Goal: Task Accomplishment & Management: Use online tool/utility

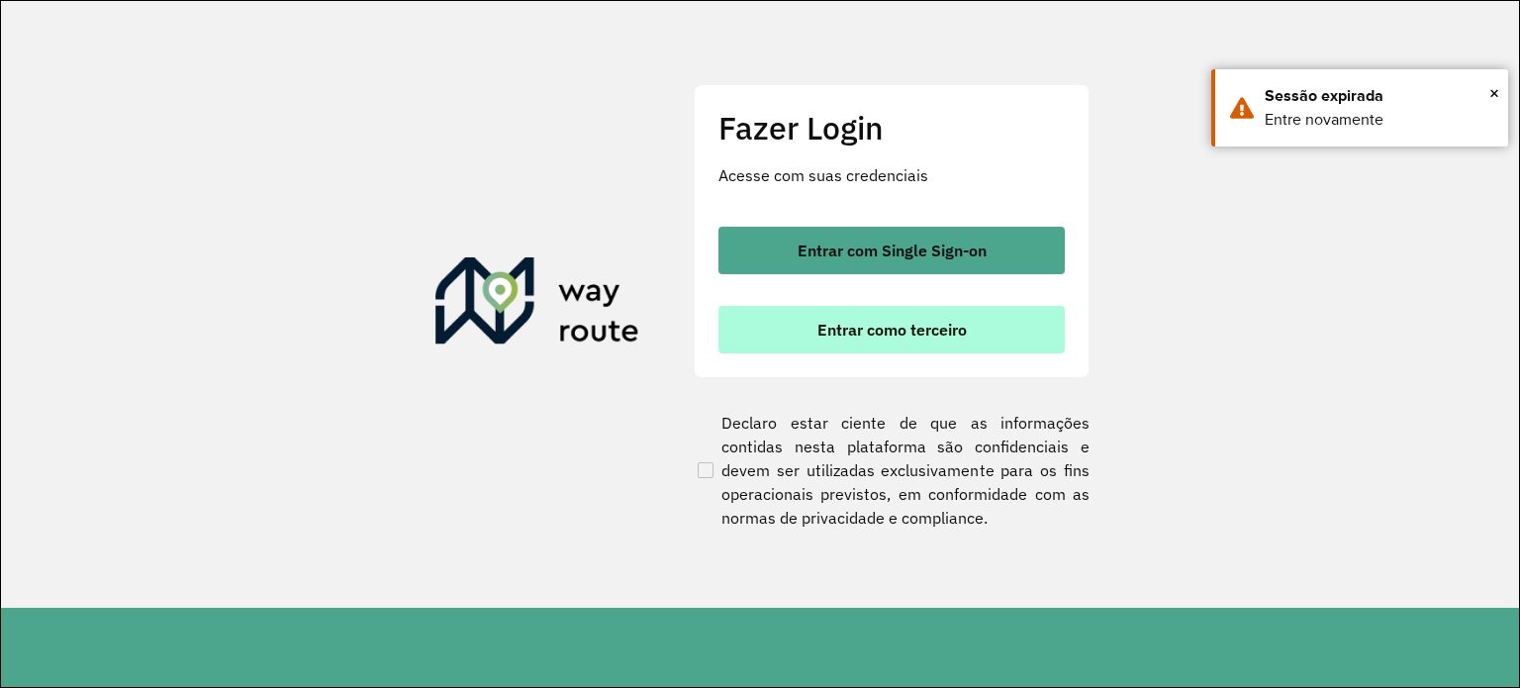
click at [951, 339] on button "Entrar como terceiro" at bounding box center [891, 329] width 346 height 47
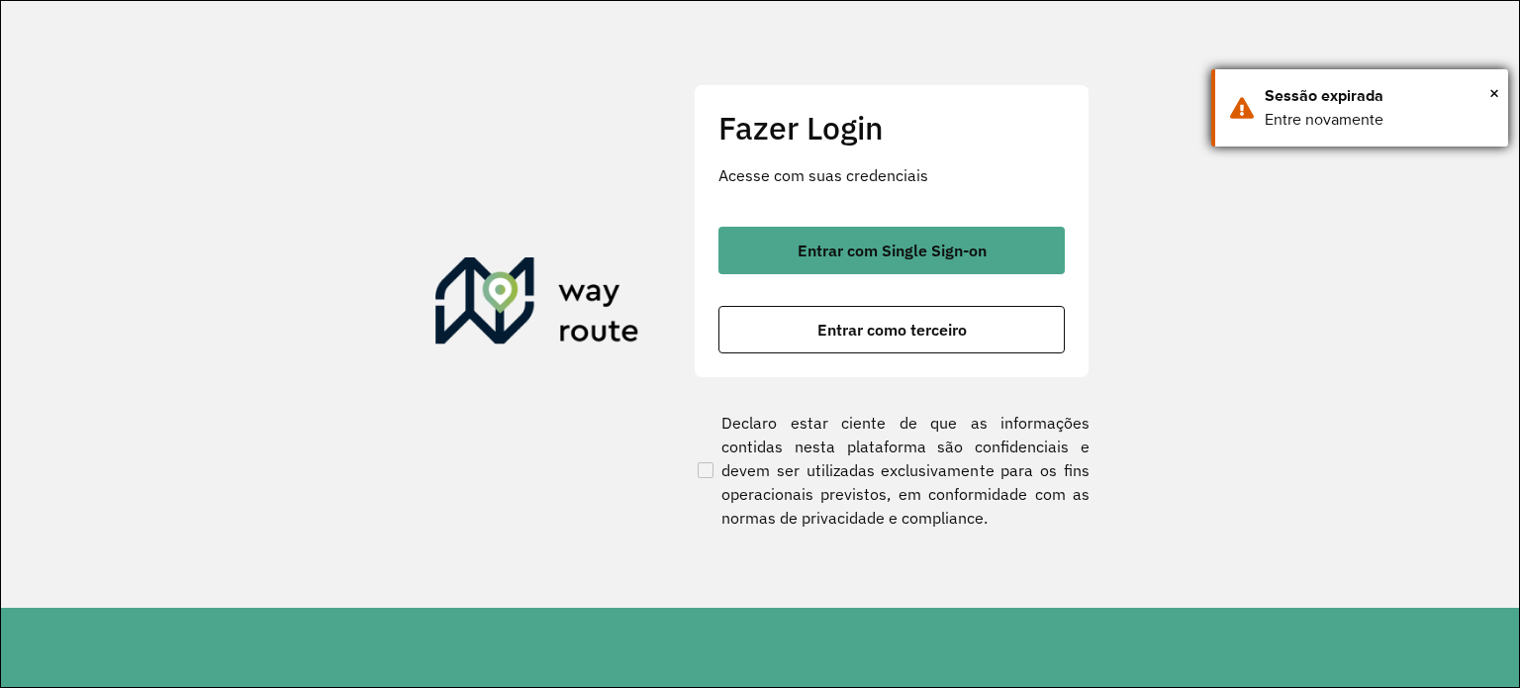
click at [1487, 89] on div "Sessão expirada" at bounding box center [1378, 96] width 229 height 24
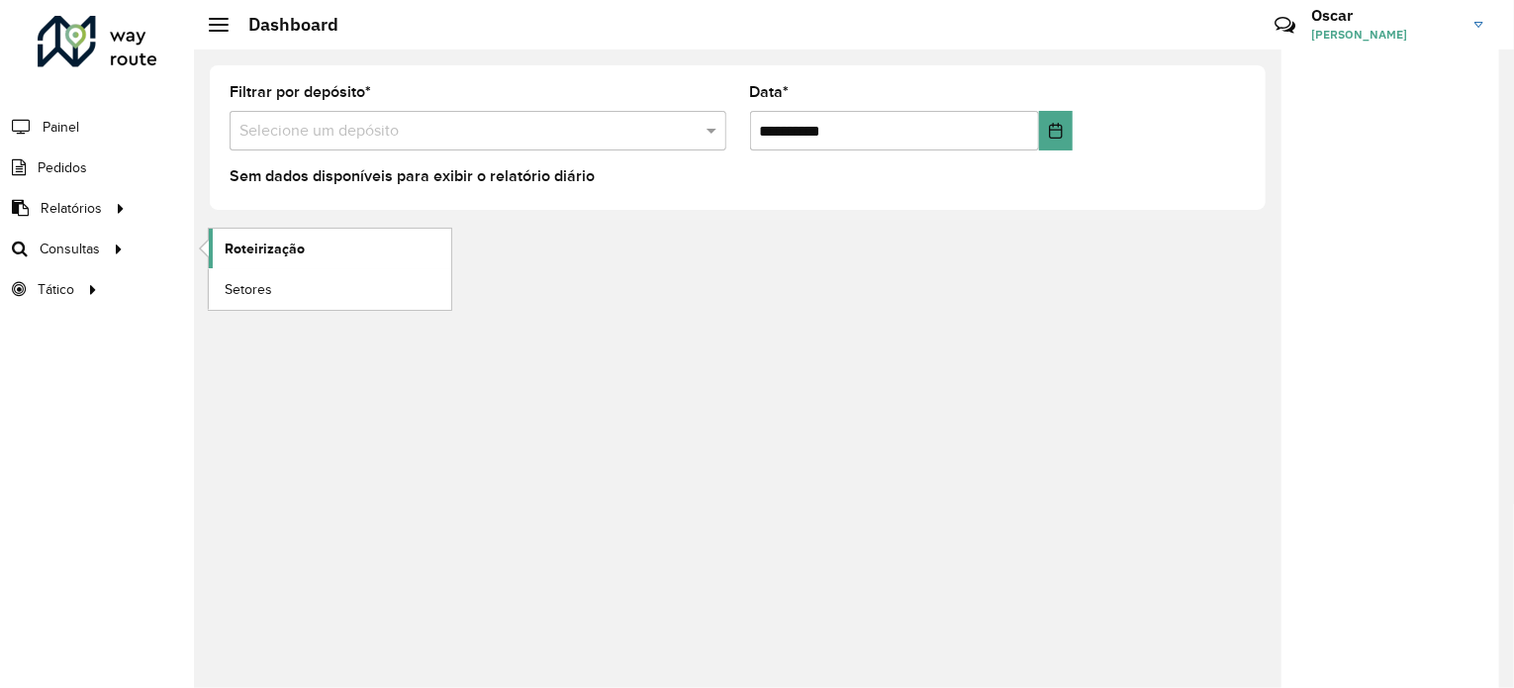
click at [293, 253] on span "Roteirização" at bounding box center [265, 248] width 80 height 21
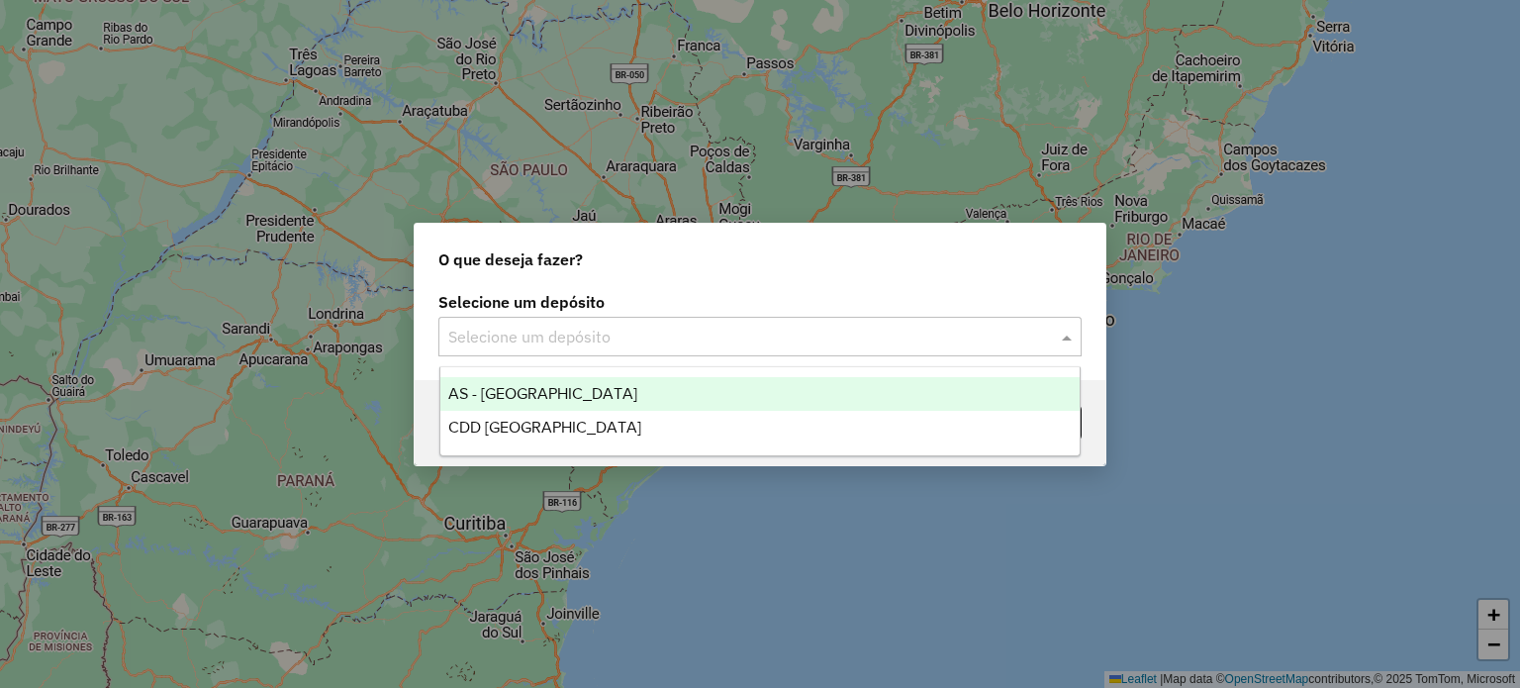
click at [763, 343] on input "text" at bounding box center [740, 337] width 584 height 24
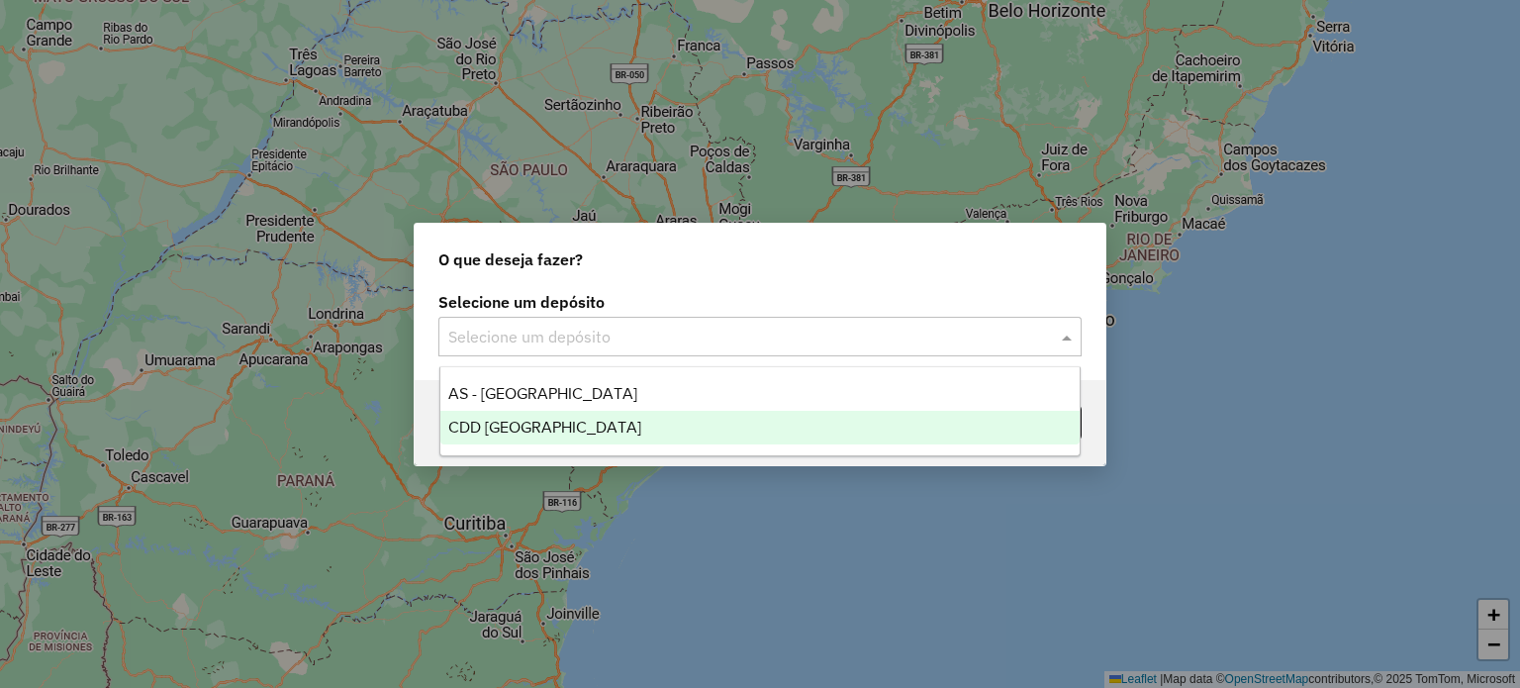
click at [558, 426] on span "CDD Florianópolis" at bounding box center [544, 426] width 193 height 17
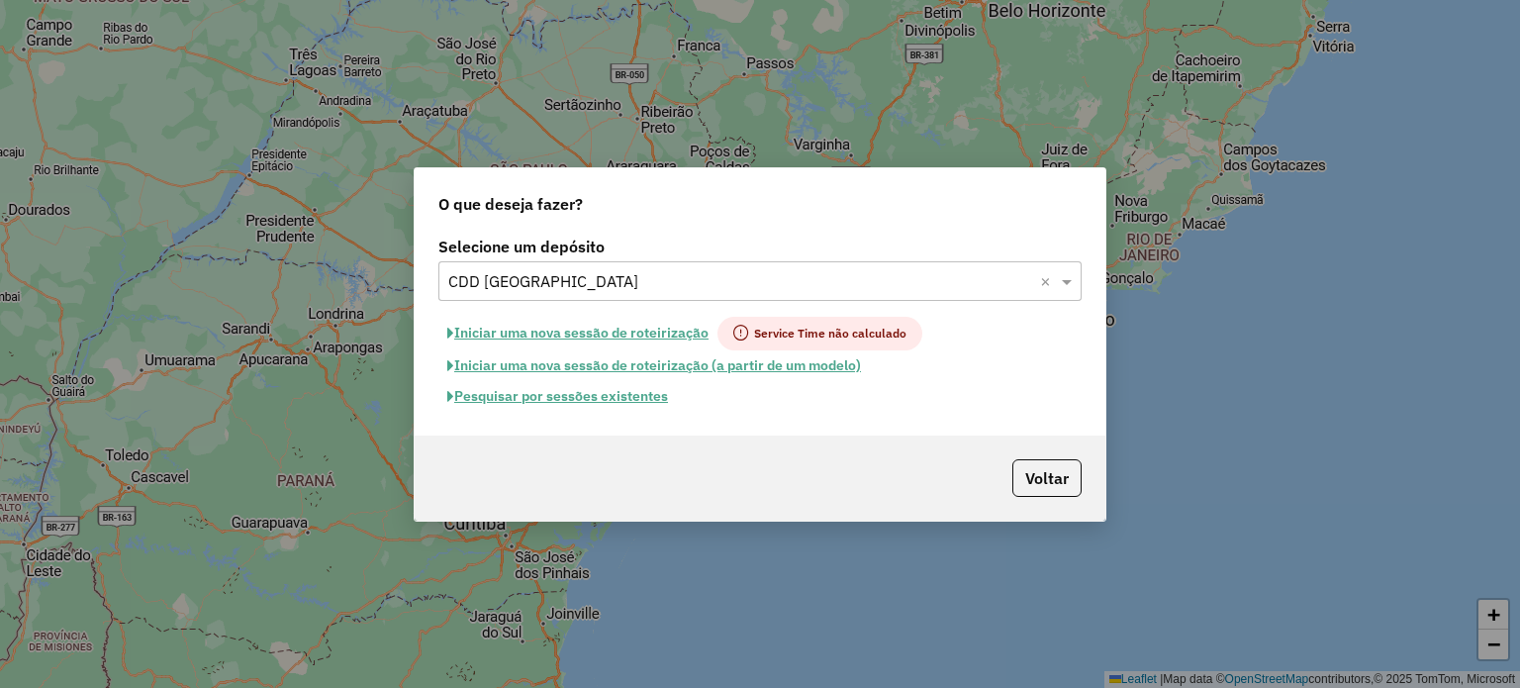
click at [1037, 478] on button "Voltar" at bounding box center [1046, 478] width 69 height 38
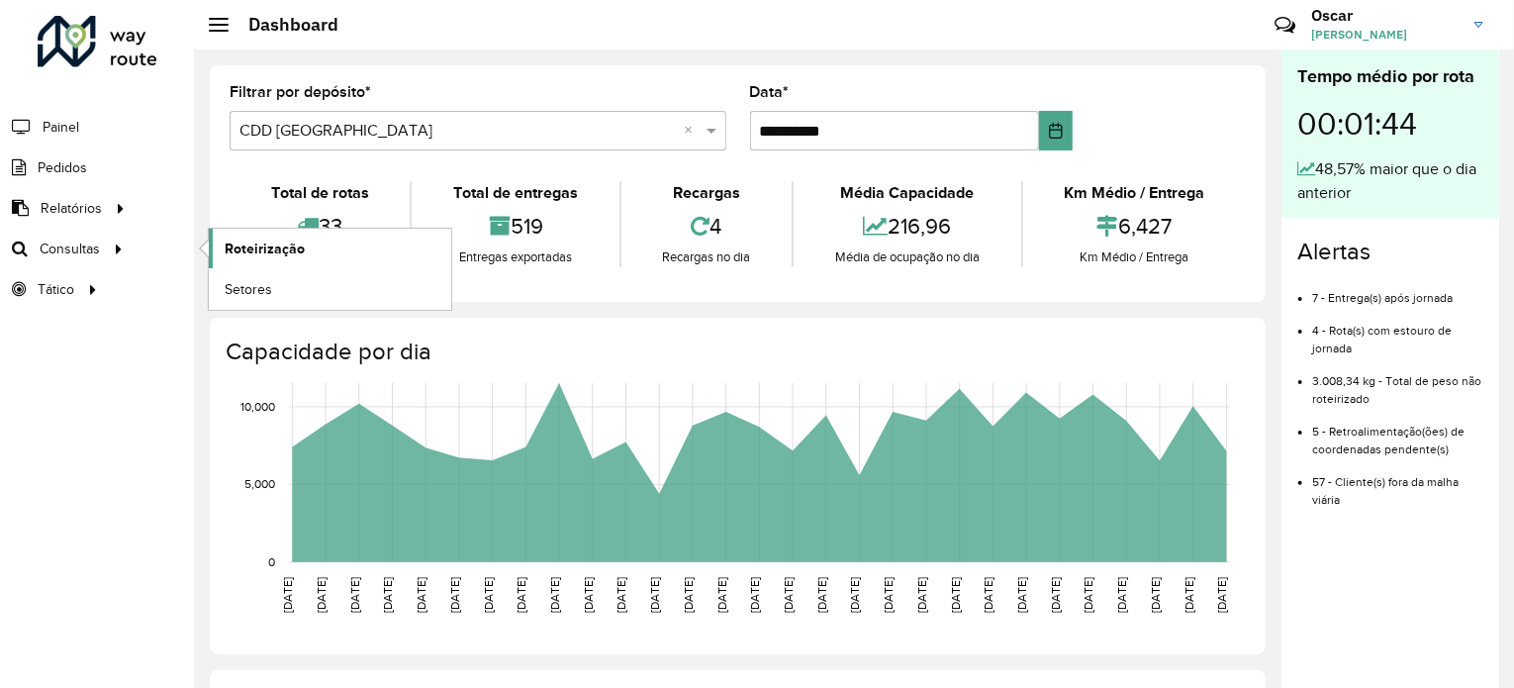
click at [273, 244] on span "Roteirização" at bounding box center [265, 248] width 80 height 21
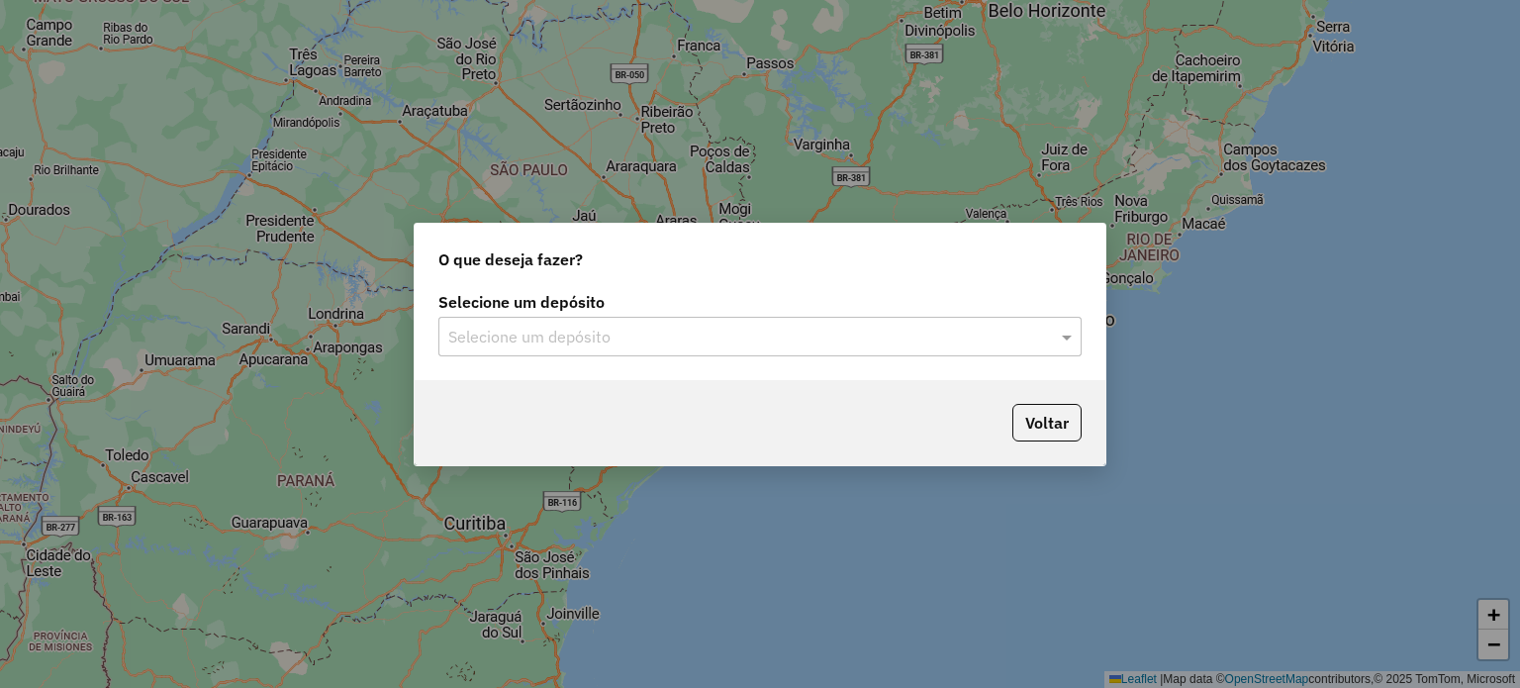
click at [649, 339] on input "text" at bounding box center [740, 337] width 584 height 24
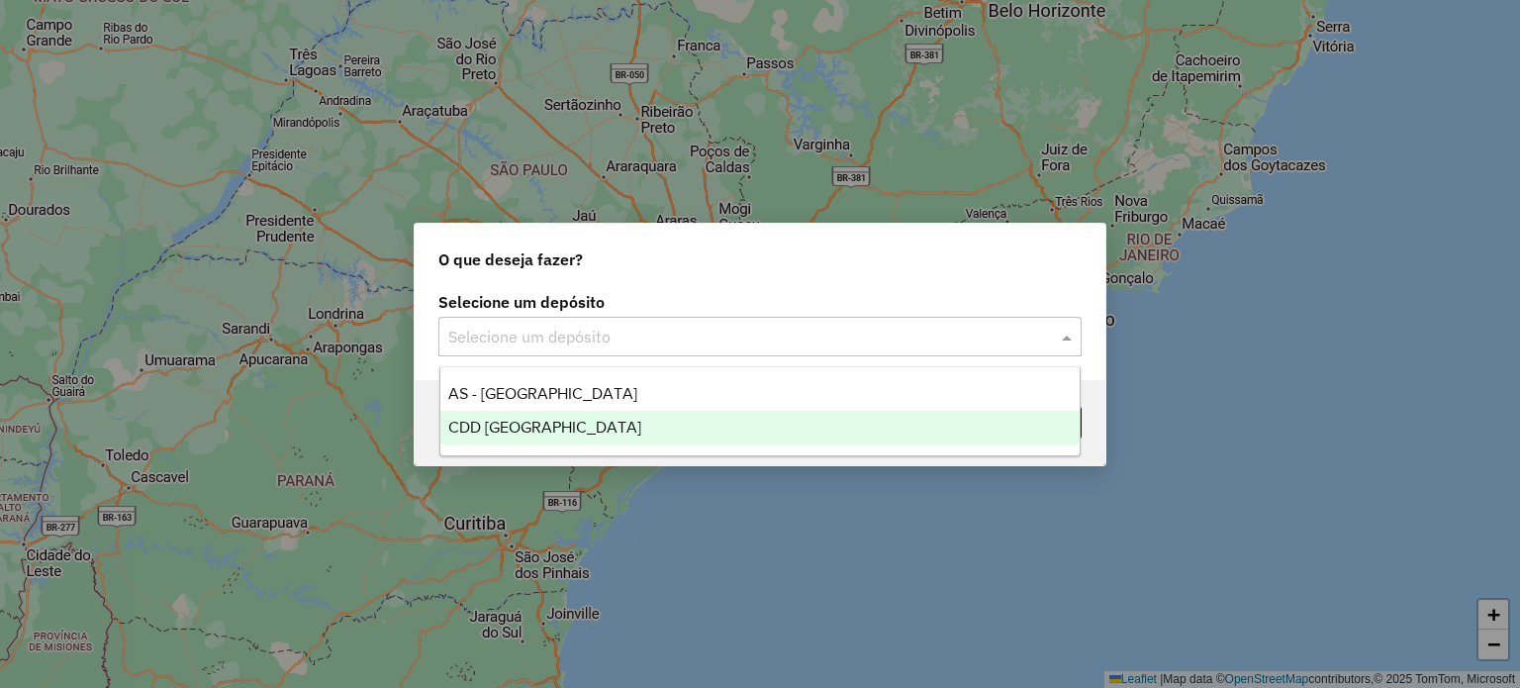
click at [526, 426] on span "CDD [GEOGRAPHIC_DATA]" at bounding box center [544, 426] width 193 height 17
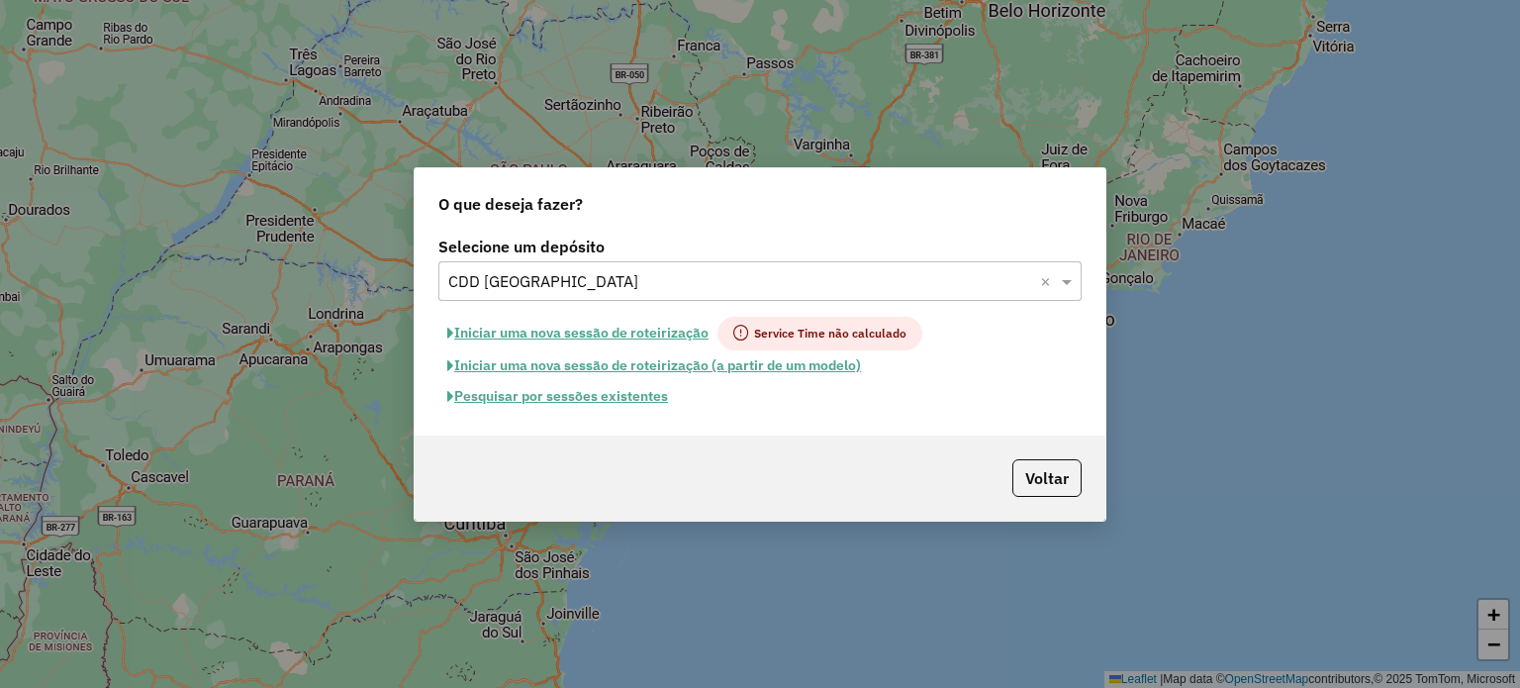
click at [623, 391] on button "Pesquisar por sessões existentes" at bounding box center [557, 396] width 238 height 31
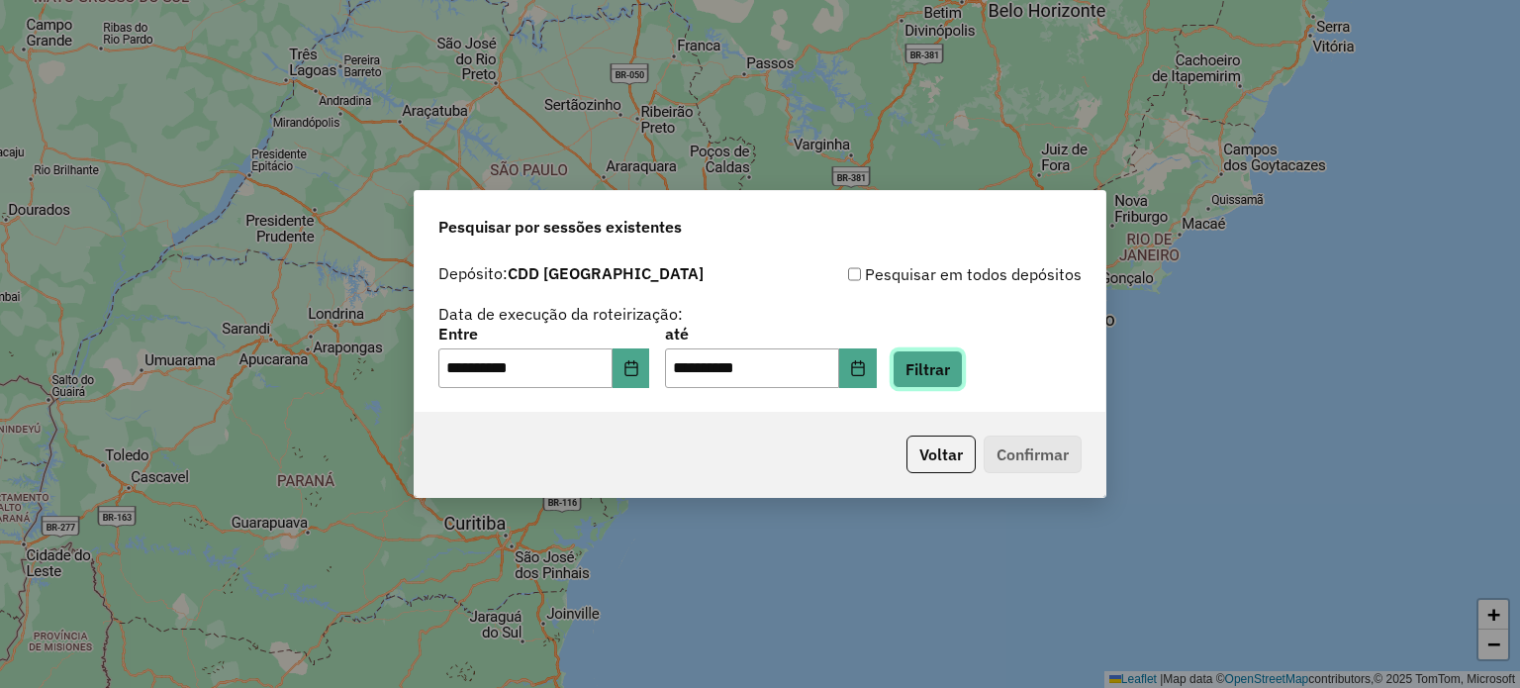
click at [956, 360] on button "Filtrar" at bounding box center [927, 369] width 70 height 38
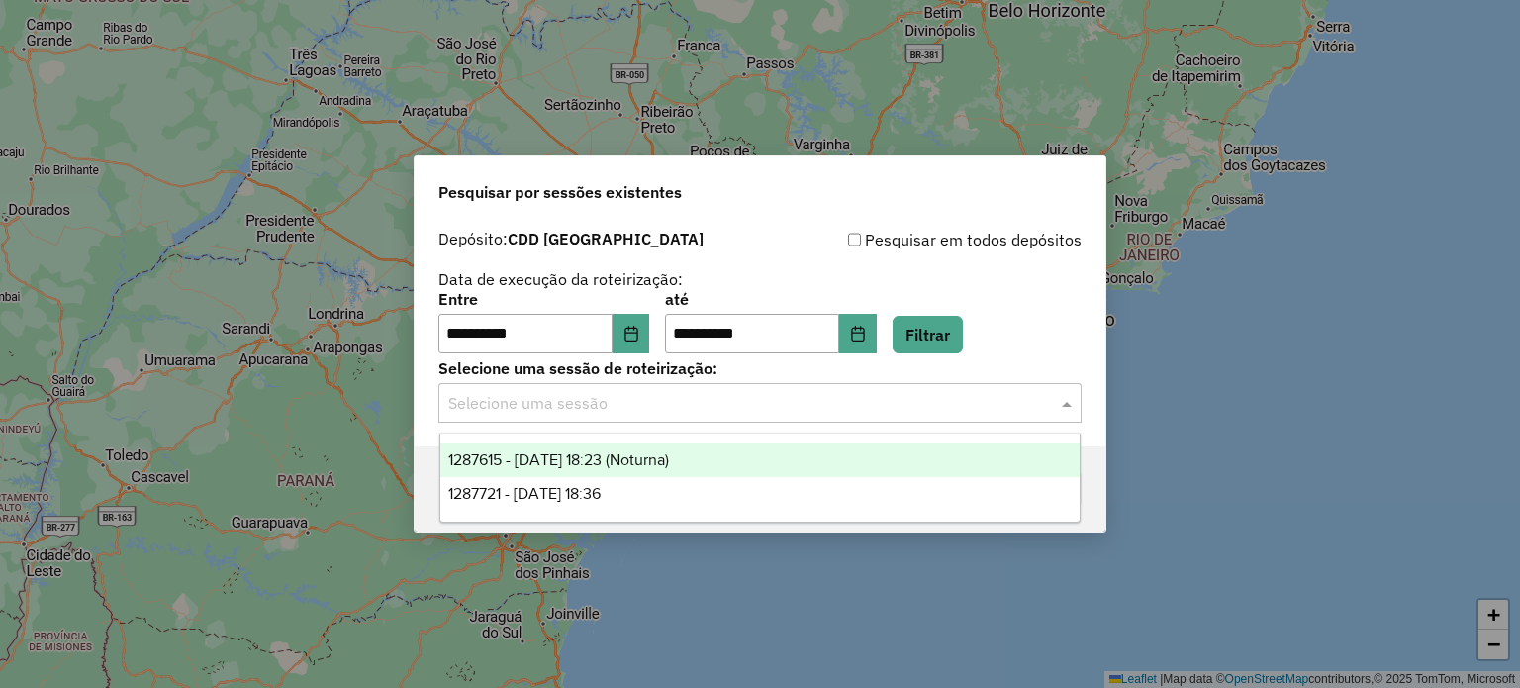
click at [790, 399] on input "text" at bounding box center [740, 404] width 584 height 24
click at [637, 461] on span "1287615 - 03/10/2025 18:23 (Noturna)" at bounding box center [558, 459] width 221 height 17
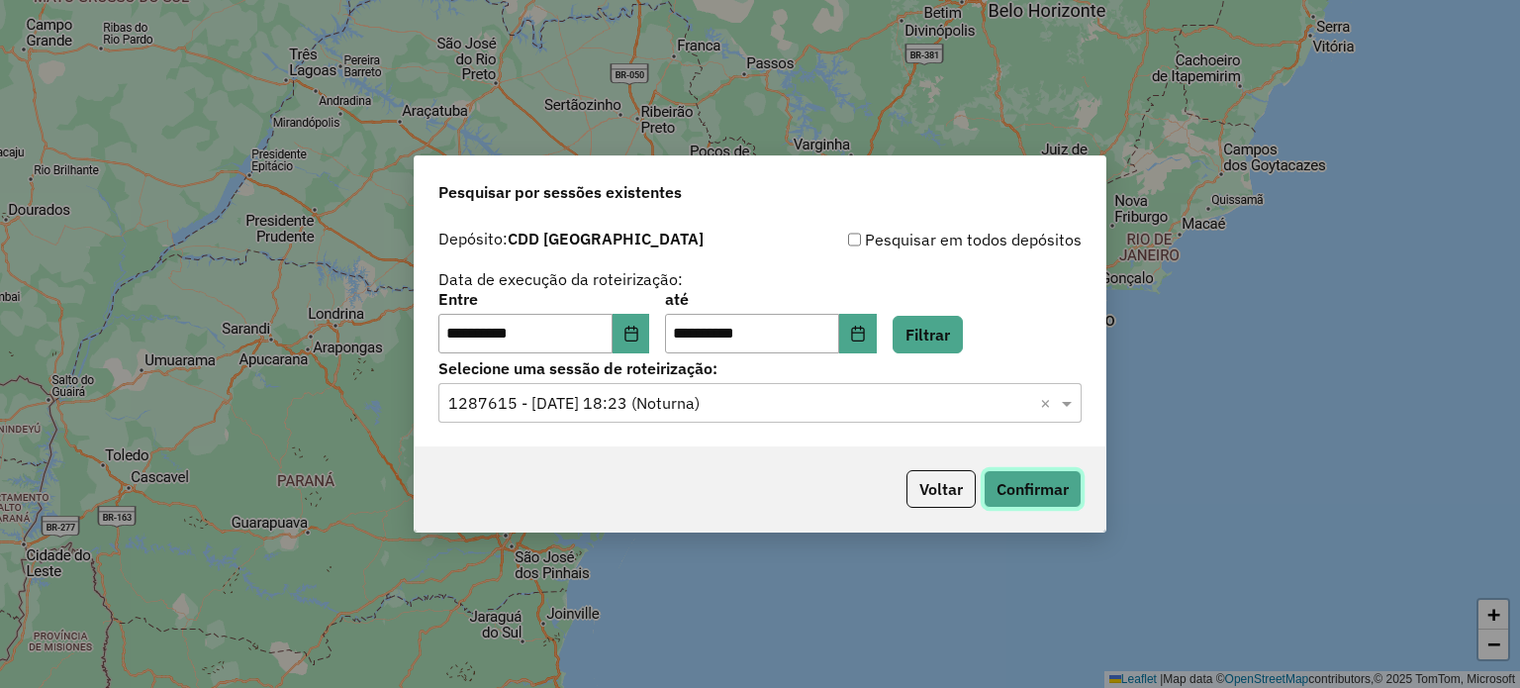
click at [1023, 486] on button "Confirmar" at bounding box center [1032, 489] width 98 height 38
click at [724, 411] on input "text" at bounding box center [740, 404] width 584 height 24
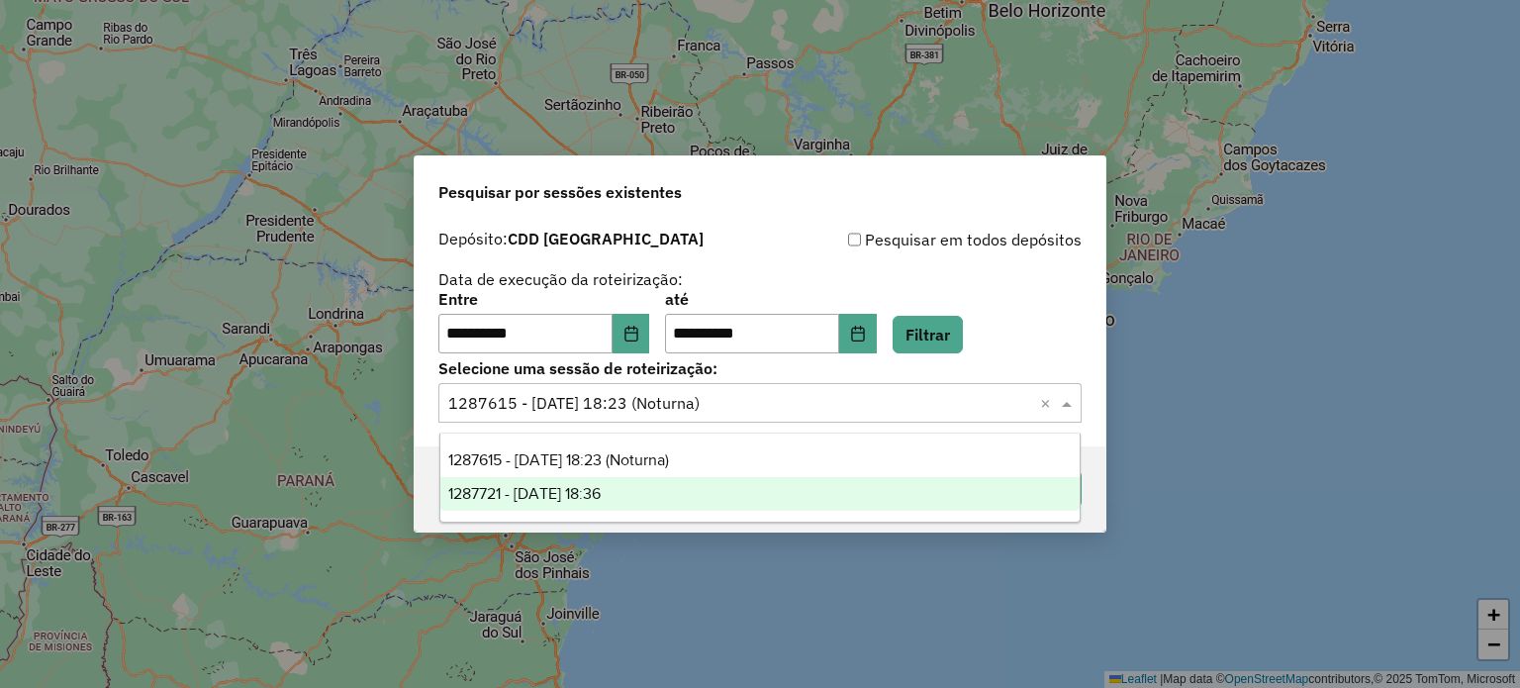
click at [669, 486] on div "1287721 - 03/10/2025 18:36" at bounding box center [760, 494] width 640 height 34
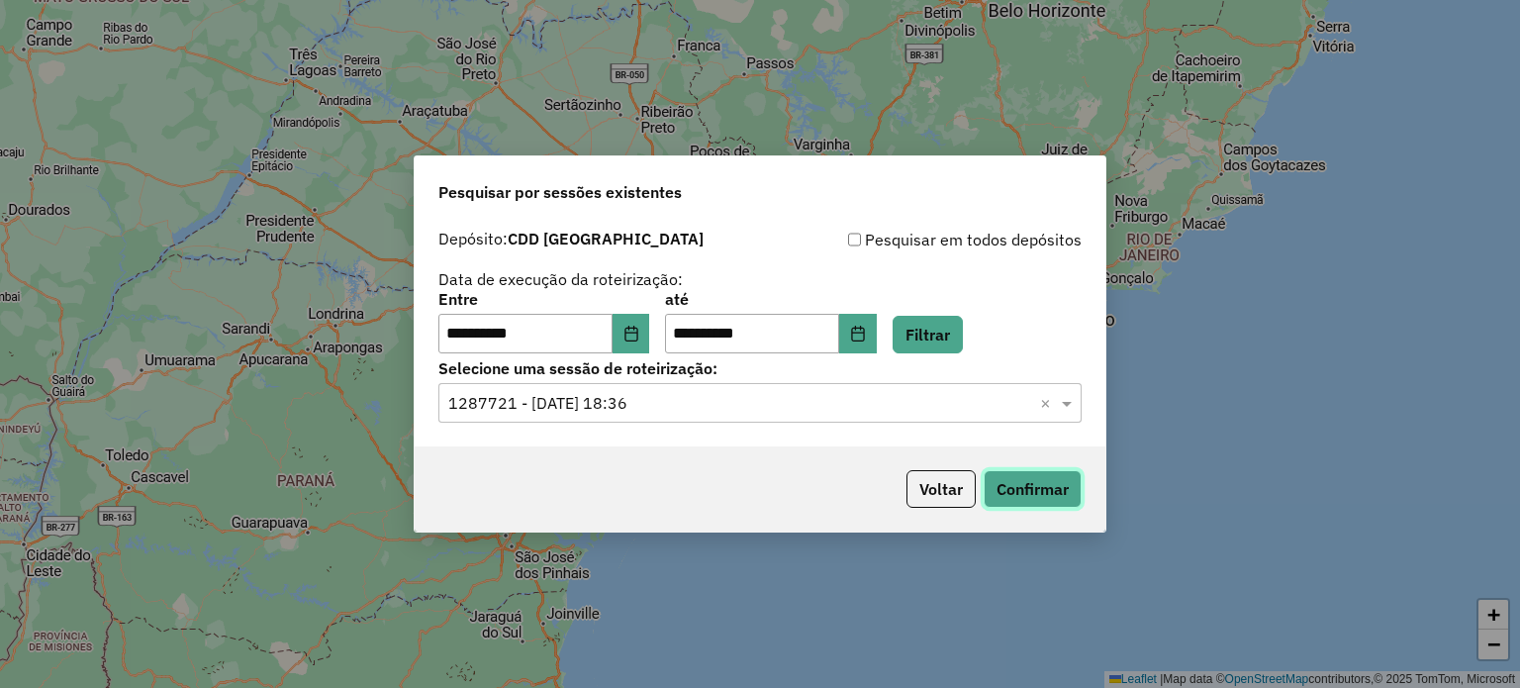
click at [1009, 487] on button "Confirmar" at bounding box center [1032, 489] width 98 height 38
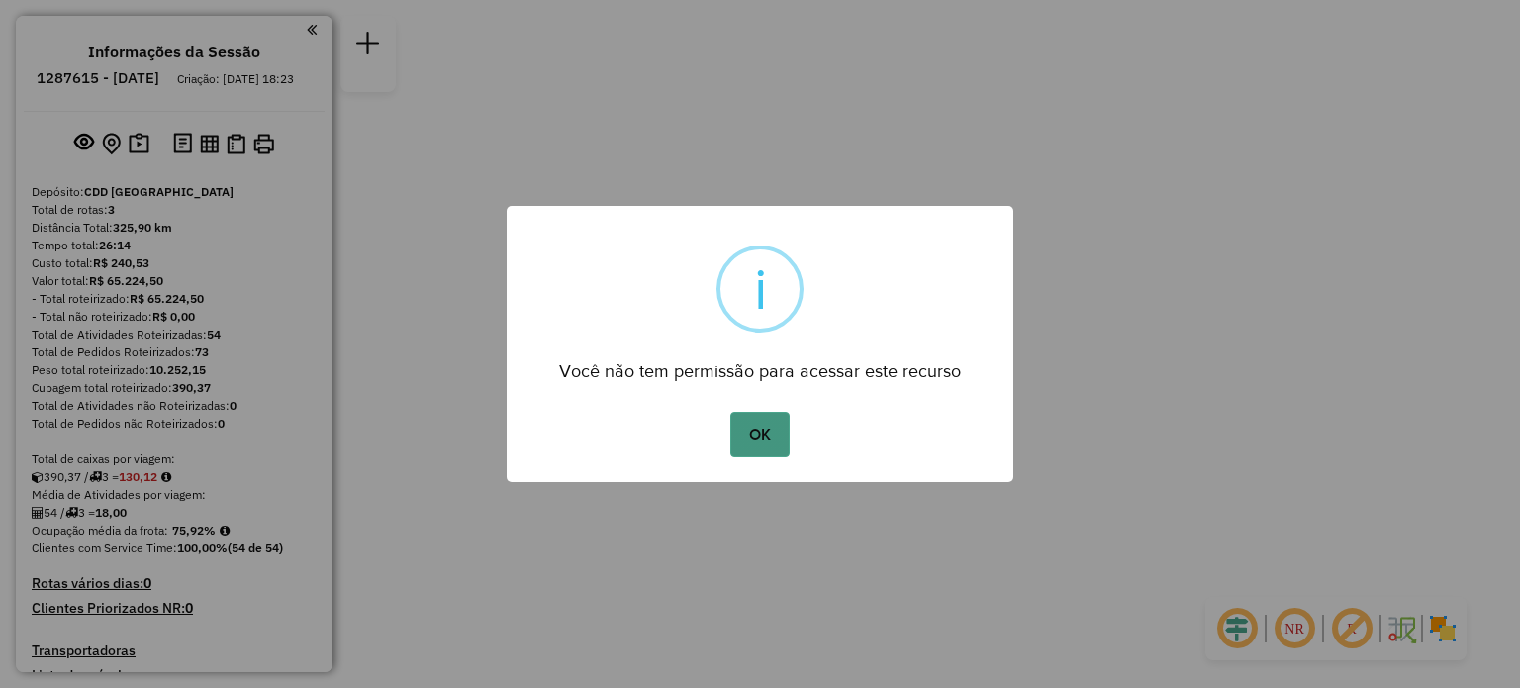
click at [765, 430] on button "OK" at bounding box center [759, 435] width 58 height 46
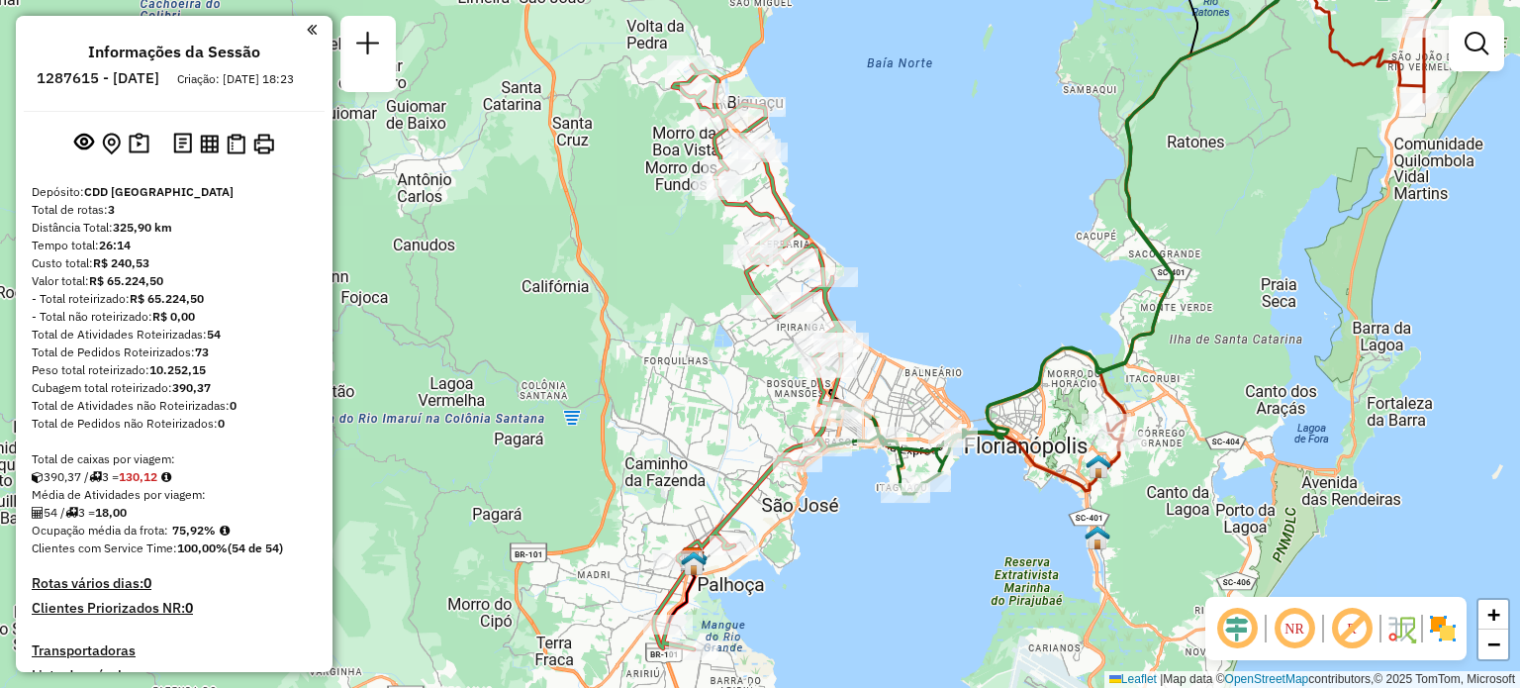
drag, startPoint x: 689, startPoint y: 438, endPoint x: 694, endPoint y: 291, distance: 147.5
click at [693, 296] on div "Janela de atendimento Grade de atendimento Capacidade Transportadoras Veículos …" at bounding box center [760, 344] width 1520 height 688
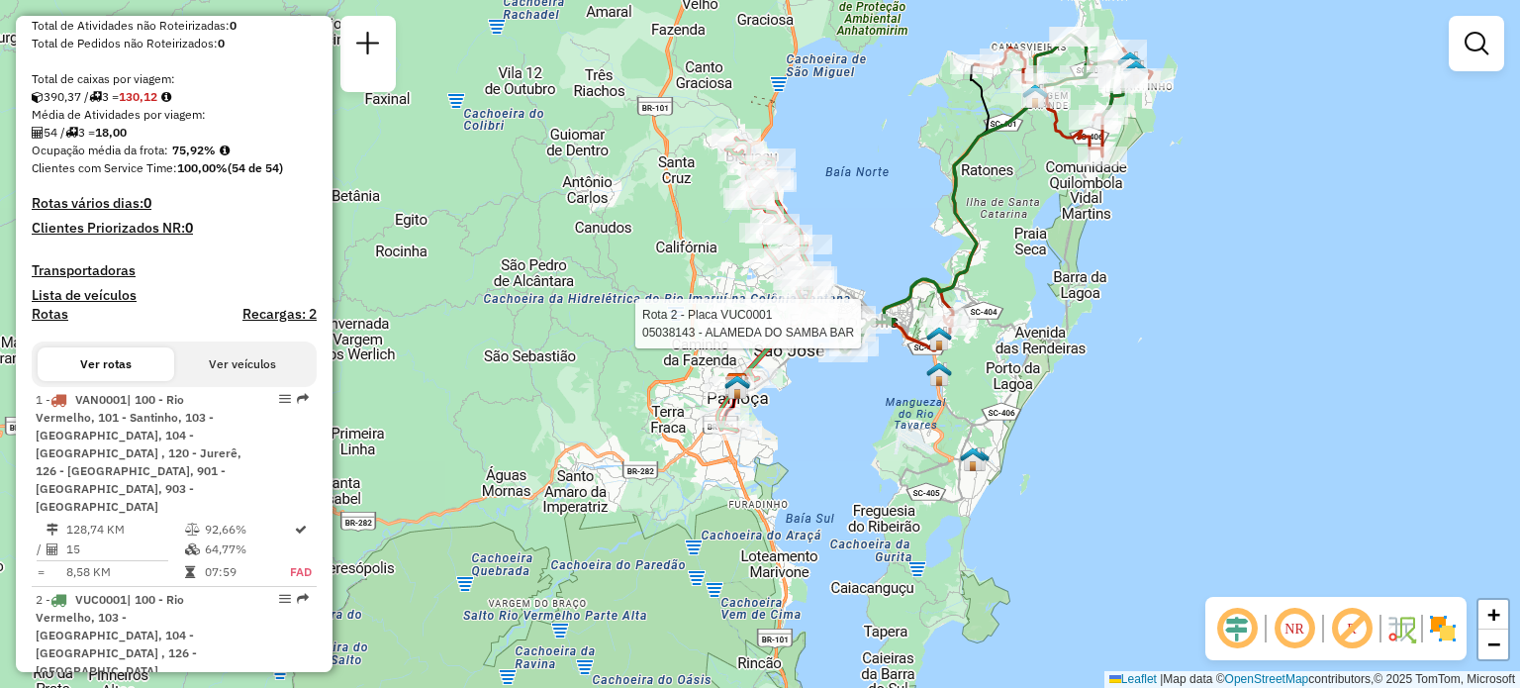
select select "**********"
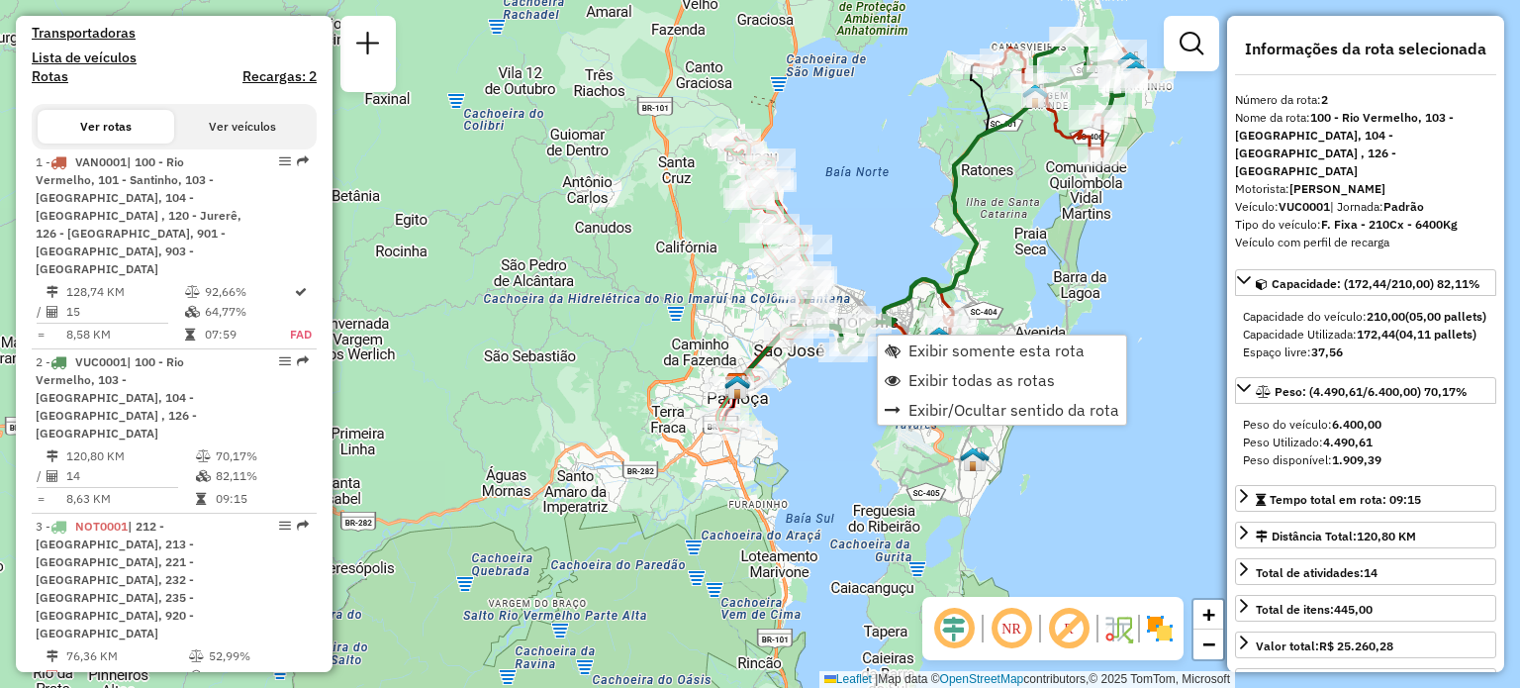
scroll to position [620, 0]
click at [922, 347] on span "Exibir somente esta rota" at bounding box center [996, 350] width 176 height 16
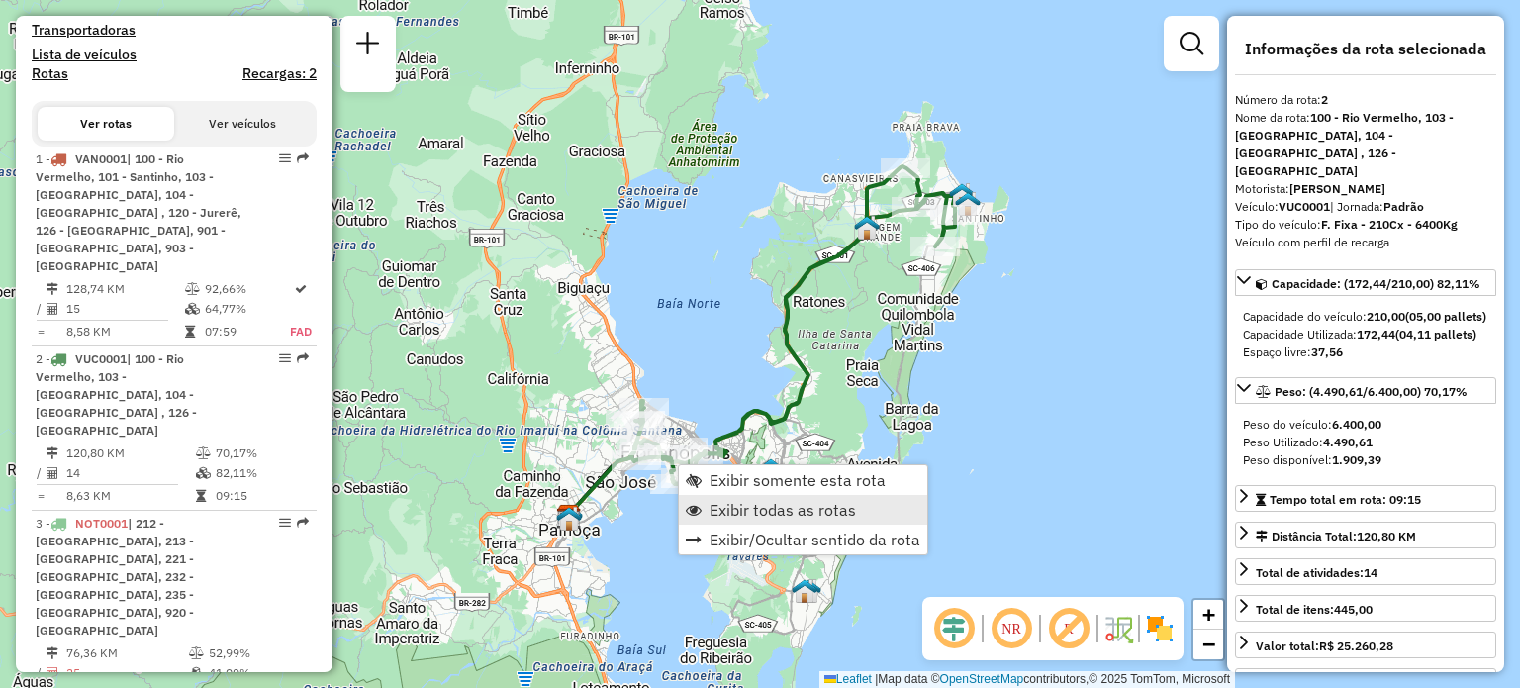
click at [733, 506] on span "Exibir todas as rotas" at bounding box center [782, 510] width 146 height 16
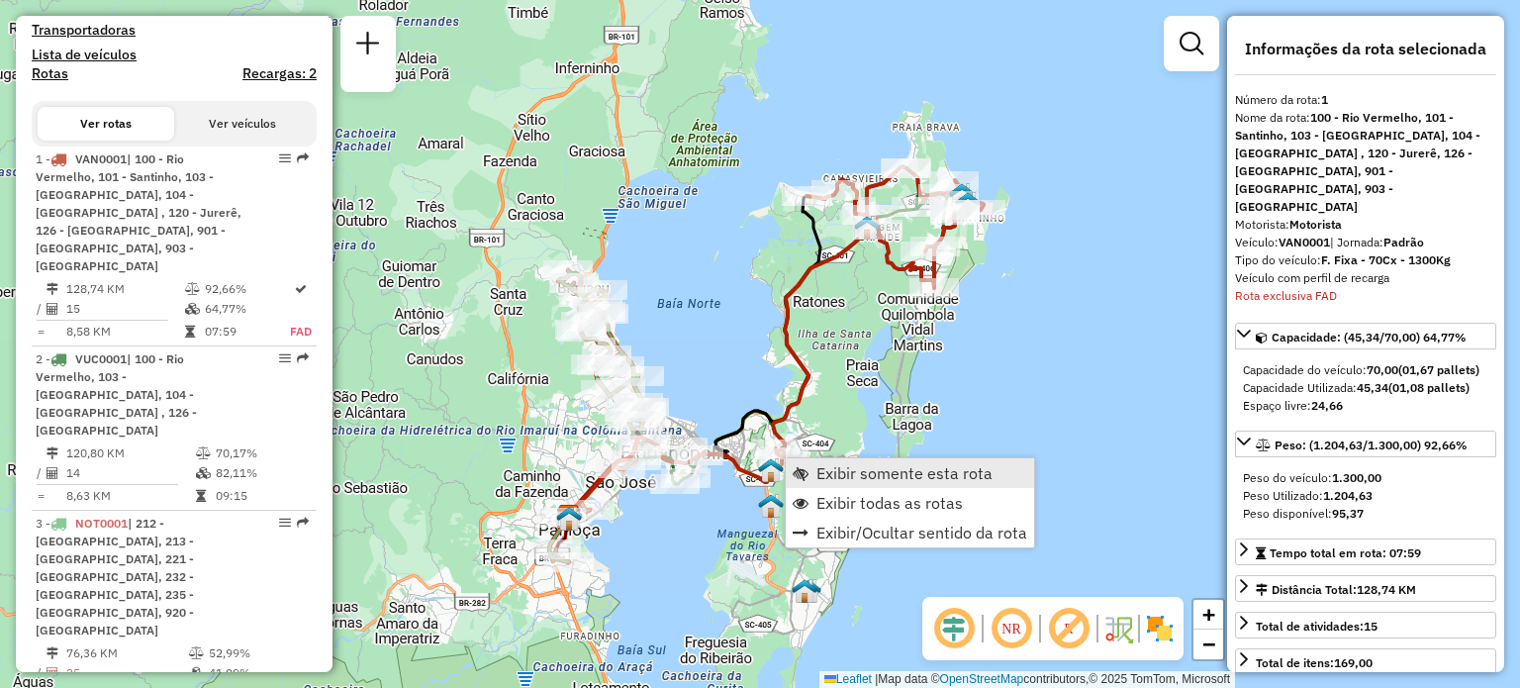
click at [839, 471] on span "Exibir somente esta rota" at bounding box center [904, 473] width 176 height 16
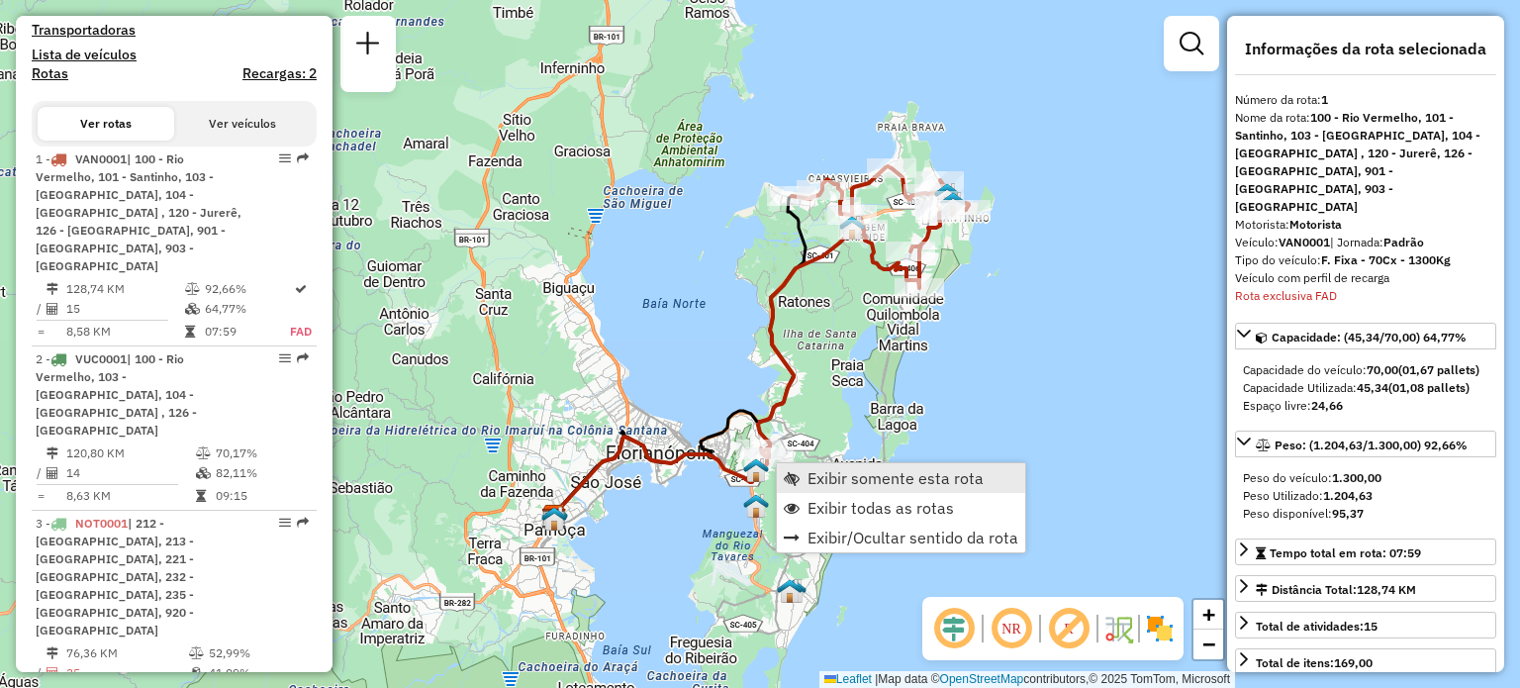
click at [858, 471] on span "Exibir somente esta rota" at bounding box center [895, 478] width 176 height 16
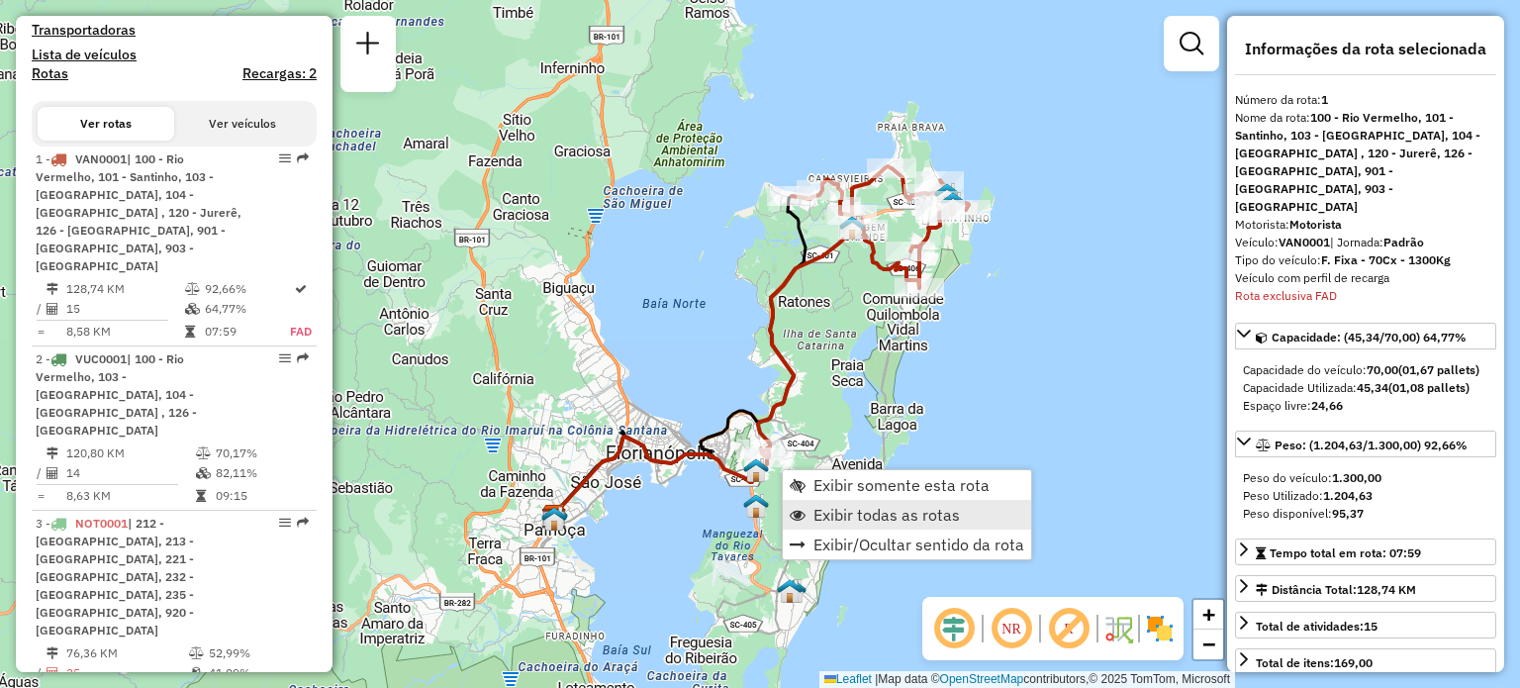
click at [855, 514] on span "Exibir todas as rotas" at bounding box center [886, 515] width 146 height 16
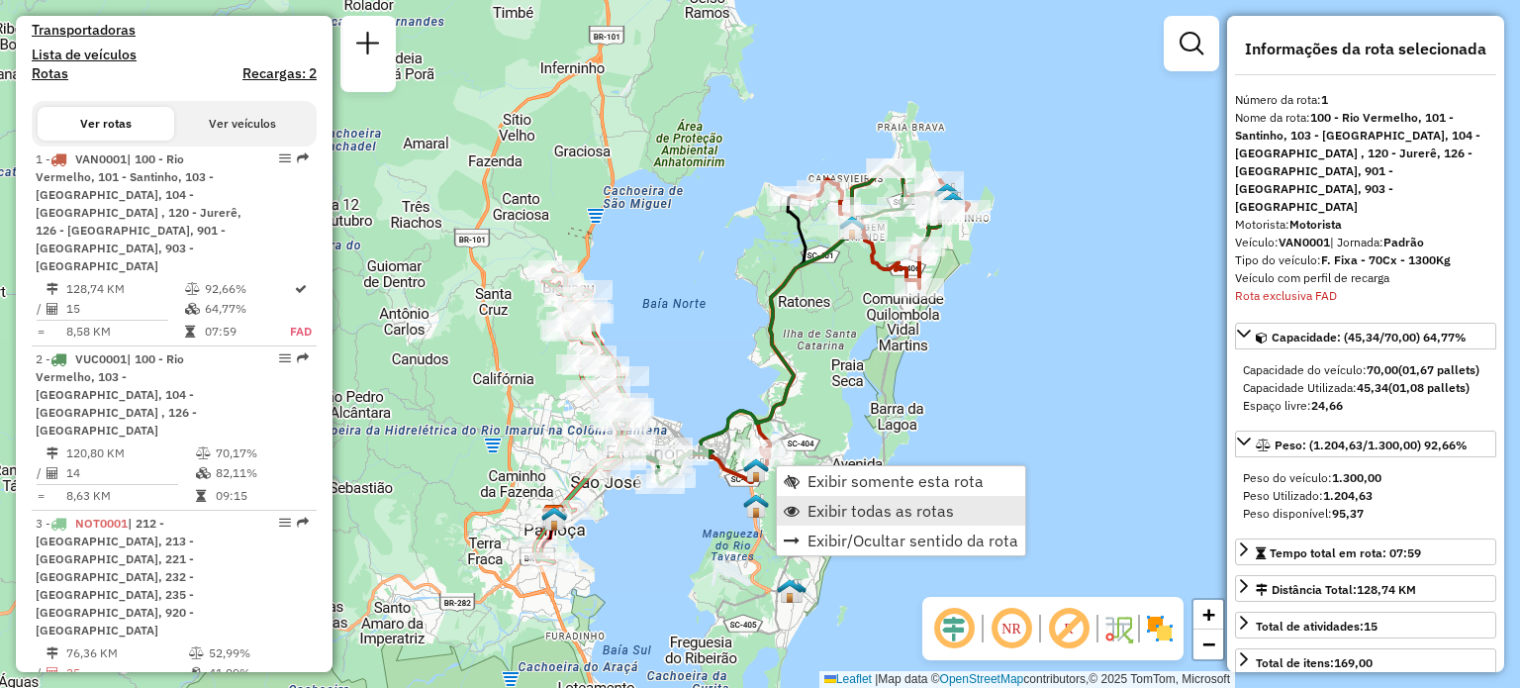
click at [863, 506] on span "Exibir todas as rotas" at bounding box center [880, 511] width 146 height 16
click at [844, 508] on span "Exibir todas as rotas" at bounding box center [874, 509] width 146 height 16
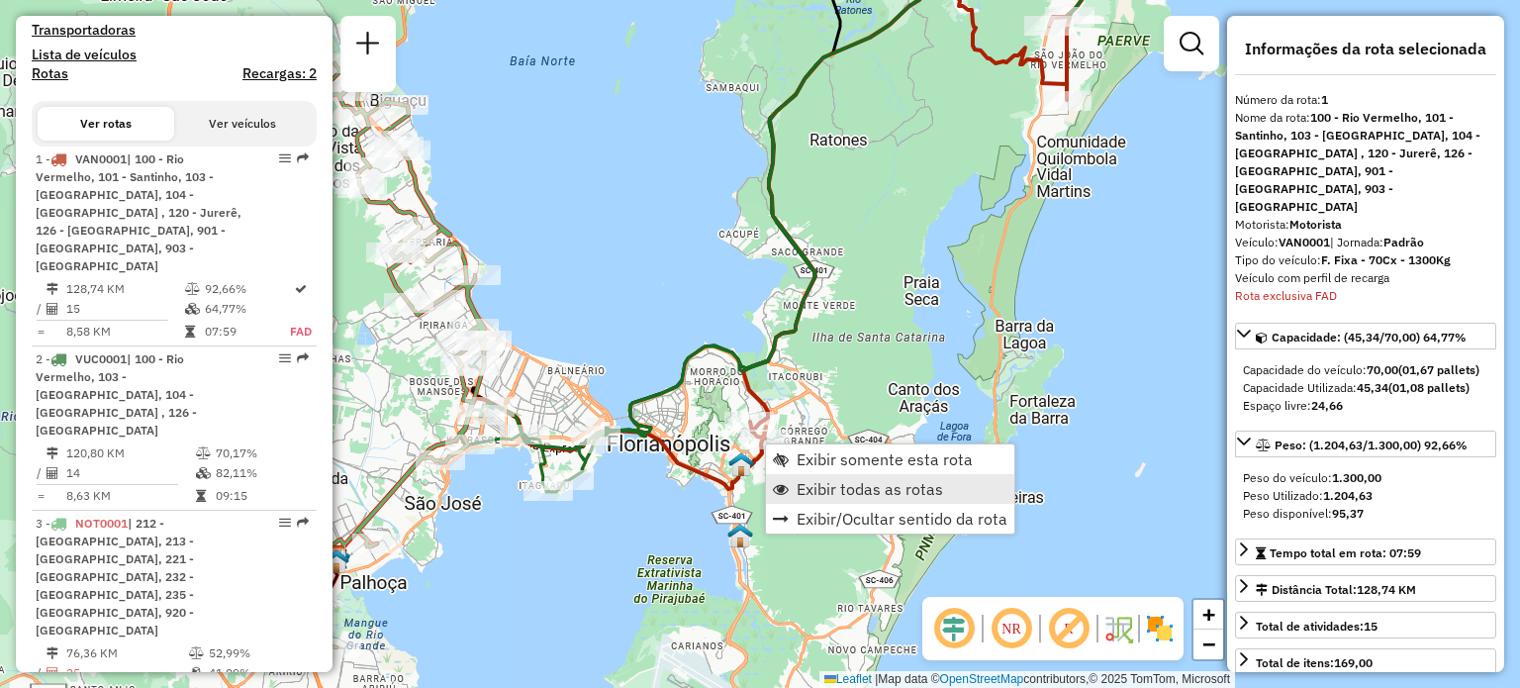
click at [799, 483] on span "Exibir todas as rotas" at bounding box center [869, 489] width 146 height 16
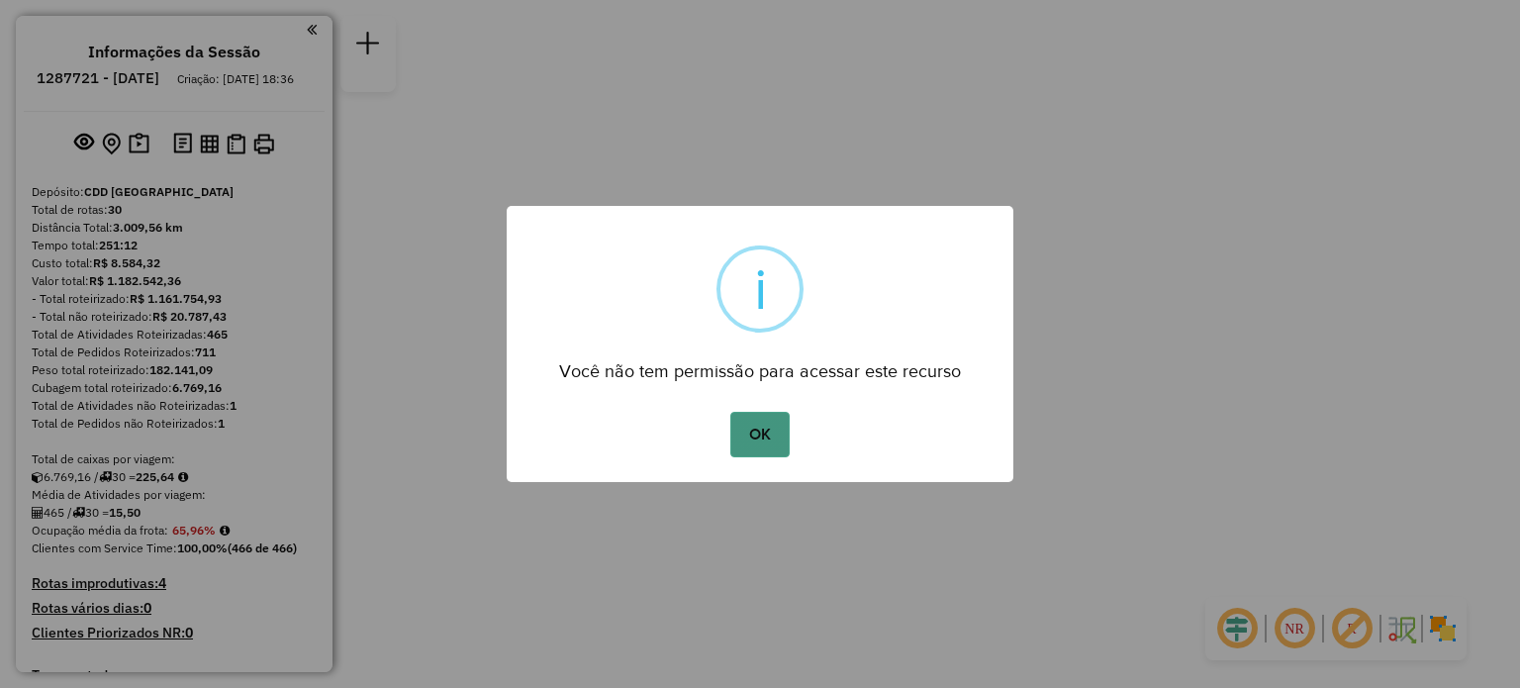
click at [737, 428] on button "OK" at bounding box center [759, 435] width 58 height 46
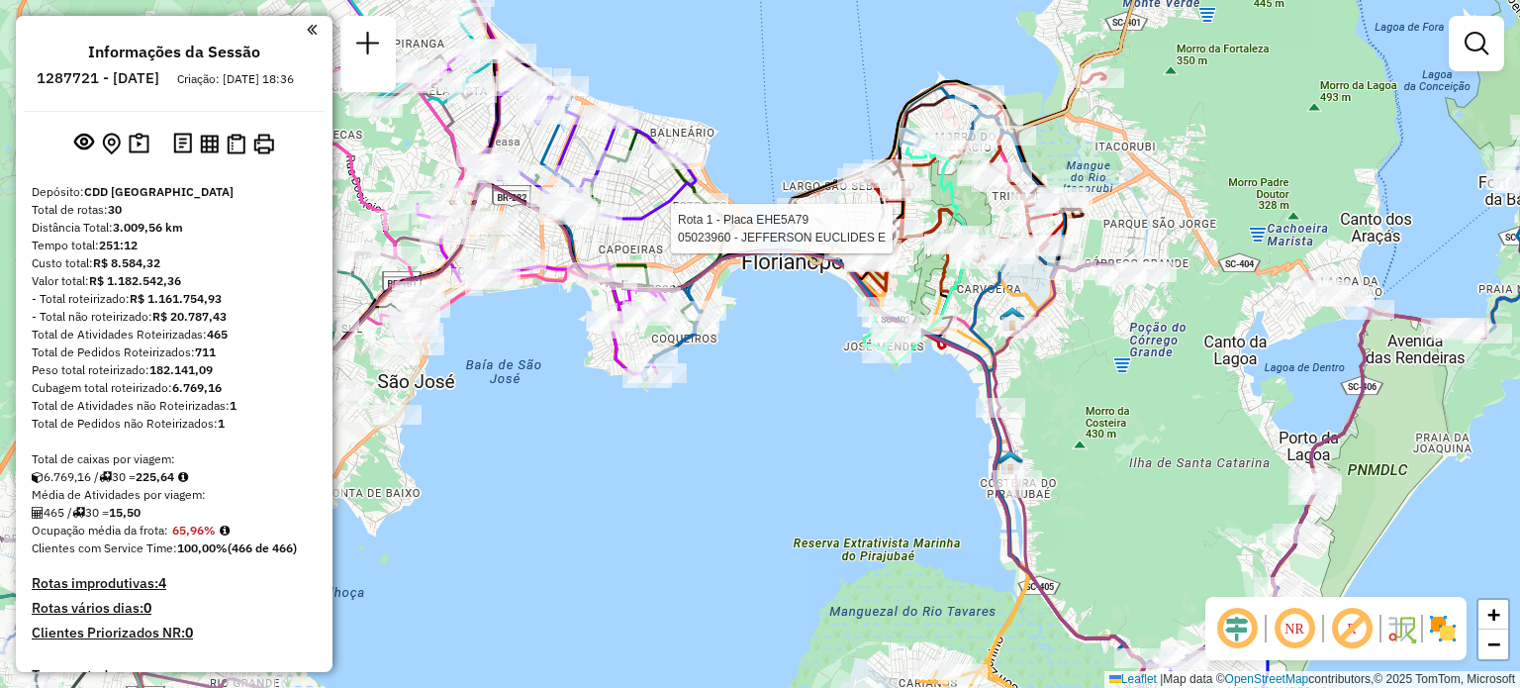
select select "**********"
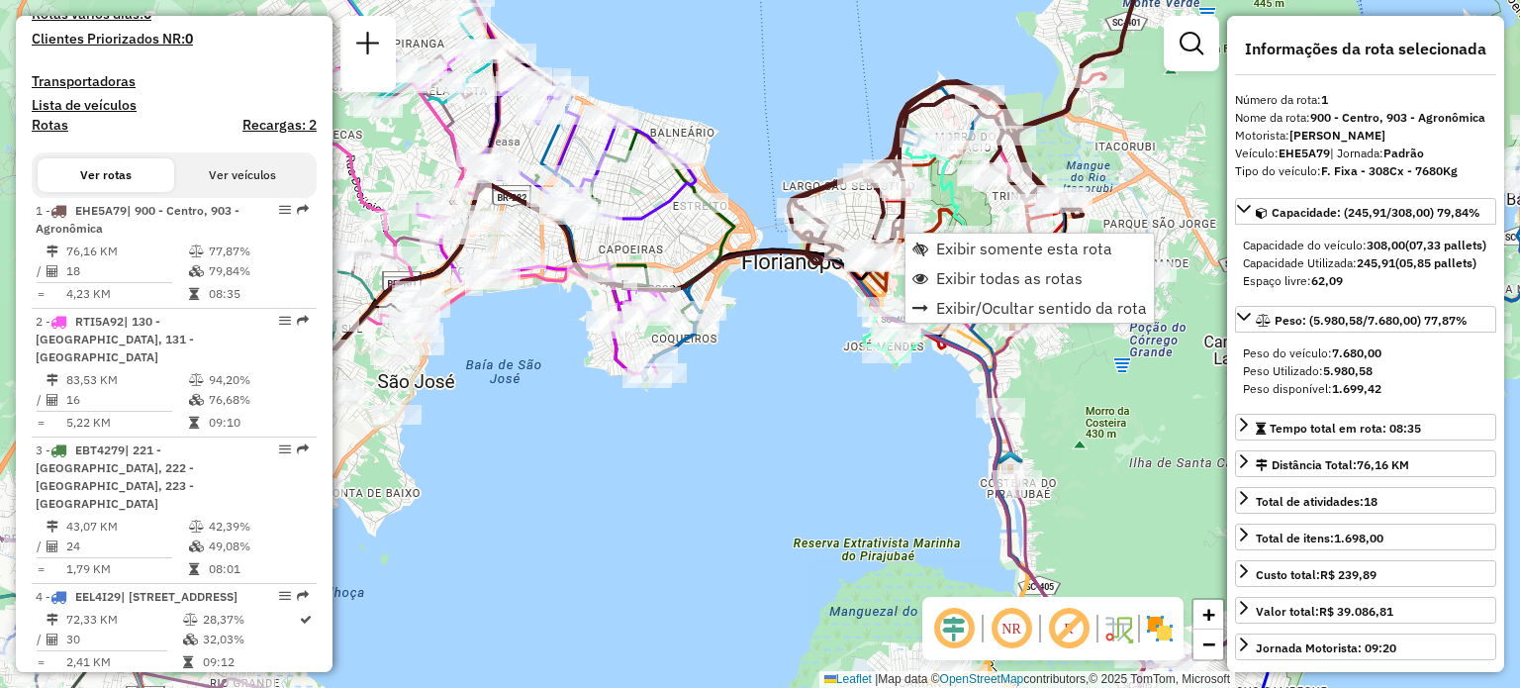
scroll to position [793, 0]
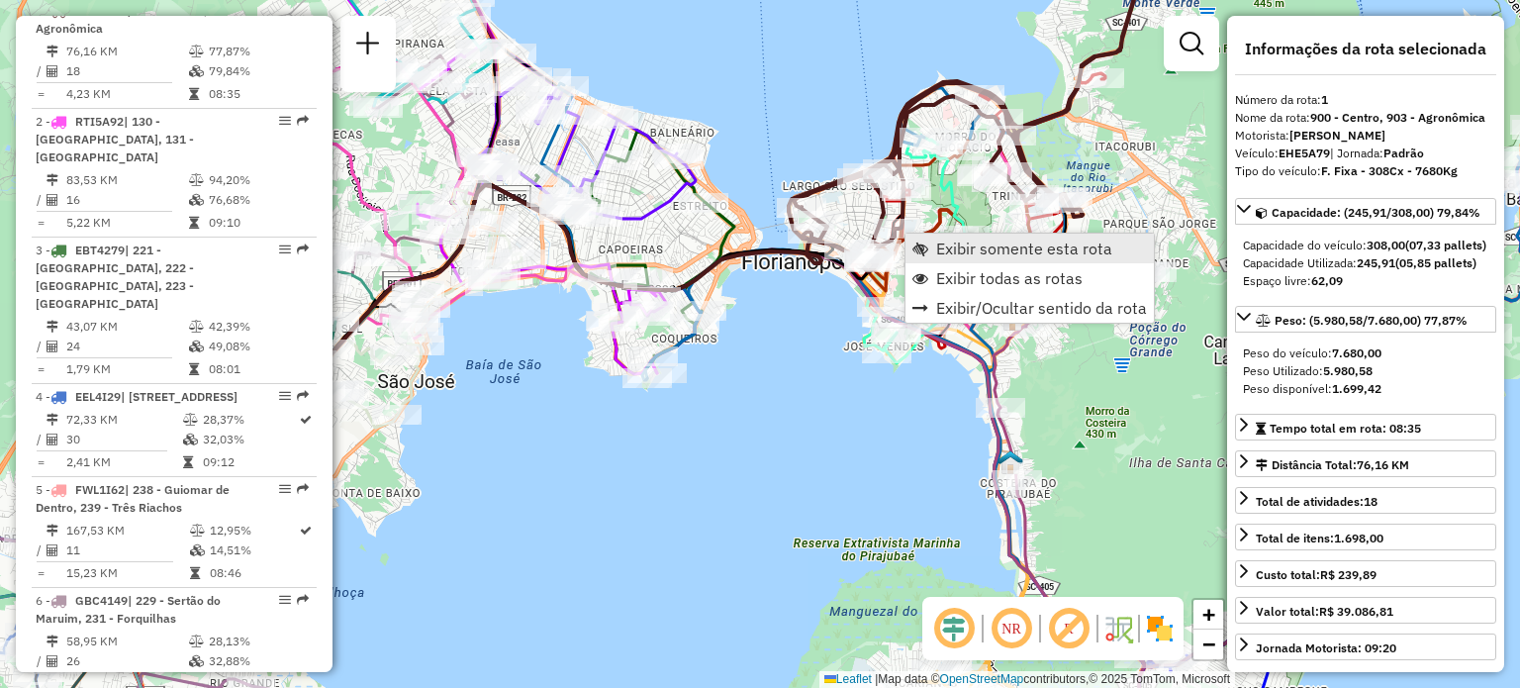
click at [943, 240] on span "Exibir somente esta rota" at bounding box center [1024, 248] width 176 height 16
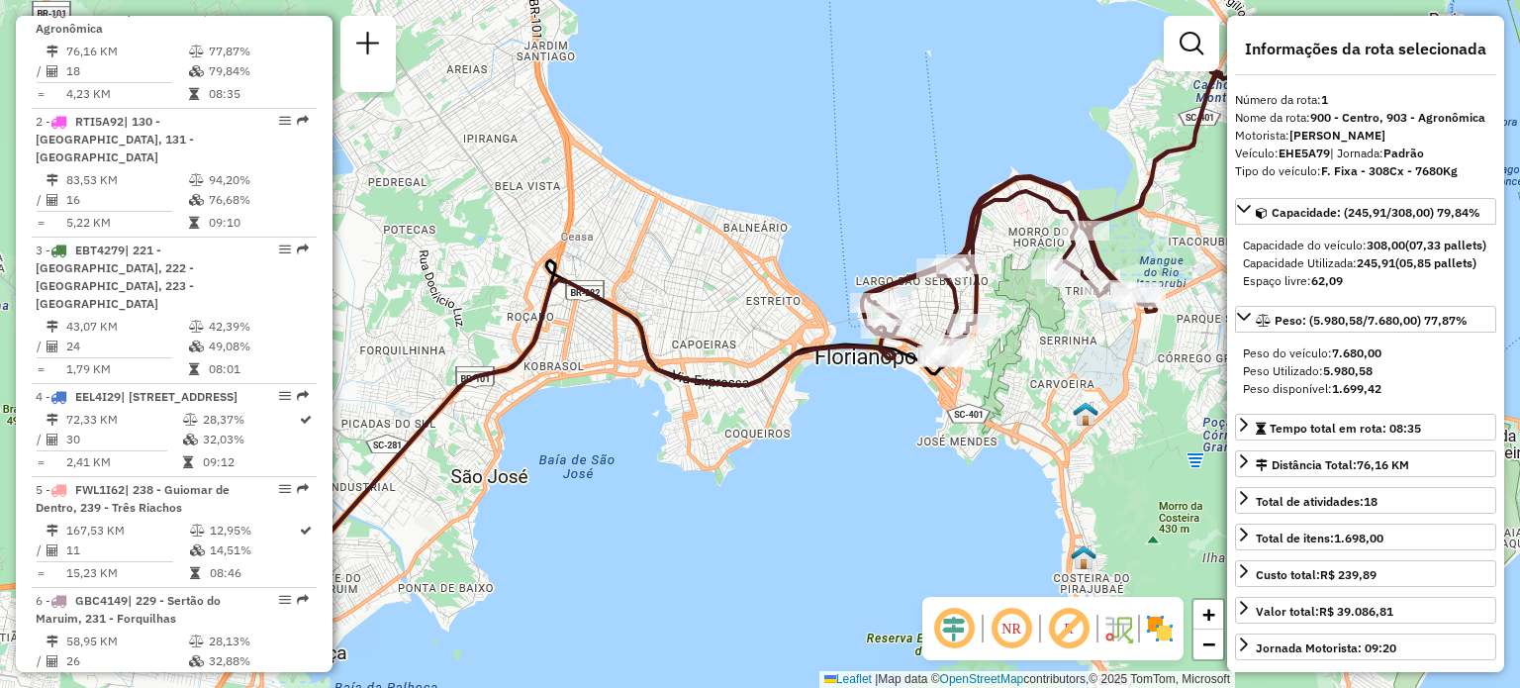
drag, startPoint x: 1033, startPoint y: 337, endPoint x: 846, endPoint y: 376, distance: 190.9
click at [846, 376] on div "Janela de atendimento Grade de atendimento Capacidade Transportadoras Veículos …" at bounding box center [760, 344] width 1520 height 688
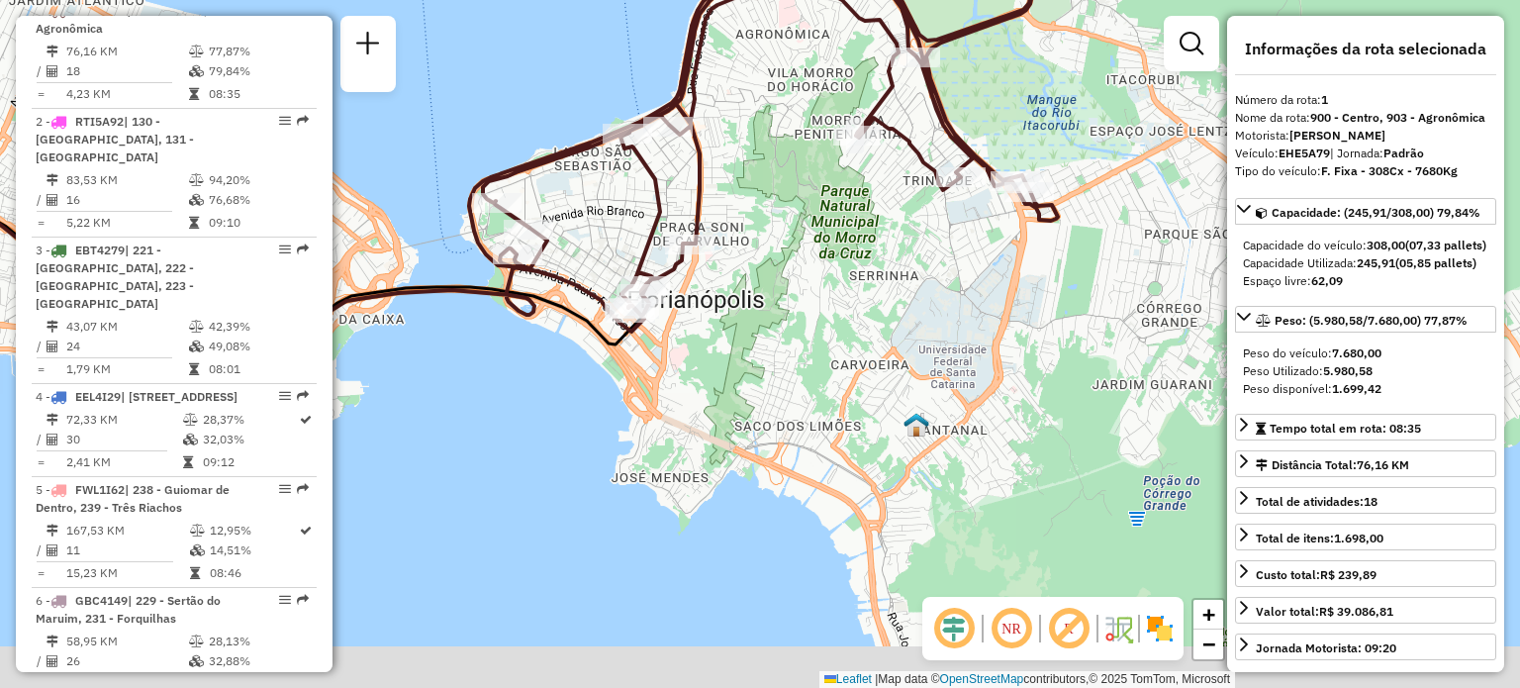
drag, startPoint x: 933, startPoint y: 359, endPoint x: 858, endPoint y: 256, distance: 127.4
click at [858, 256] on div "Janela de atendimento Grade de atendimento Capacidade Transportadoras Veículos …" at bounding box center [760, 344] width 1520 height 688
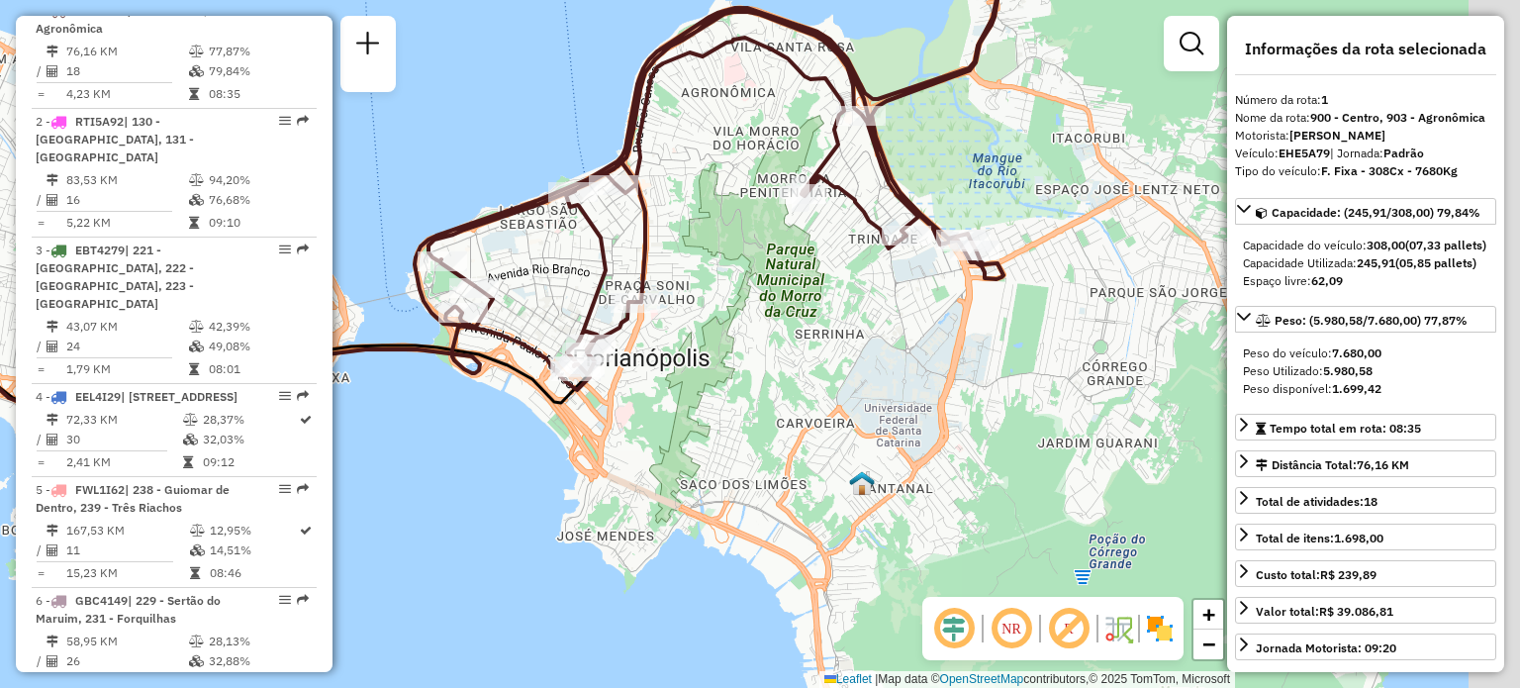
drag, startPoint x: 890, startPoint y: 273, endPoint x: 791, endPoint y: 359, distance: 131.1
click at [791, 359] on div "Janela de atendimento Grade de atendimento Capacidade Transportadoras Veículos …" at bounding box center [760, 344] width 1520 height 688
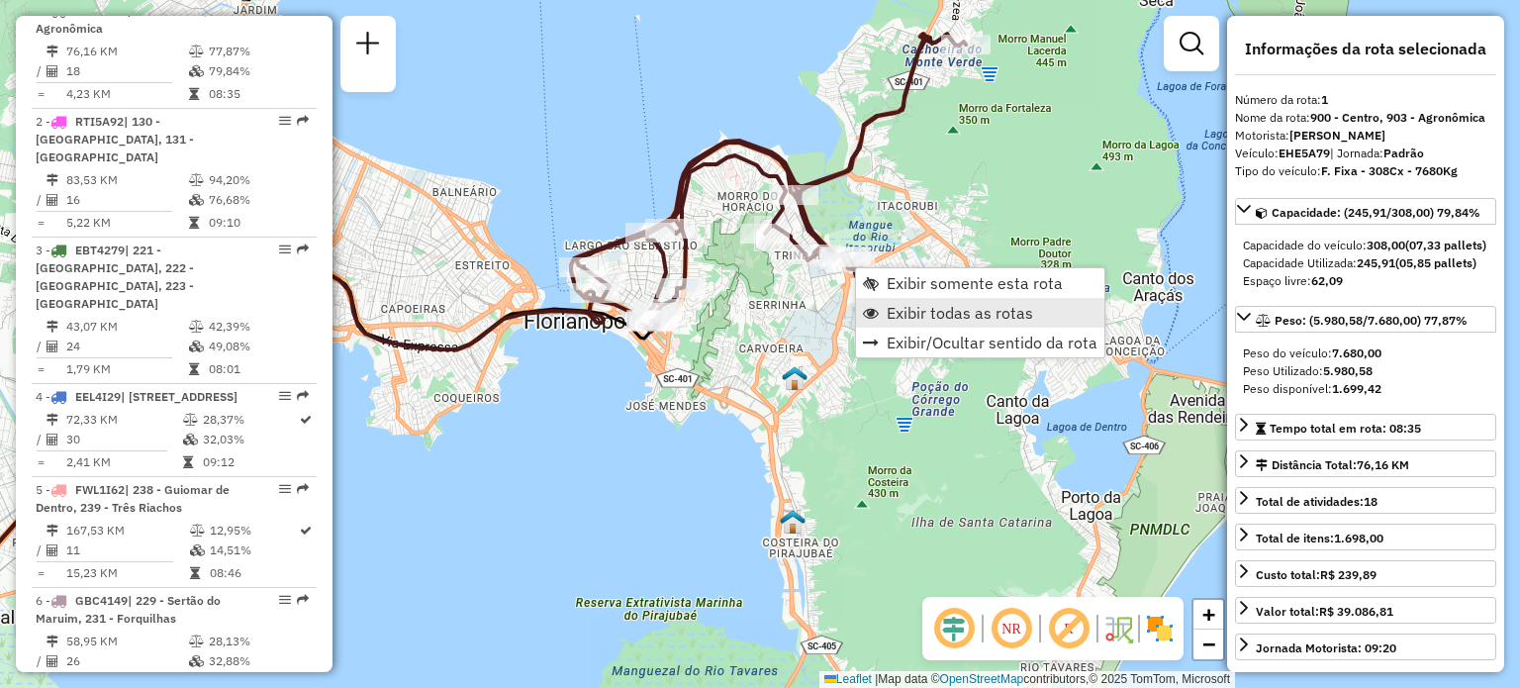
click at [936, 309] on span "Exibir todas as rotas" at bounding box center [959, 313] width 146 height 16
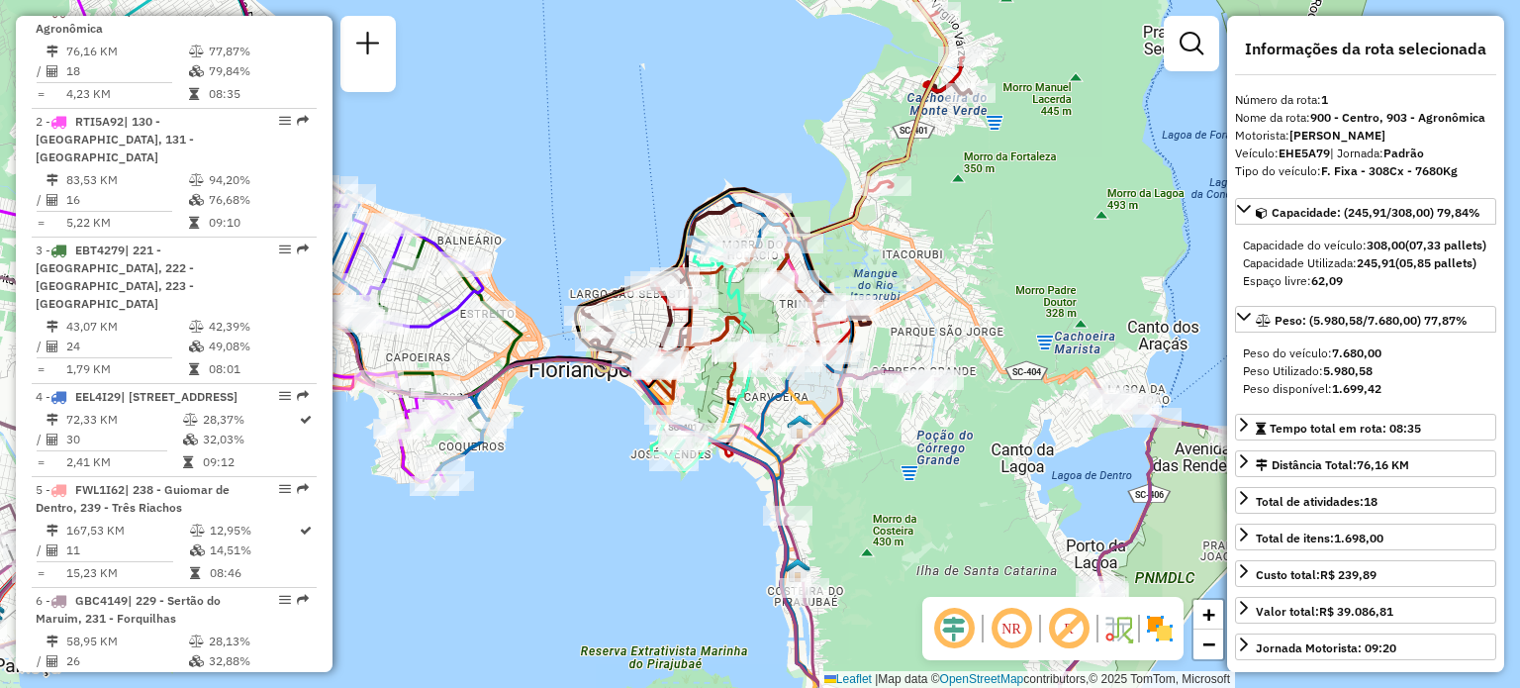
drag, startPoint x: 930, startPoint y: 240, endPoint x: 930, endPoint y: 286, distance: 45.5
click at [935, 291] on div "Janela de atendimento Grade de atendimento Capacidade Transportadoras Veículos …" at bounding box center [760, 344] width 1520 height 688
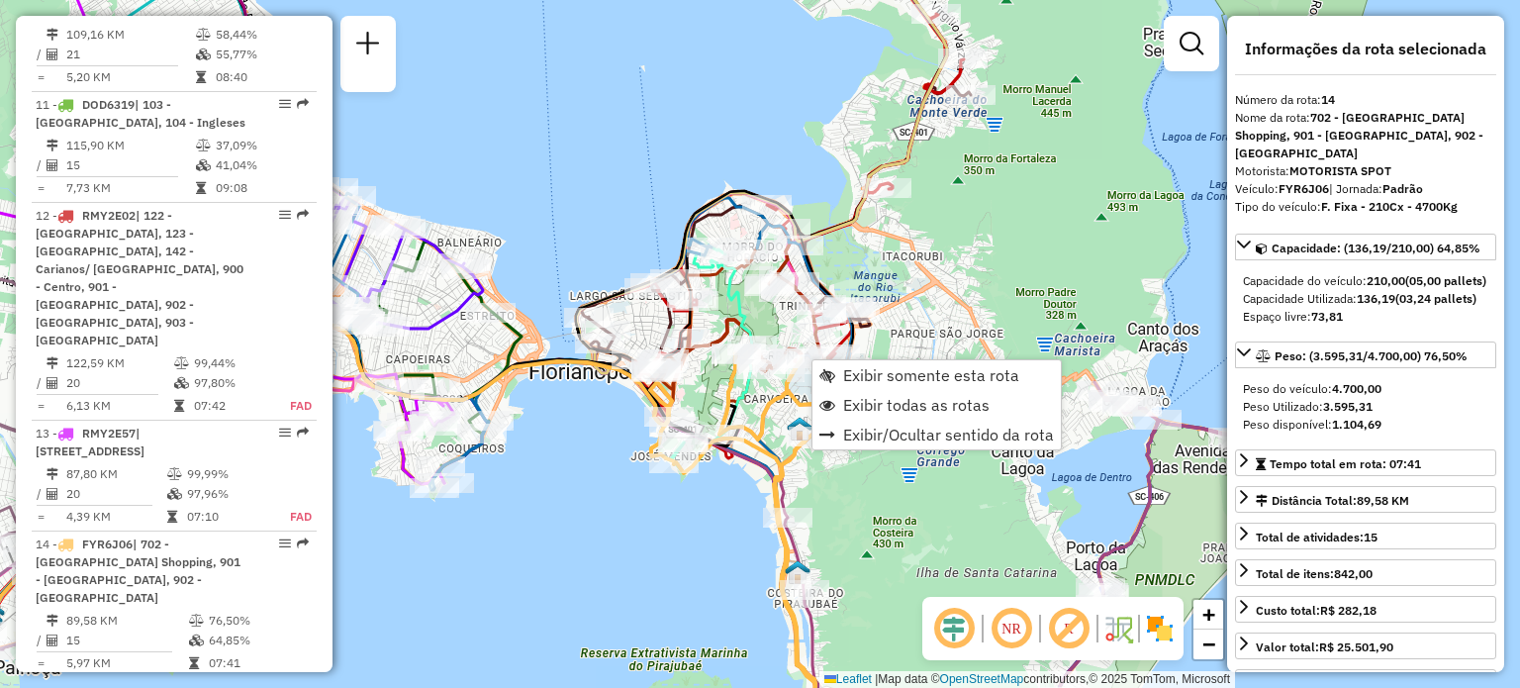
scroll to position [2319, 0]
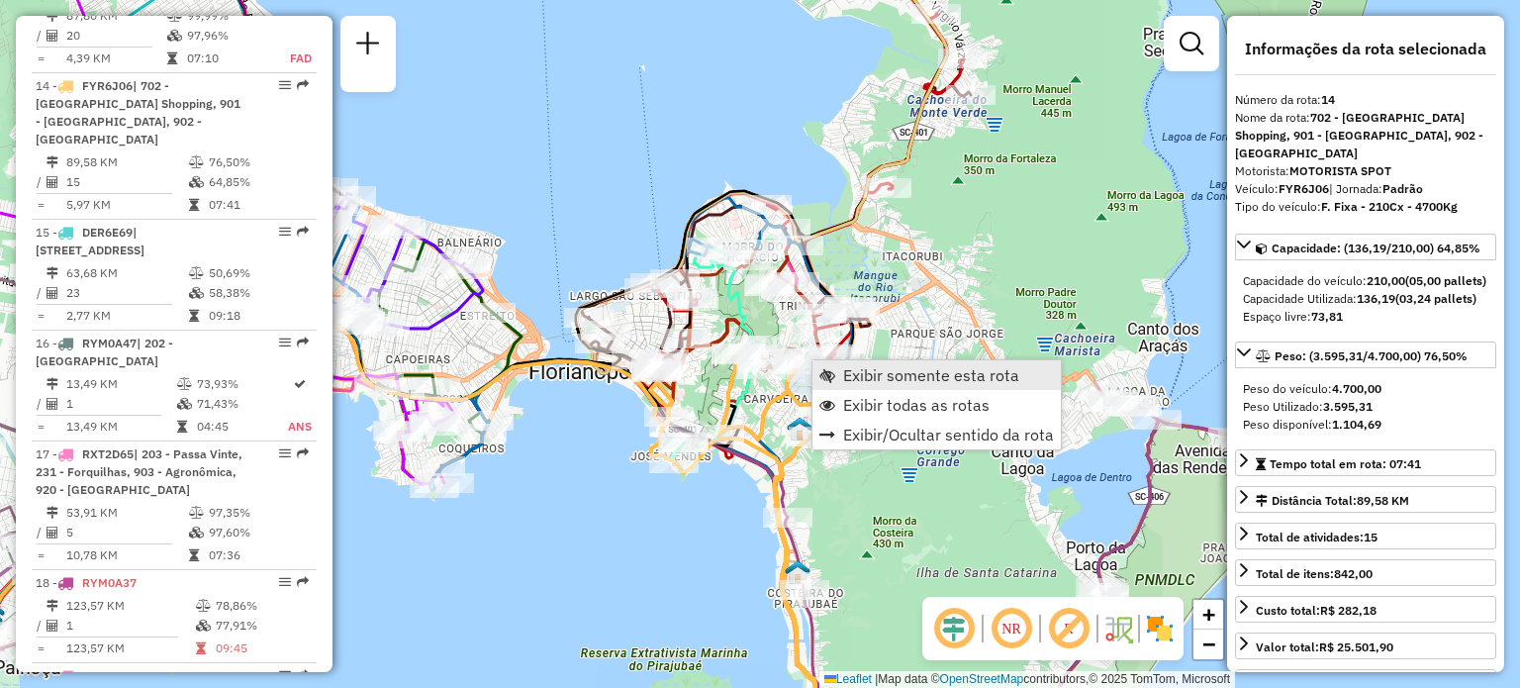
click at [878, 381] on span "Exibir somente esta rota" at bounding box center [931, 375] width 176 height 16
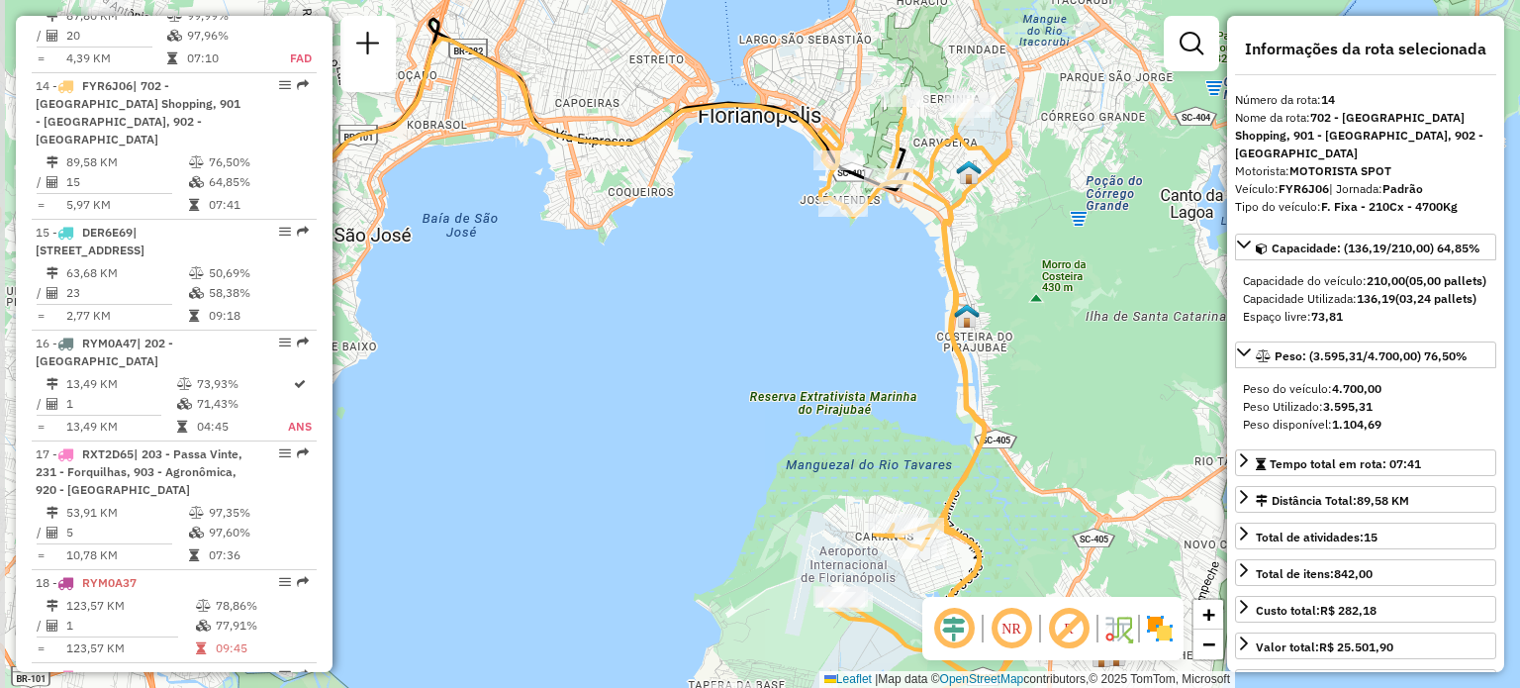
drag, startPoint x: 924, startPoint y: 165, endPoint x: 930, endPoint y: 258, distance: 93.2
click at [941, 264] on icon at bounding box center [874, 417] width 284 height 641
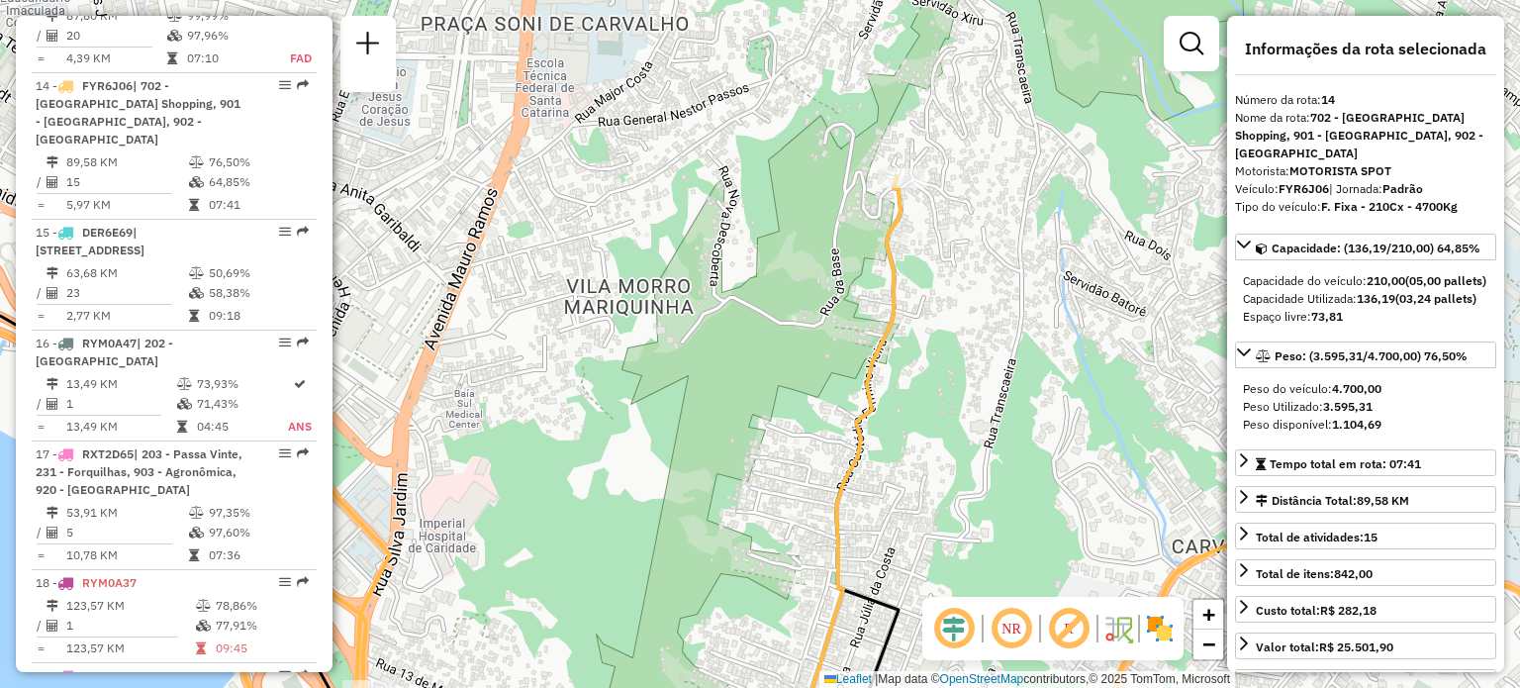
click at [963, 244] on div "Janela de atendimento Grade de atendimento Capacidade Transportadoras Veículos …" at bounding box center [760, 344] width 1520 height 688
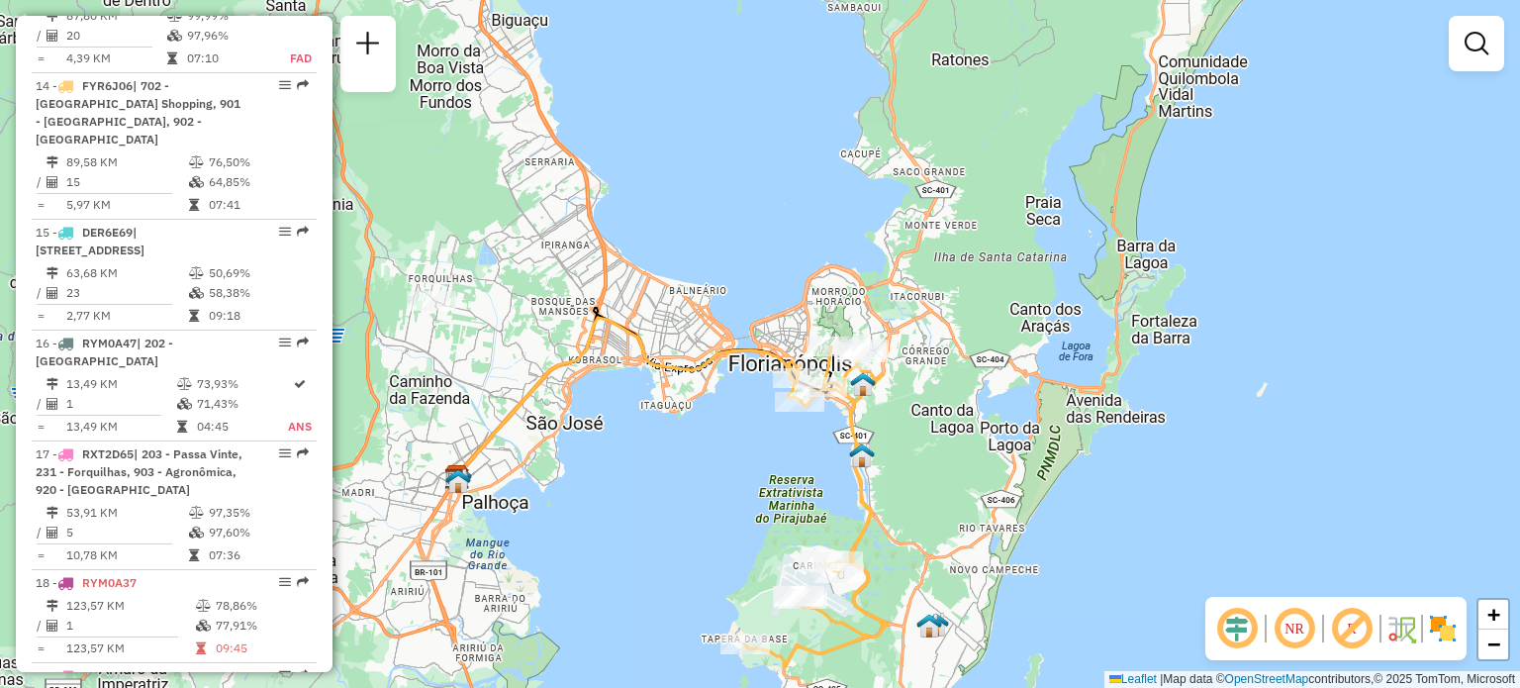
click at [831, 326] on div "Janela de atendimento Grade de atendimento Capacidade Transportadoras Veículos …" at bounding box center [760, 344] width 1520 height 688
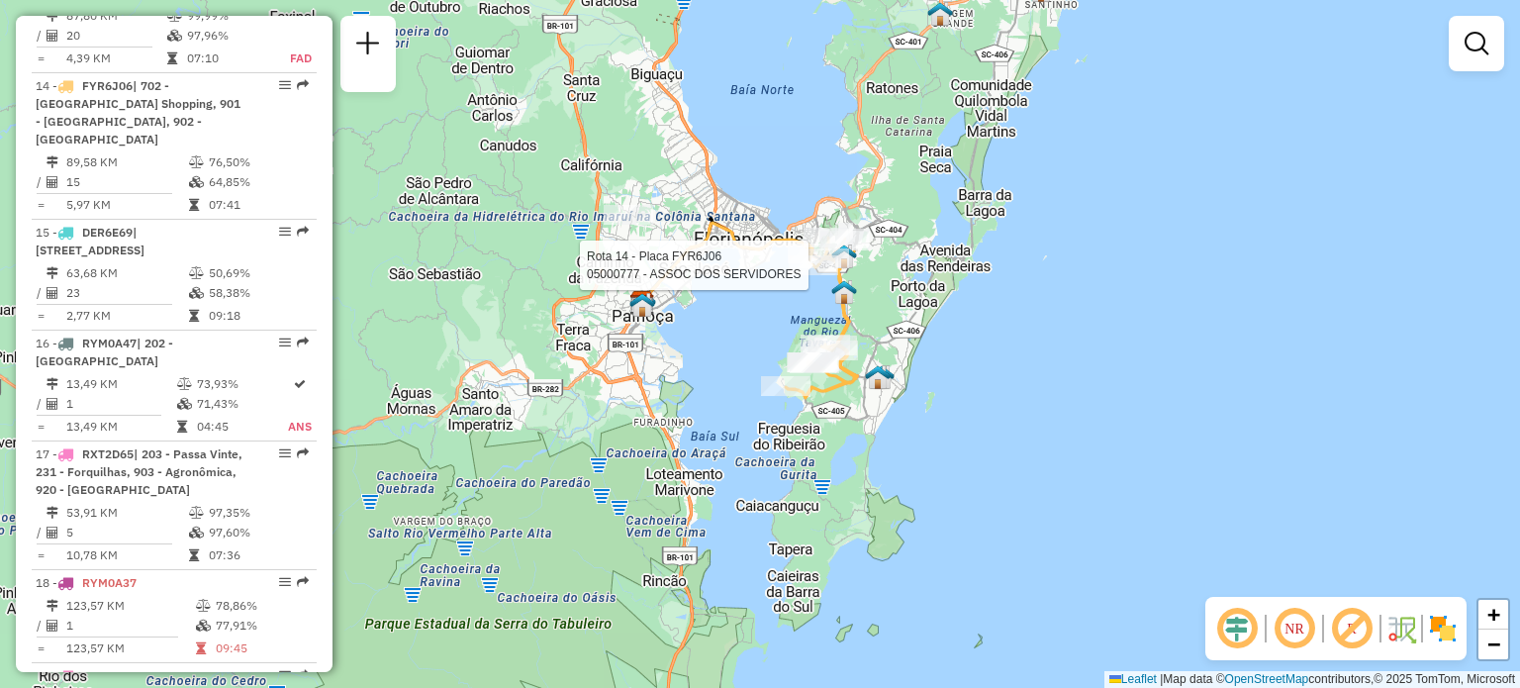
select select "**********"
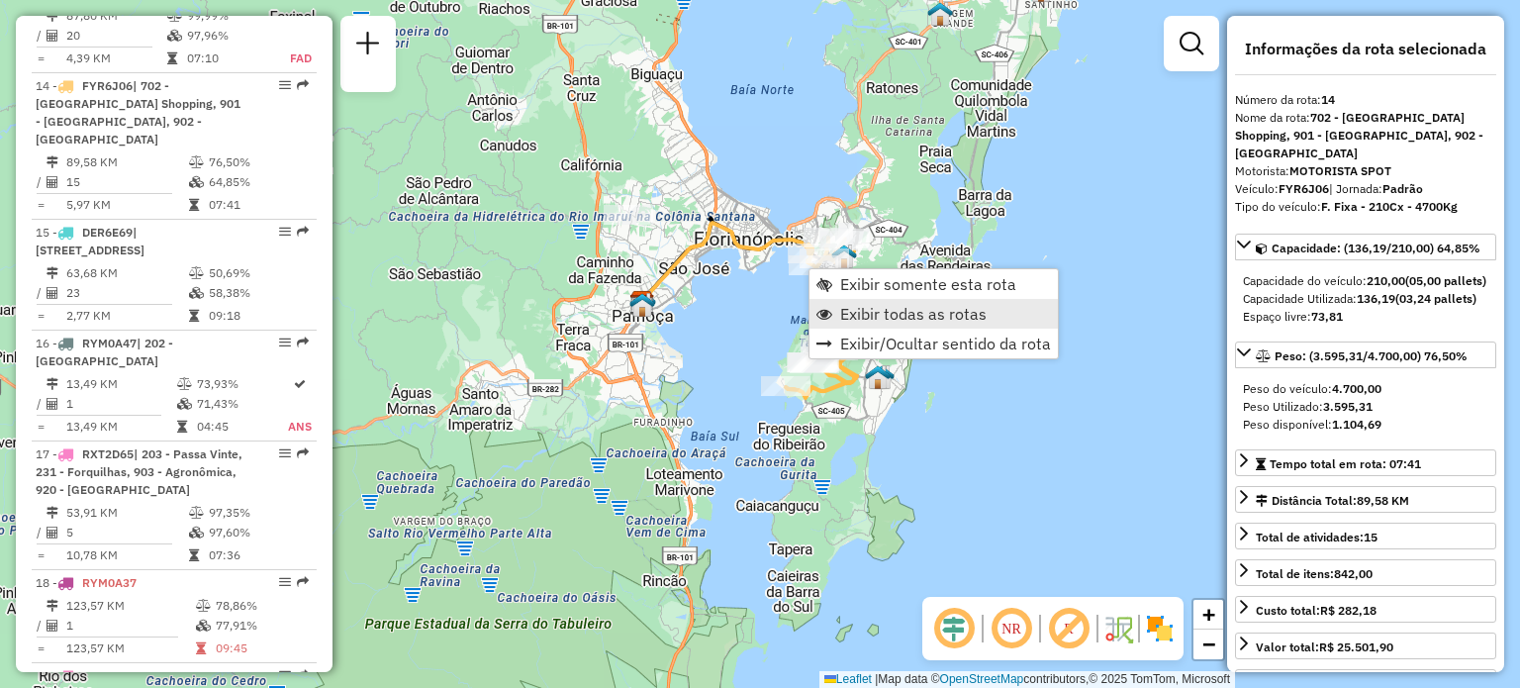
click at [904, 314] on span "Exibir todas as rotas" at bounding box center [913, 314] width 146 height 16
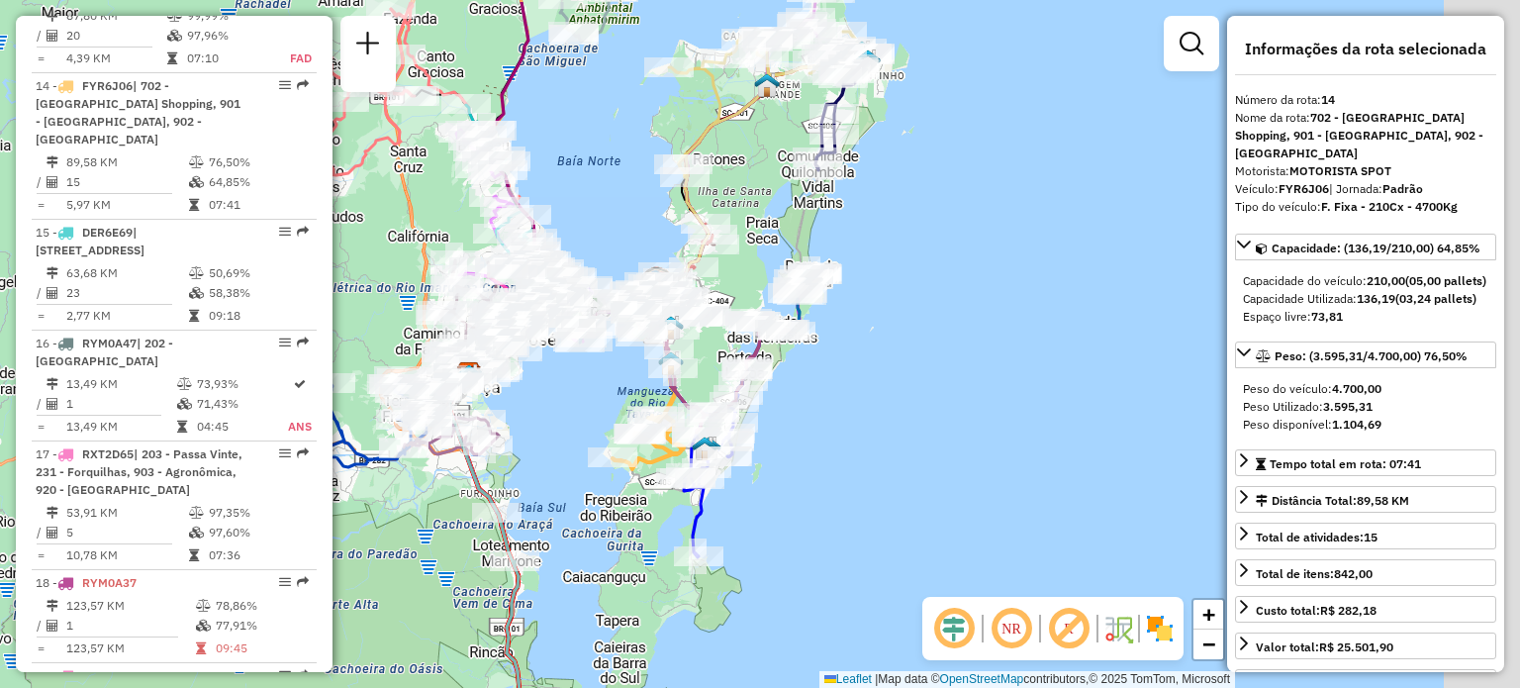
drag, startPoint x: 815, startPoint y: 315, endPoint x: 630, endPoint y: 385, distance: 197.9
click at [630, 386] on div "Janela de atendimento Grade de atendimento Capacidade Transportadoras Veículos …" at bounding box center [760, 344] width 1520 height 688
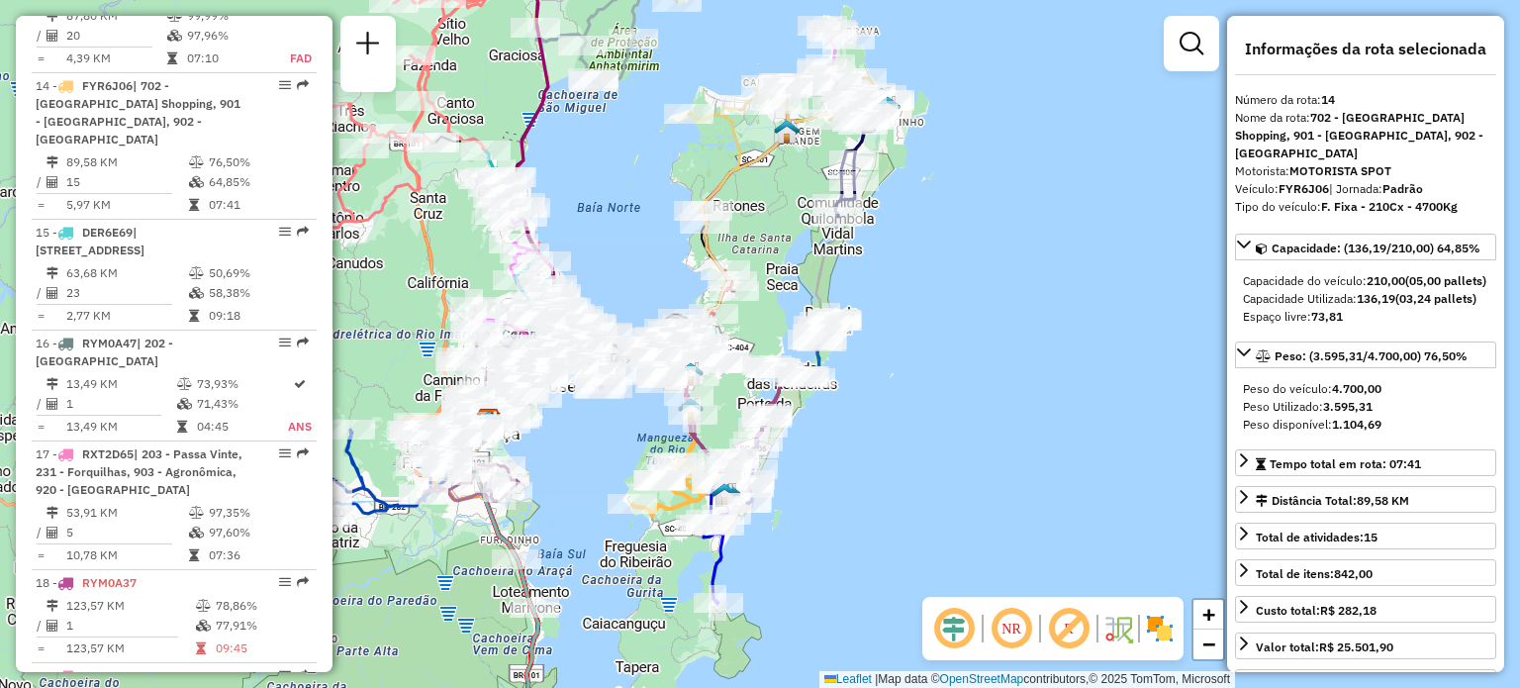
drag, startPoint x: 799, startPoint y: 369, endPoint x: 825, endPoint y: 412, distance: 49.7
click at [831, 417] on div "Janela de atendimento Grade de atendimento Capacidade Transportadoras Veículos …" at bounding box center [760, 344] width 1520 height 688
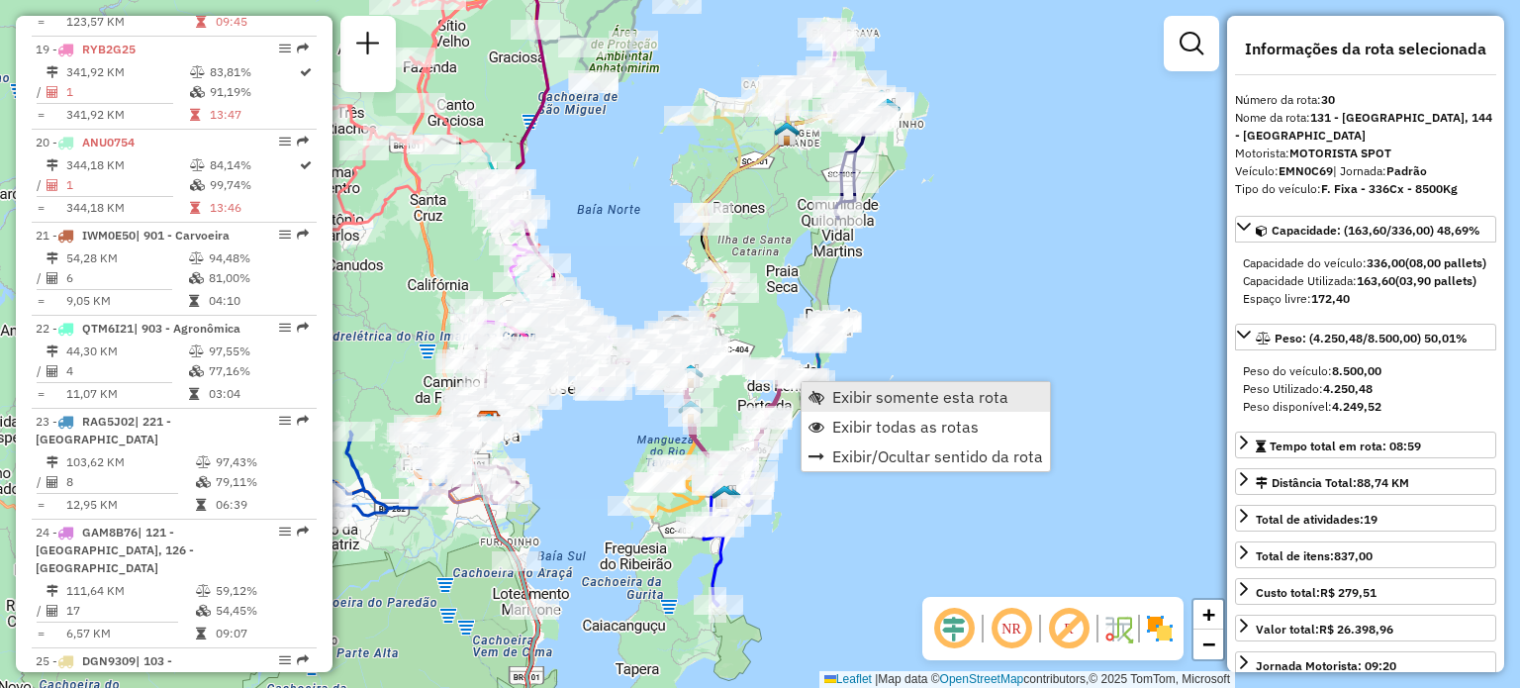
scroll to position [3994, 0]
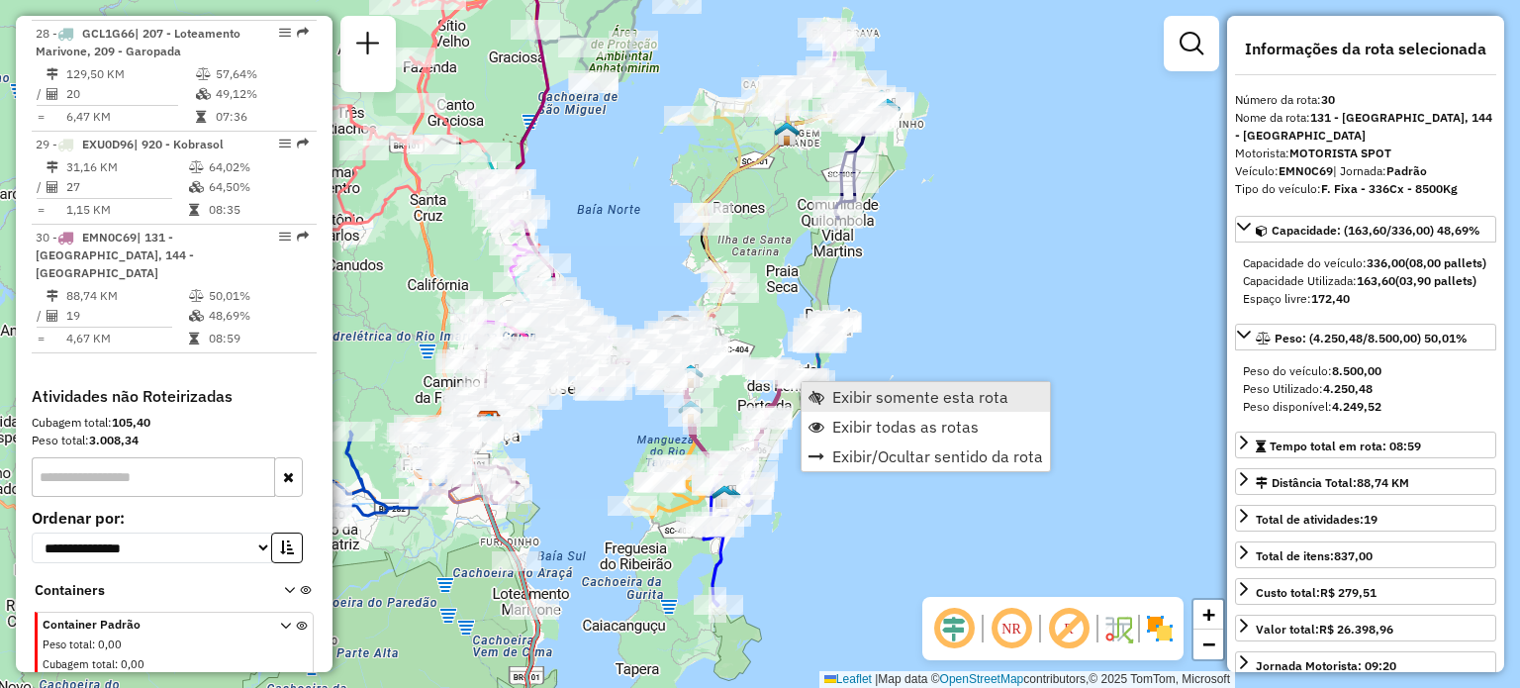
click at [845, 392] on span "Exibir somente esta rota" at bounding box center [920, 397] width 176 height 16
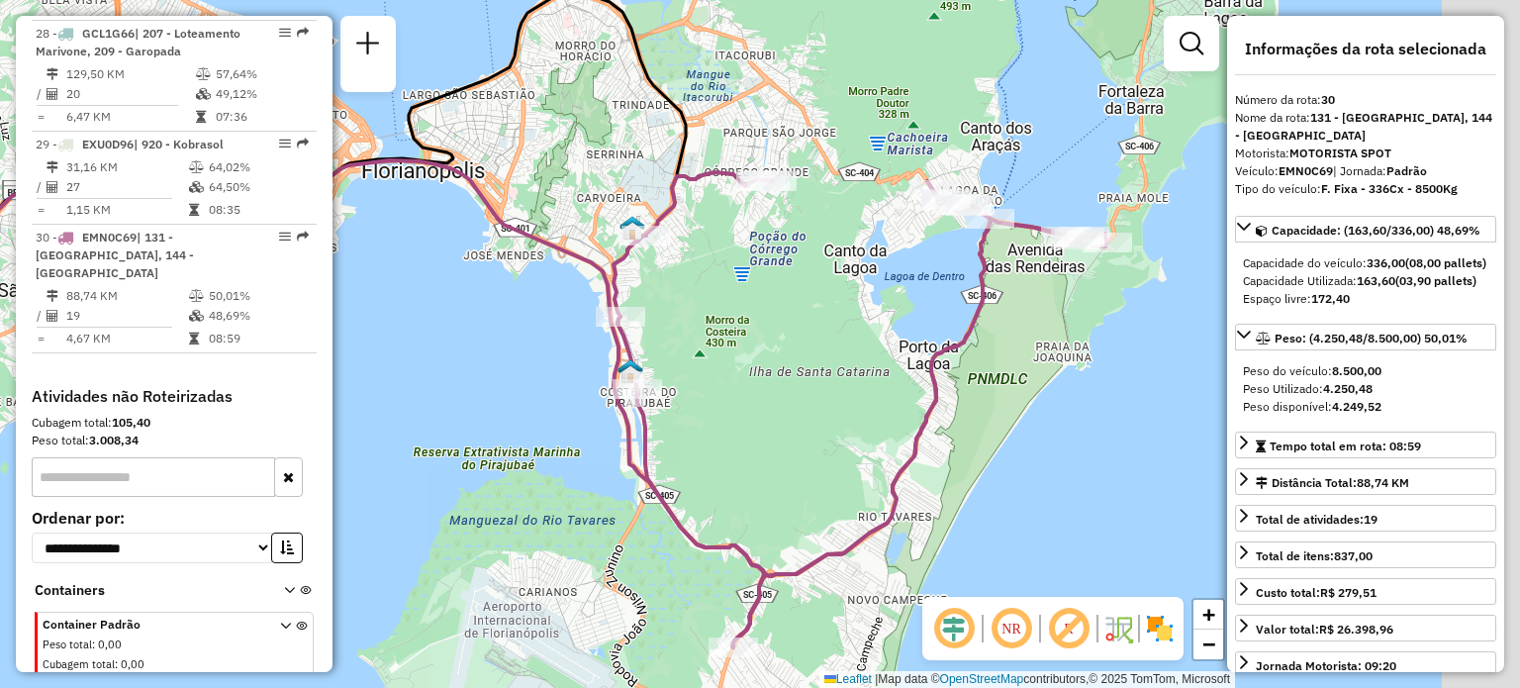
drag, startPoint x: 816, startPoint y: 359, endPoint x: 723, endPoint y: 349, distance: 93.5
click at [723, 349] on div "Janela de atendimento Grade de atendimento Capacidade Transportadoras Veículos …" at bounding box center [760, 344] width 1520 height 688
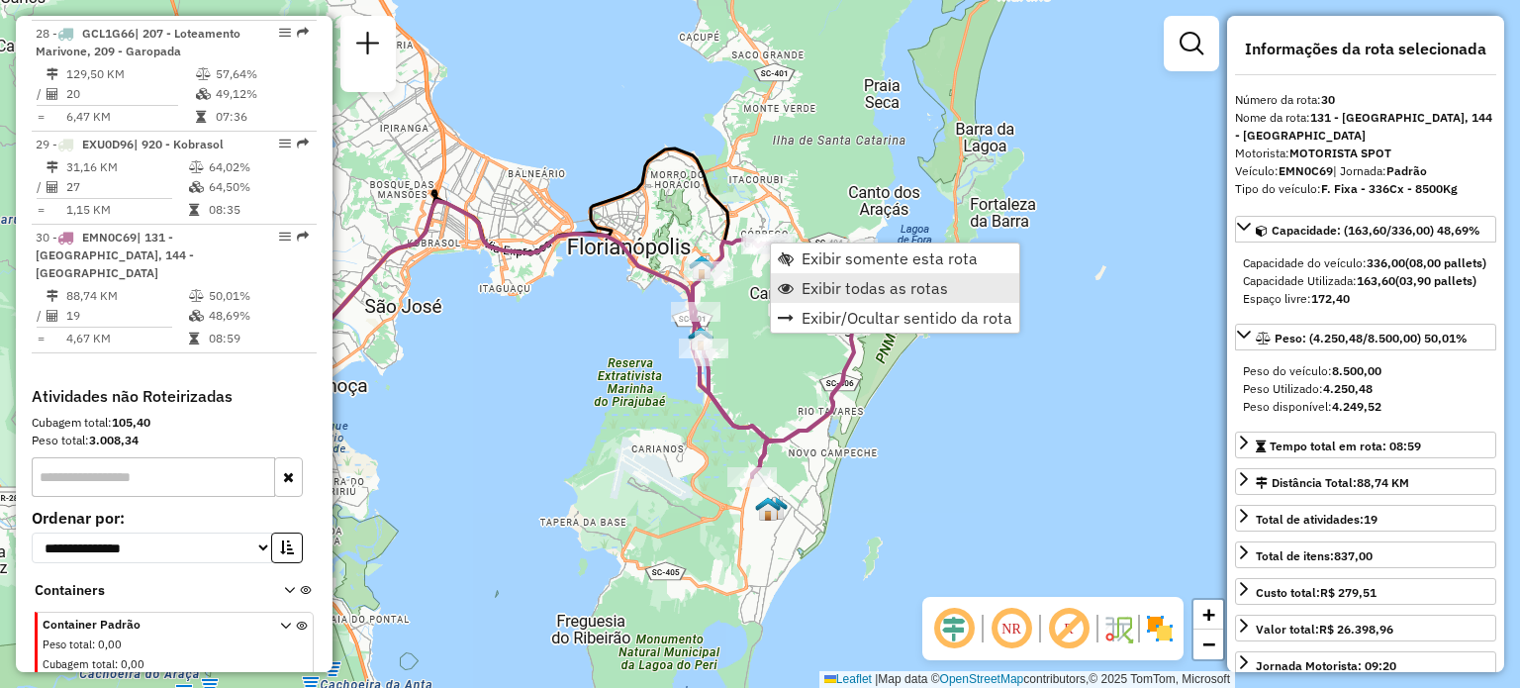
click at [831, 286] on span "Exibir todas as rotas" at bounding box center [874, 288] width 146 height 16
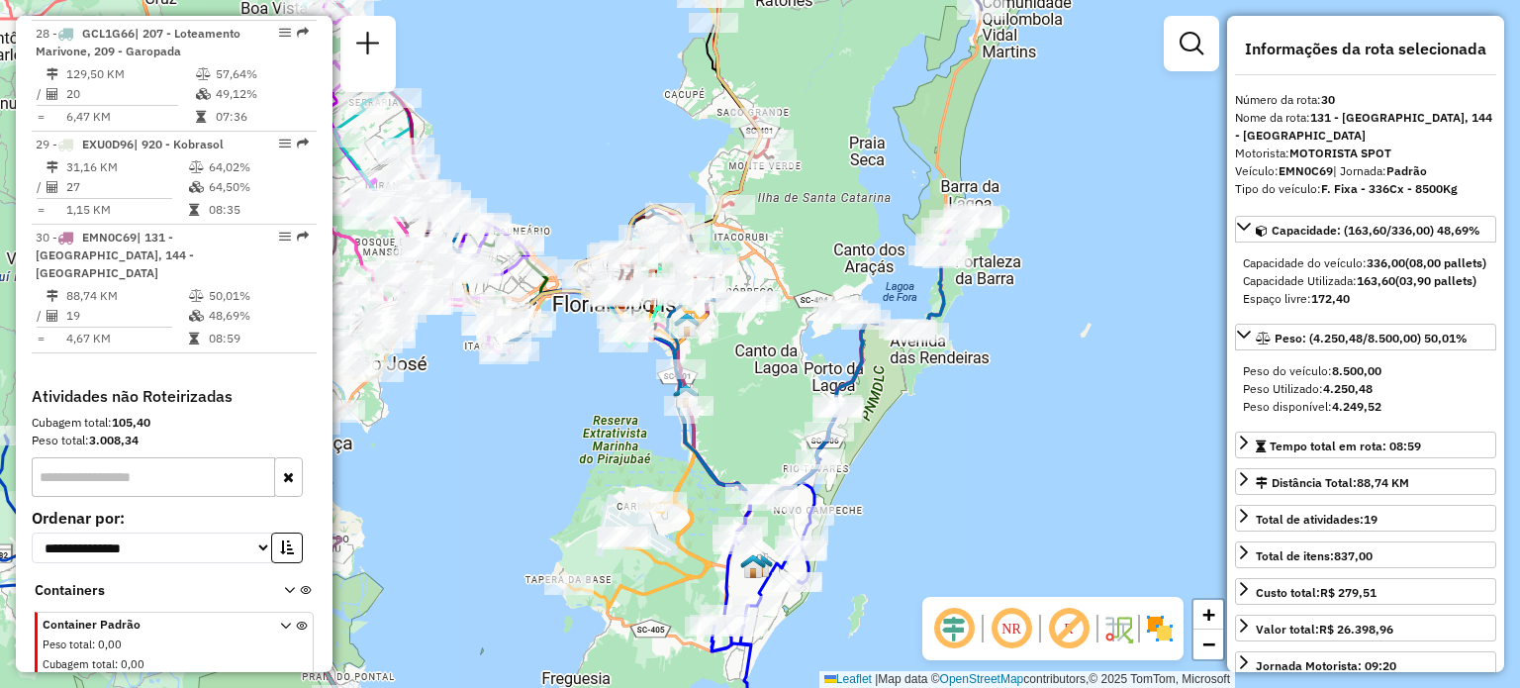
drag, startPoint x: 809, startPoint y: 173, endPoint x: 825, endPoint y: 286, distance: 113.9
click at [787, 231] on div "Janela de atendimento Grade de atendimento Capacidade Transportadoras Veículos …" at bounding box center [760, 344] width 1520 height 688
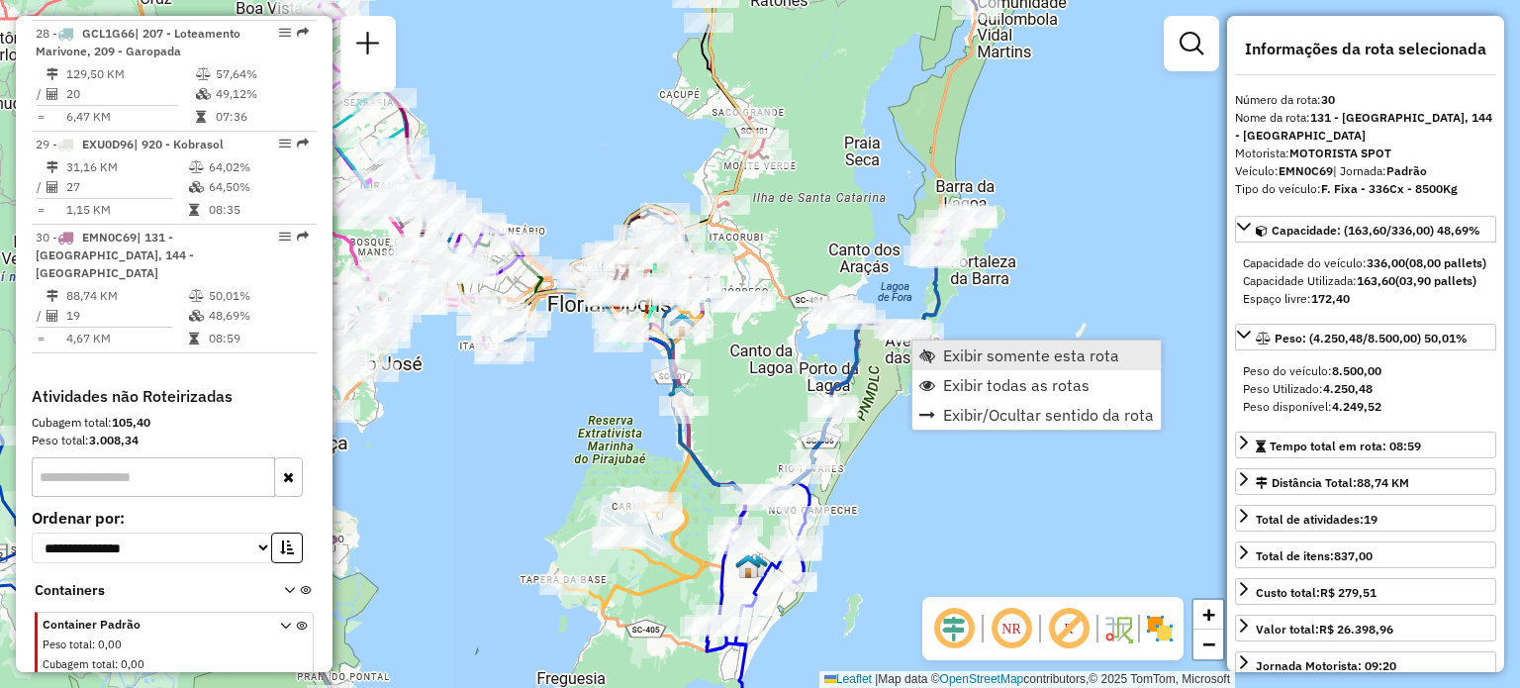
click at [958, 347] on span "Exibir somente esta rota" at bounding box center [1031, 355] width 176 height 16
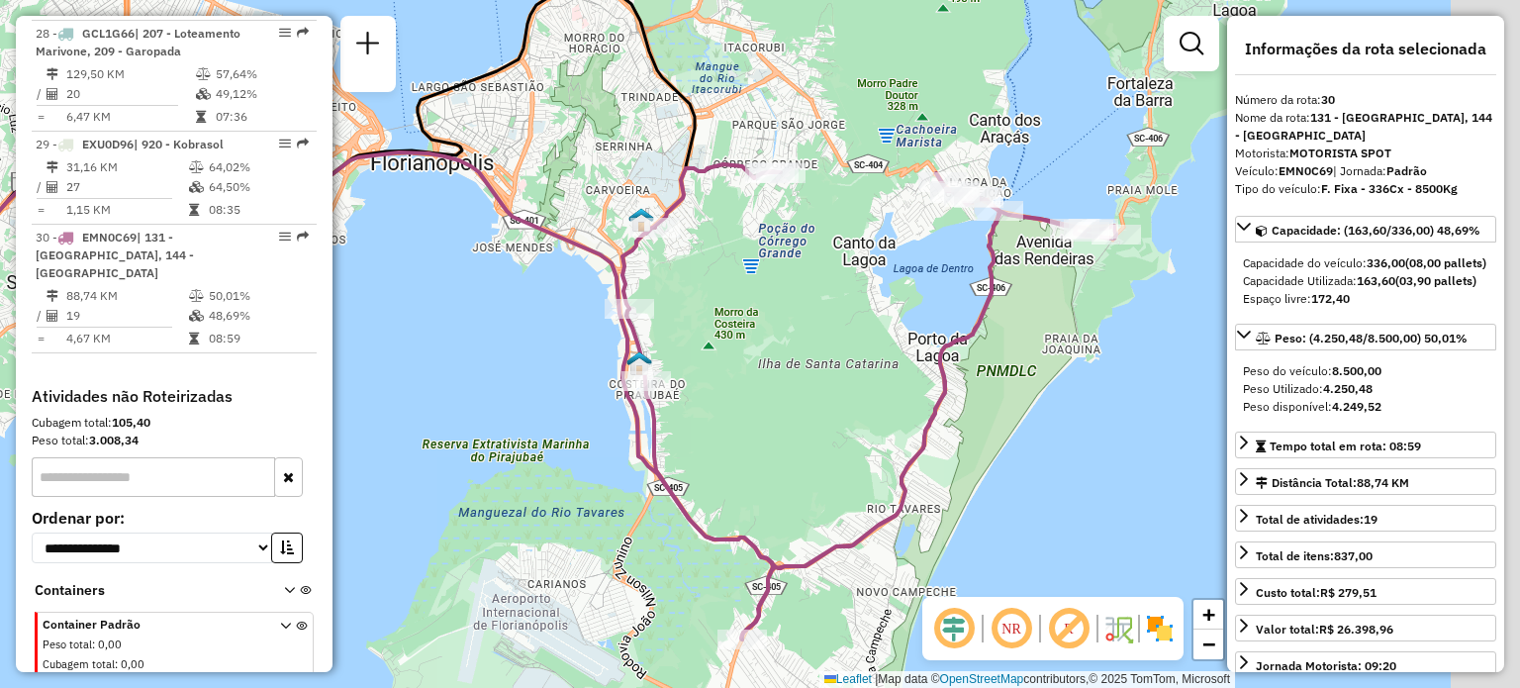
drag, startPoint x: 783, startPoint y: 265, endPoint x: 669, endPoint y: 240, distance: 116.4
click at [693, 244] on div "Janela de atendimento Grade de atendimento Capacidade Transportadoras Veículos …" at bounding box center [760, 344] width 1520 height 688
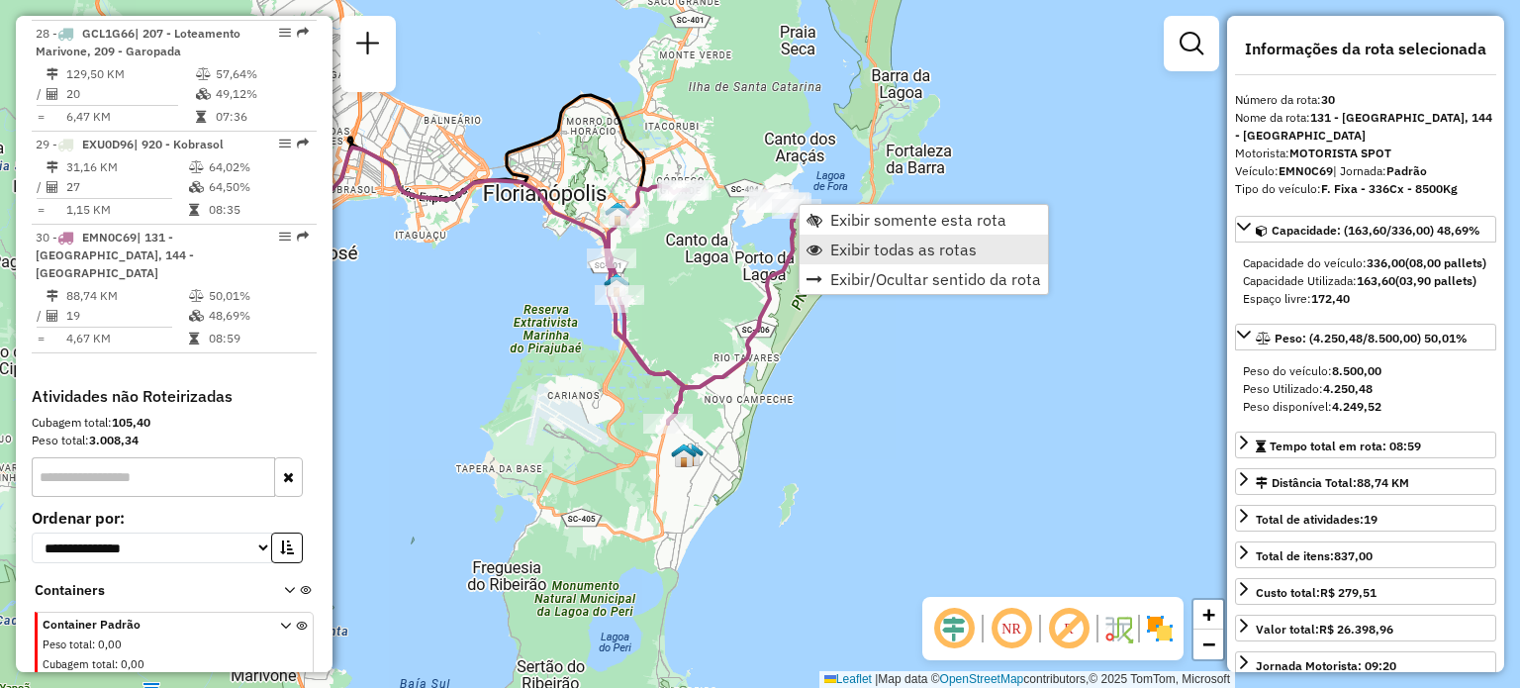
click at [869, 260] on link "Exibir todas as rotas" at bounding box center [923, 249] width 248 height 30
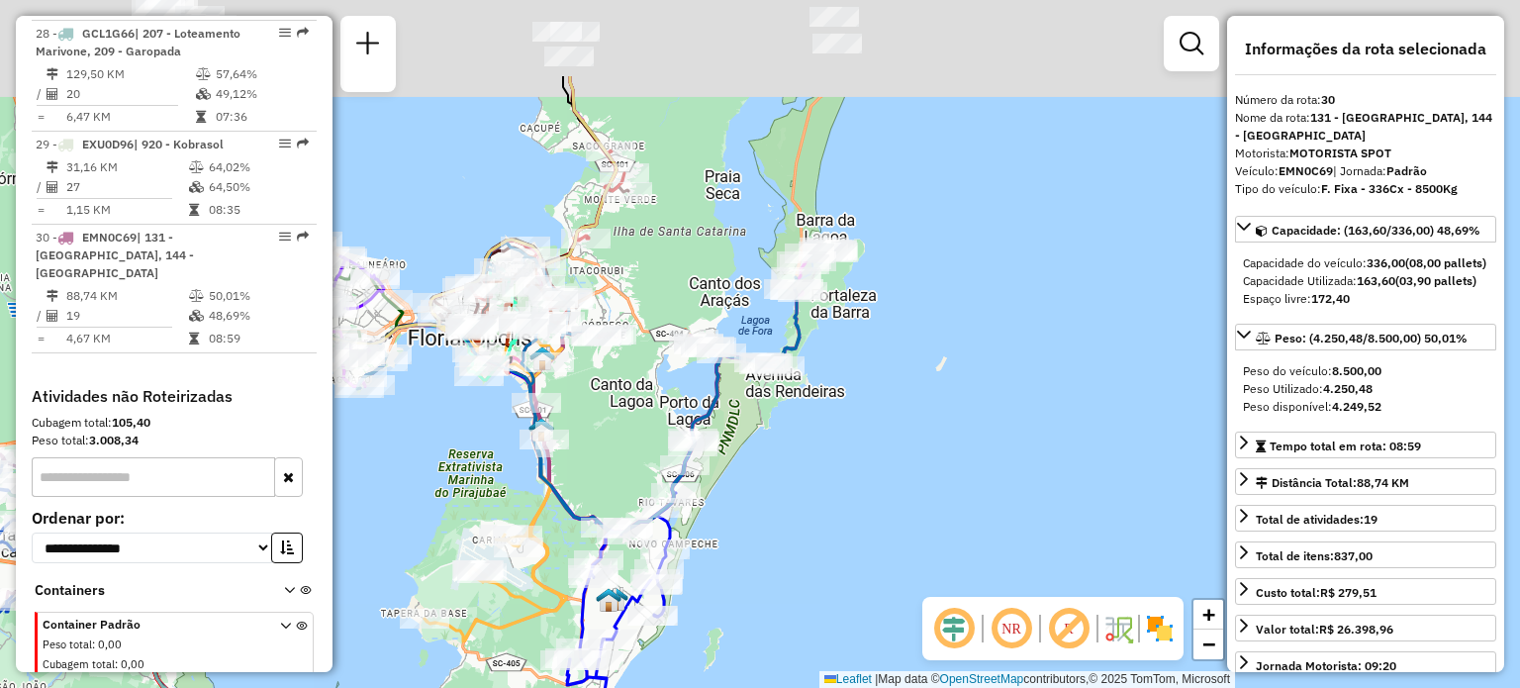
drag, startPoint x: 930, startPoint y: 253, endPoint x: 795, endPoint y: 359, distance: 171.2
click at [853, 396] on div "Janela de atendimento Grade de atendimento Capacidade Transportadoras Veículos …" at bounding box center [760, 344] width 1520 height 688
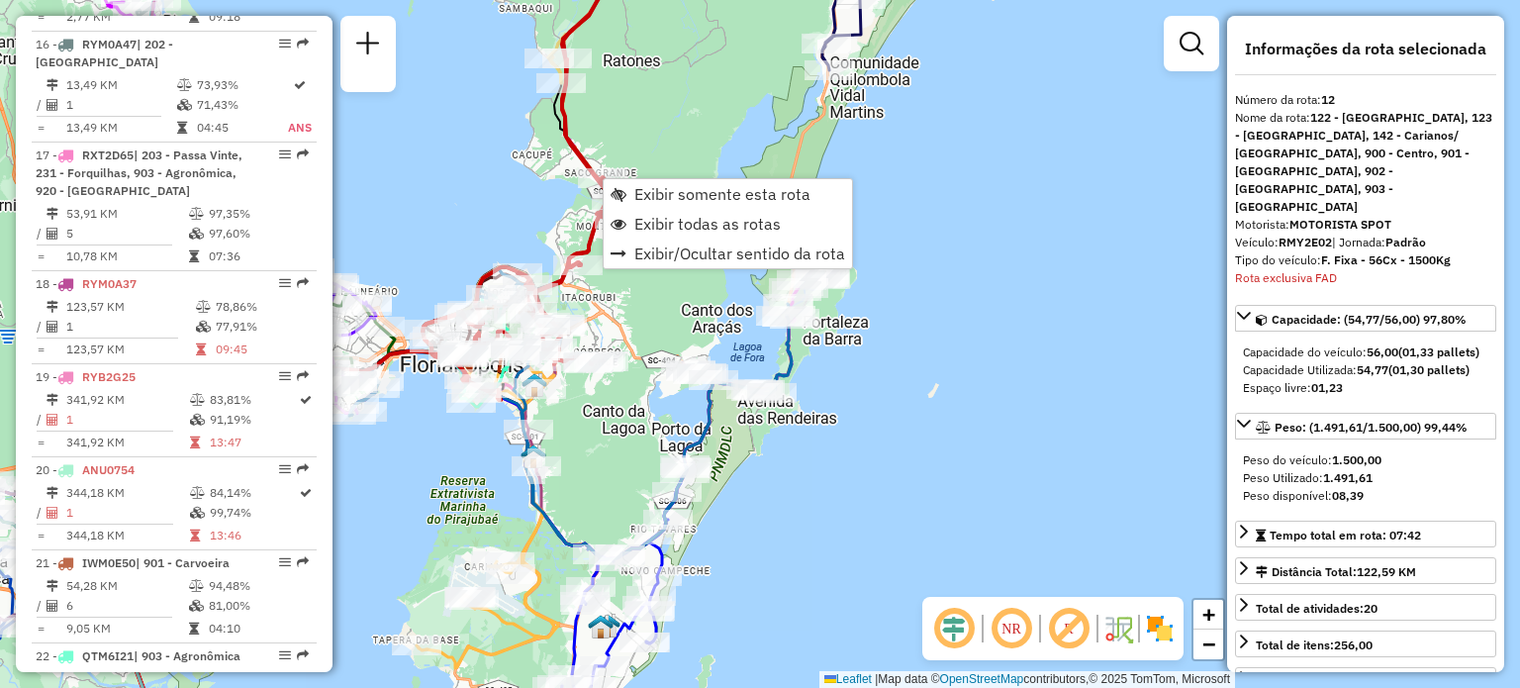
scroll to position [2026, 0]
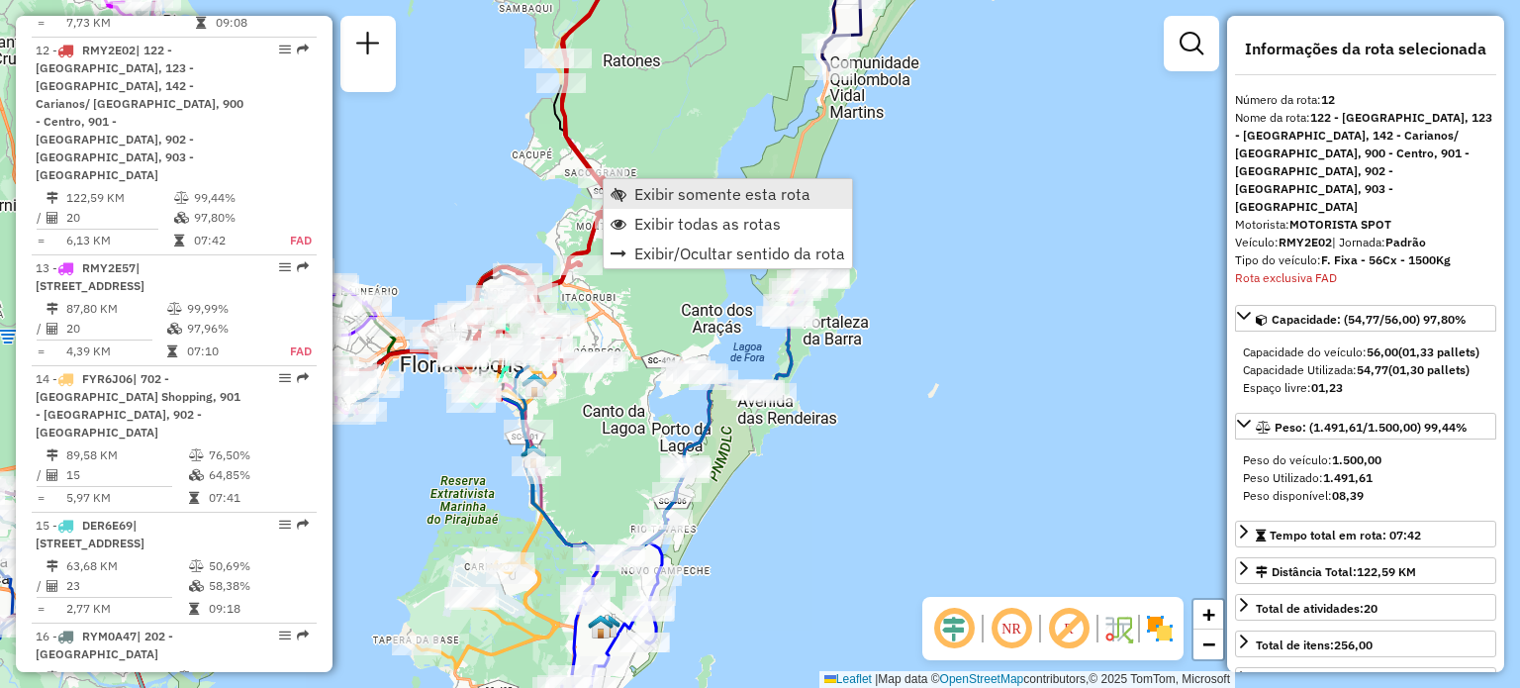
click at [651, 196] on span "Exibir somente esta rota" at bounding box center [722, 194] width 176 height 16
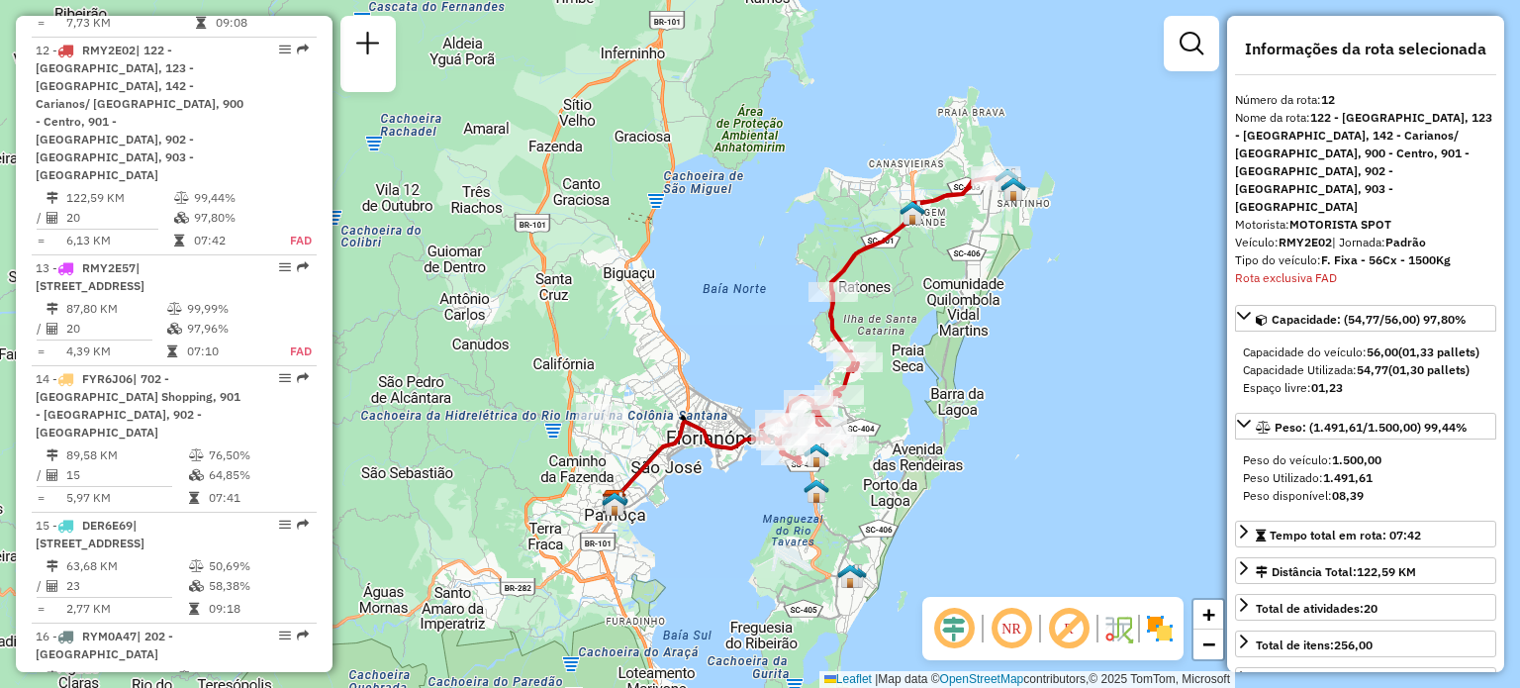
drag, startPoint x: 958, startPoint y: 293, endPoint x: 885, endPoint y: 312, distance: 74.6
click at [881, 323] on div "Janela de atendimento Grade de atendimento Capacidade Transportadoras Veículos …" at bounding box center [760, 344] width 1520 height 688
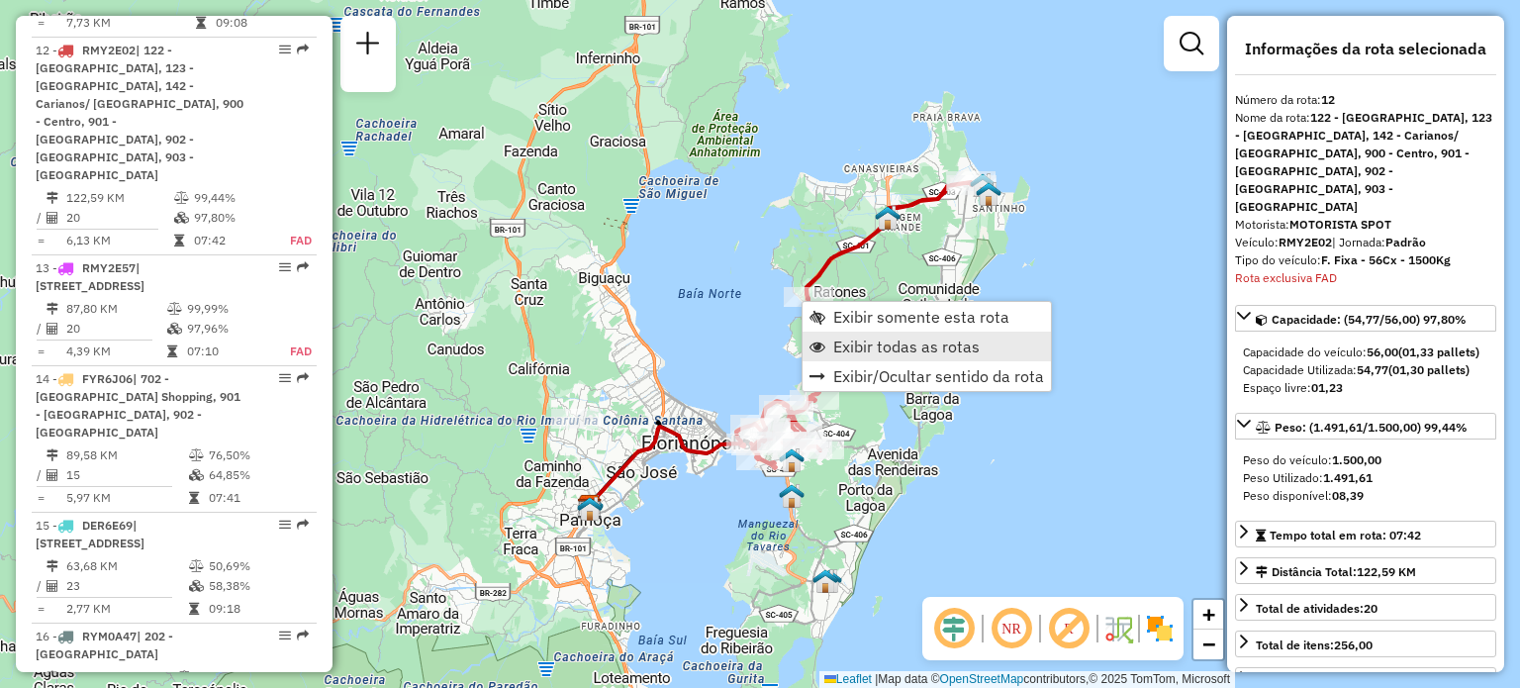
click at [851, 343] on span "Exibir todas as rotas" at bounding box center [906, 346] width 146 height 16
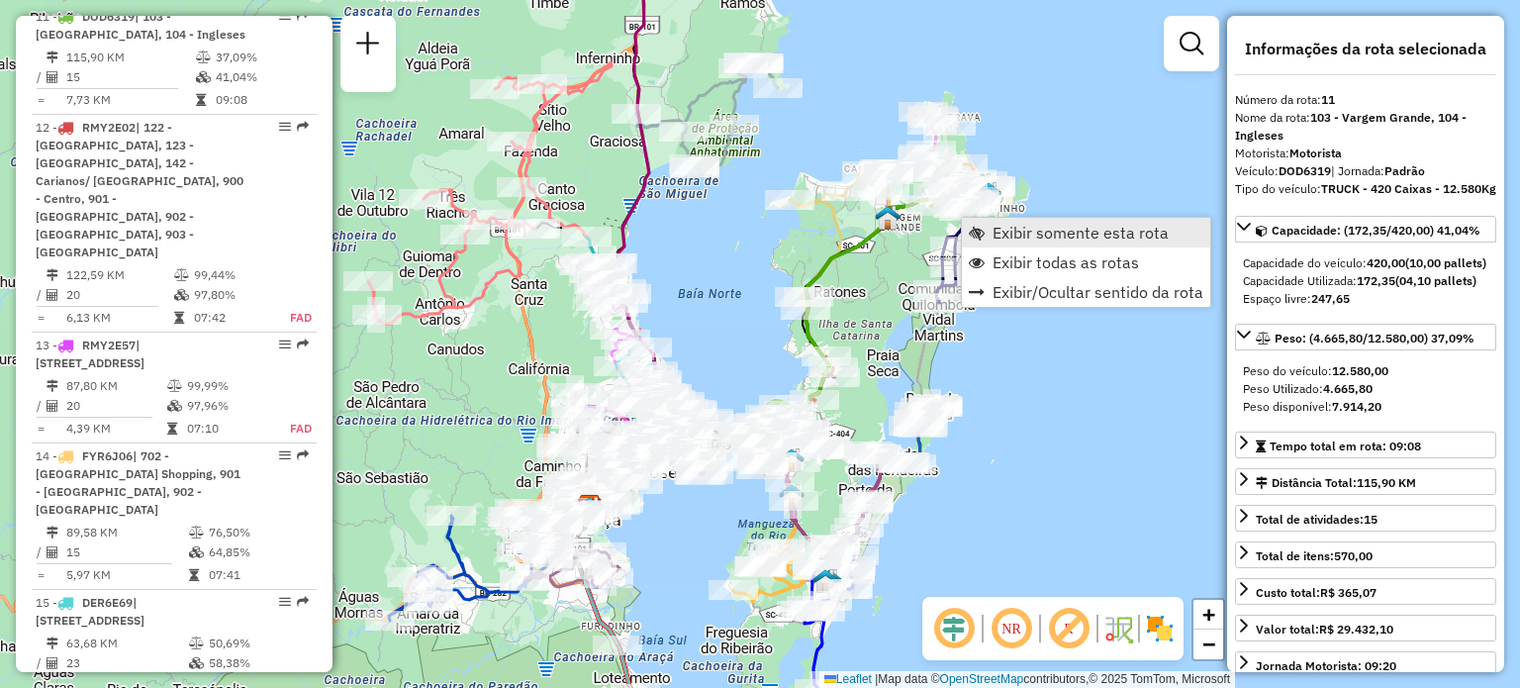
scroll to position [1917, 0]
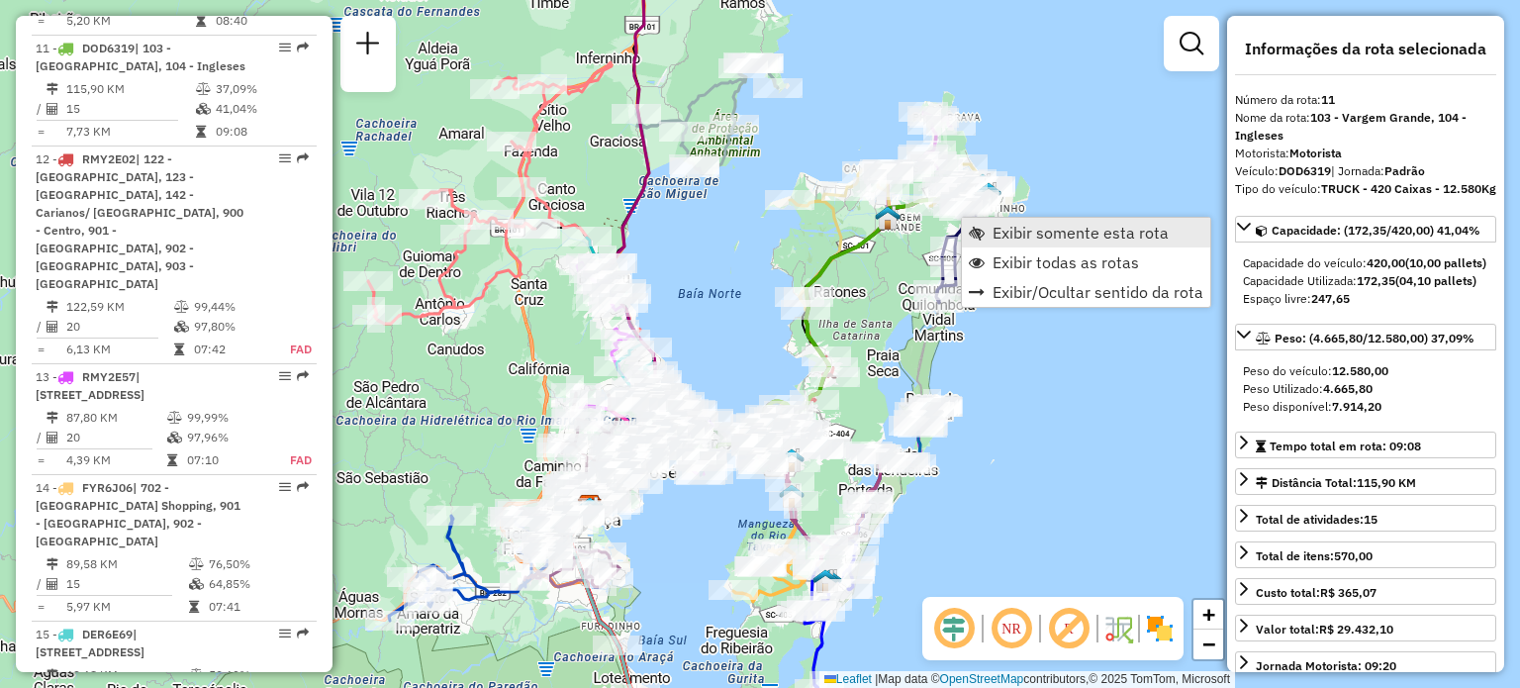
click at [998, 234] on span "Exibir somente esta rota" at bounding box center [1080, 233] width 176 height 16
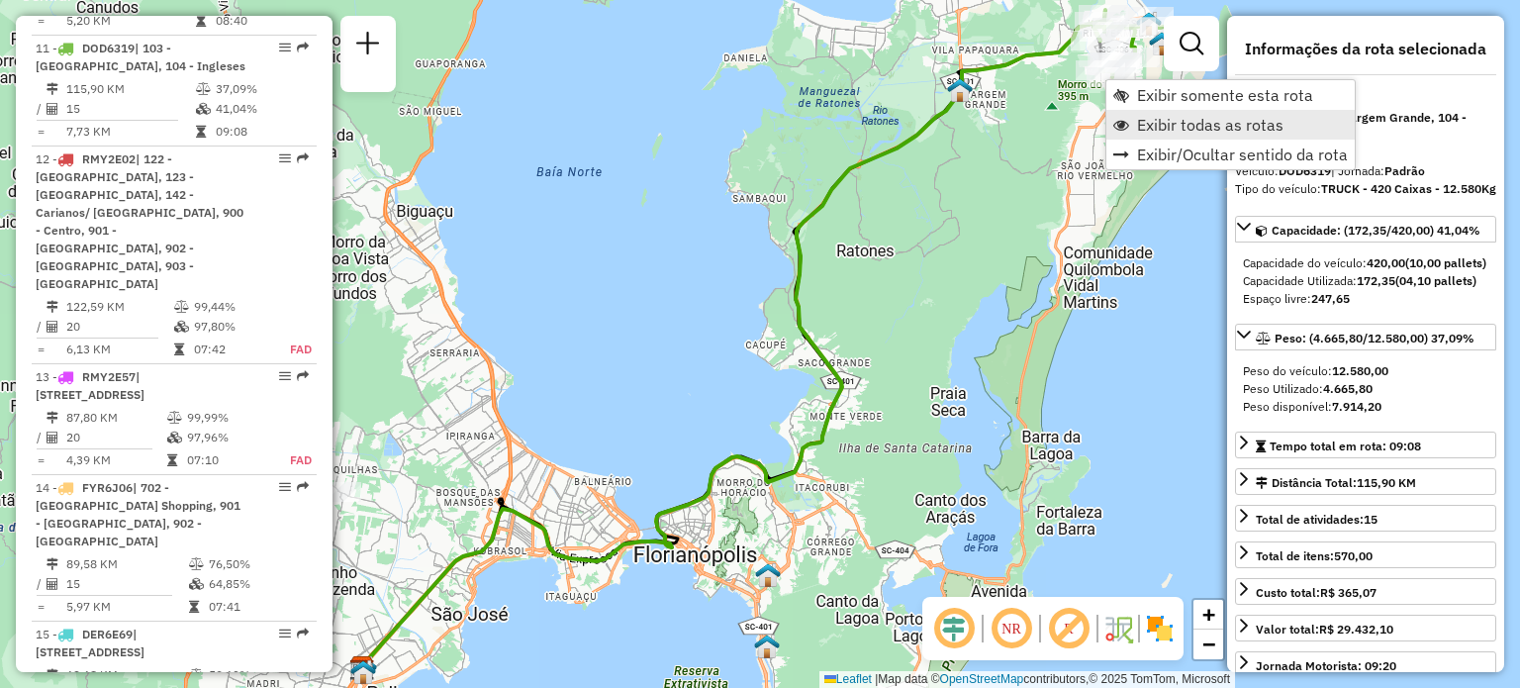
click at [1155, 127] on span "Exibir todas as rotas" at bounding box center [1210, 125] width 146 height 16
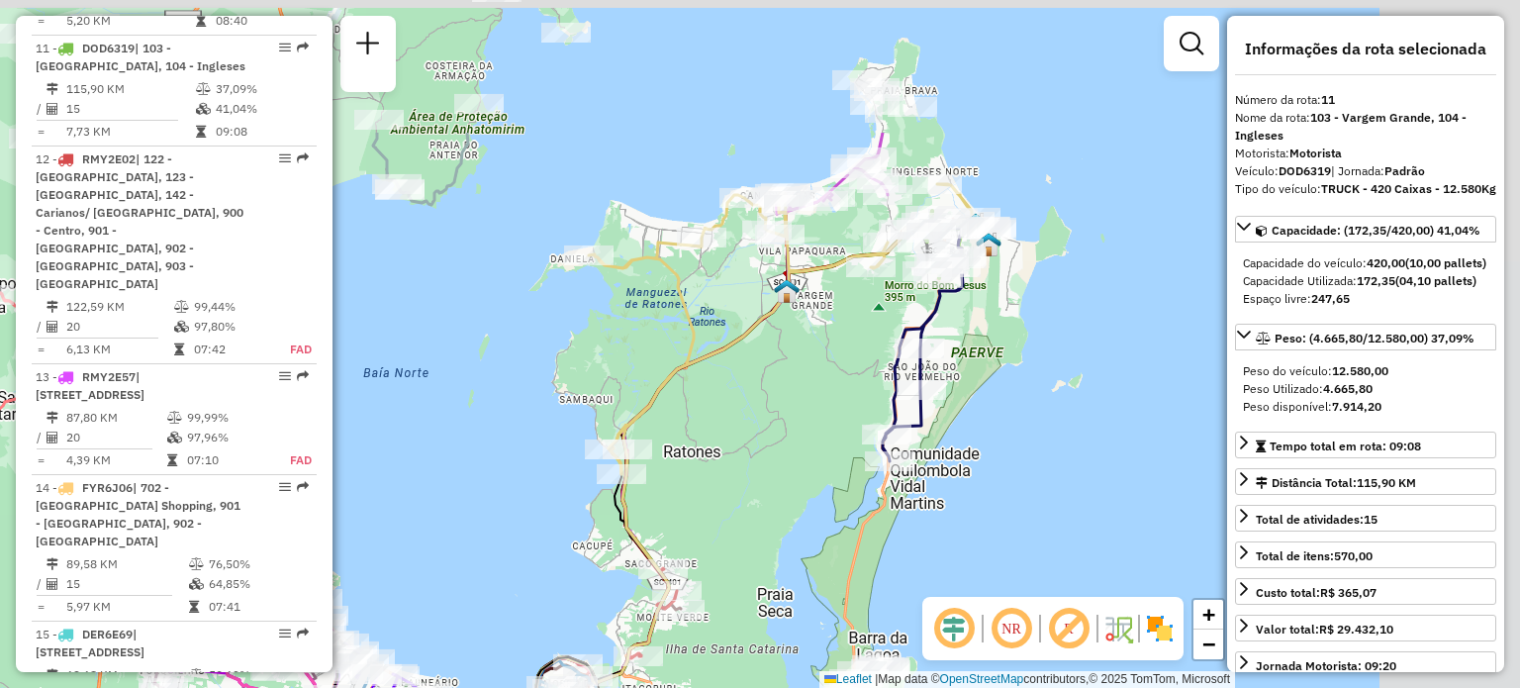
drag, startPoint x: 974, startPoint y: 277, endPoint x: 795, endPoint y: 486, distance: 275.0
click at [795, 486] on div "Janela de atendimento Grade de atendimento Capacidade Transportadoras Veículos …" at bounding box center [760, 344] width 1520 height 688
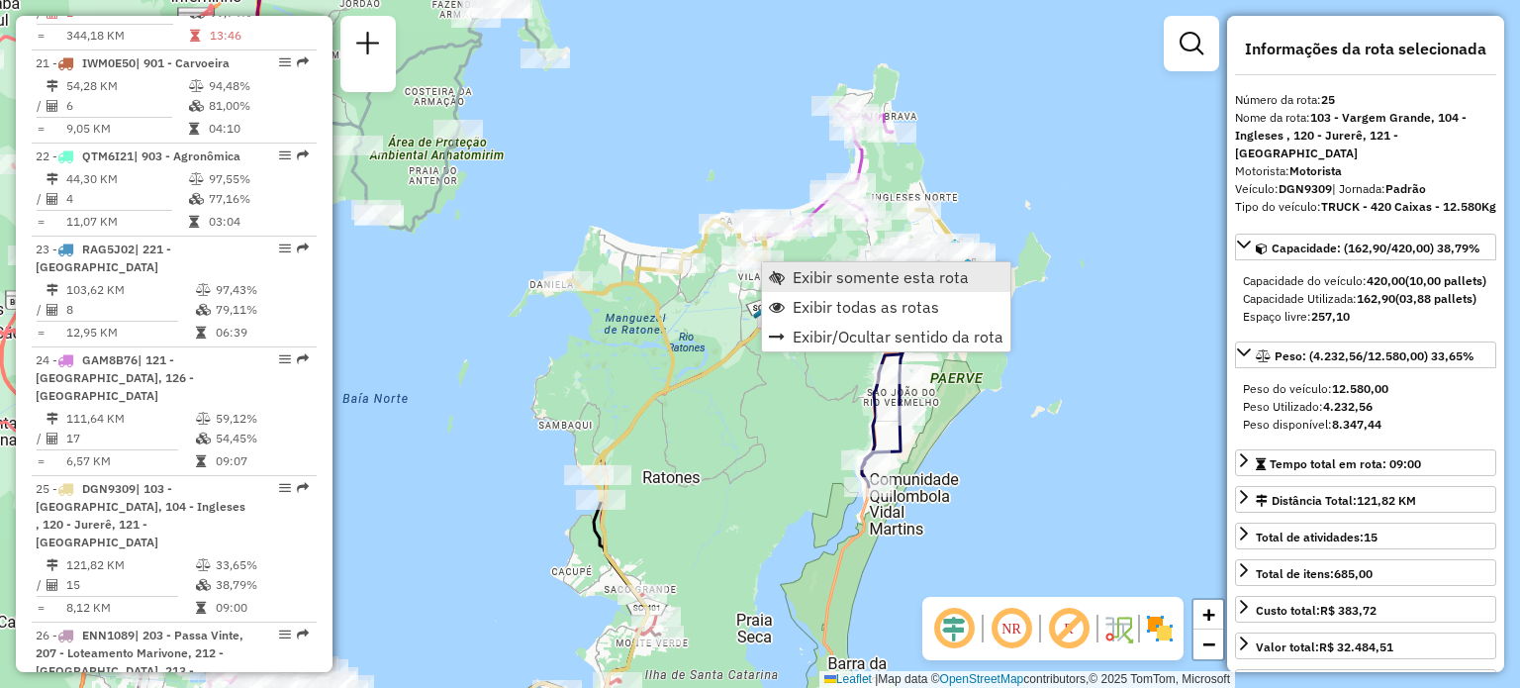
scroll to position [3518, 0]
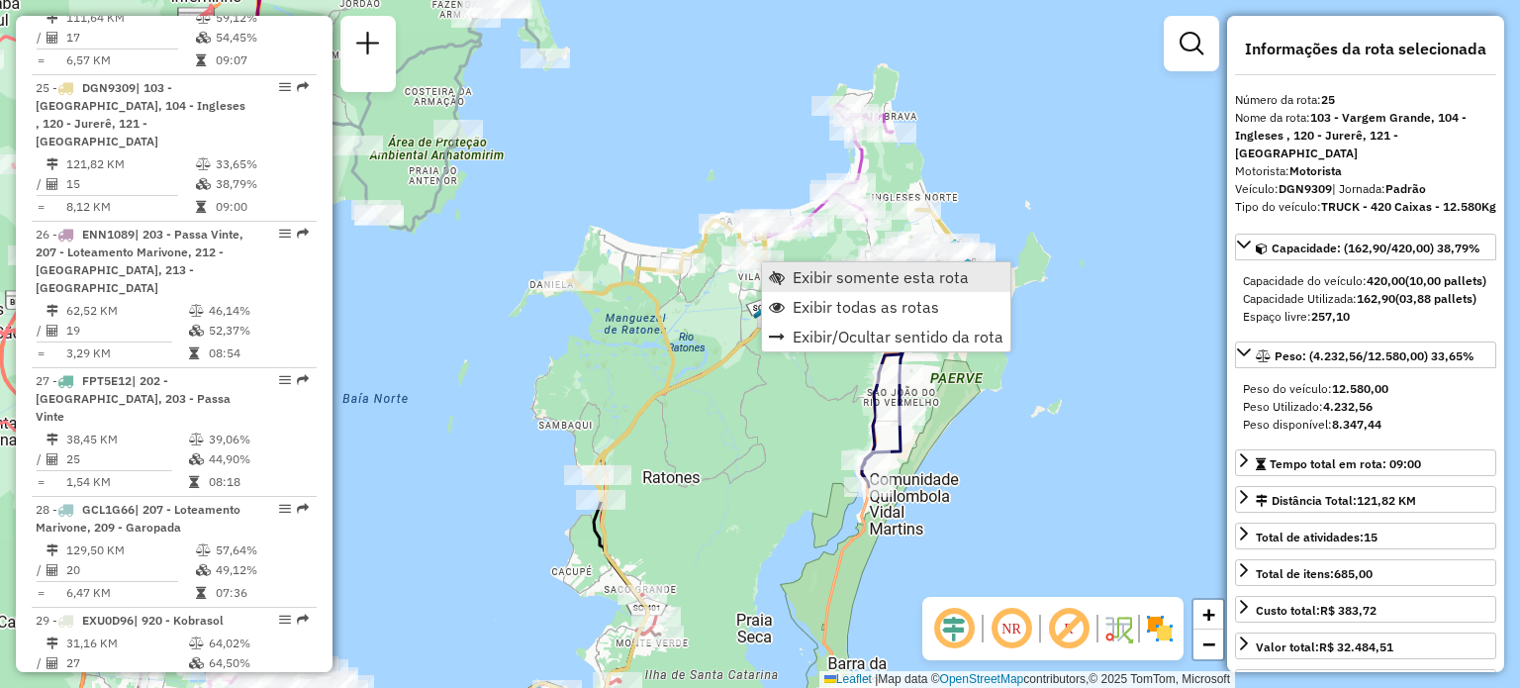
click at [833, 277] on span "Exibir somente esta rota" at bounding box center [880, 277] width 176 height 16
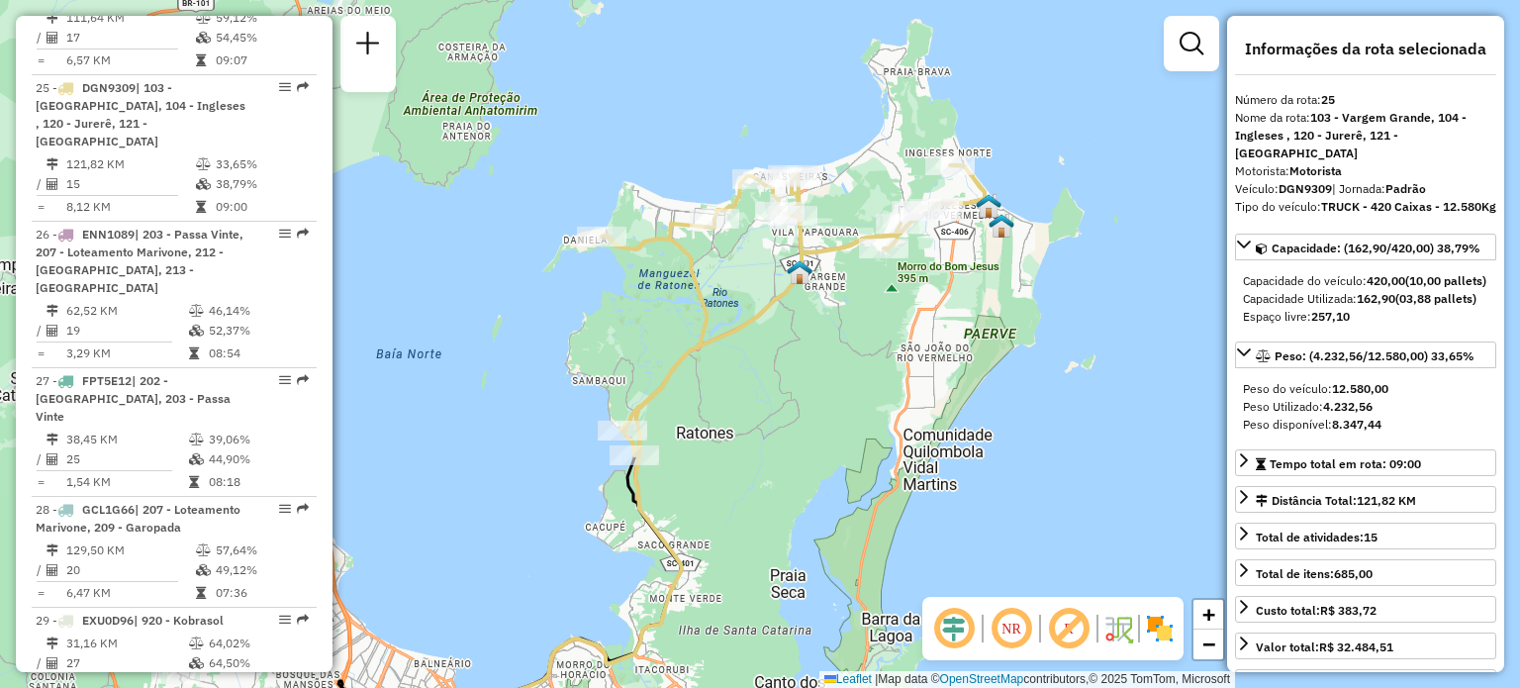
drag, startPoint x: 886, startPoint y: 232, endPoint x: 799, endPoint y: 324, distance: 126.7
click at [799, 324] on div "Janela de atendimento Grade de atendimento Capacidade Transportadoras Veículos …" at bounding box center [760, 344] width 1520 height 688
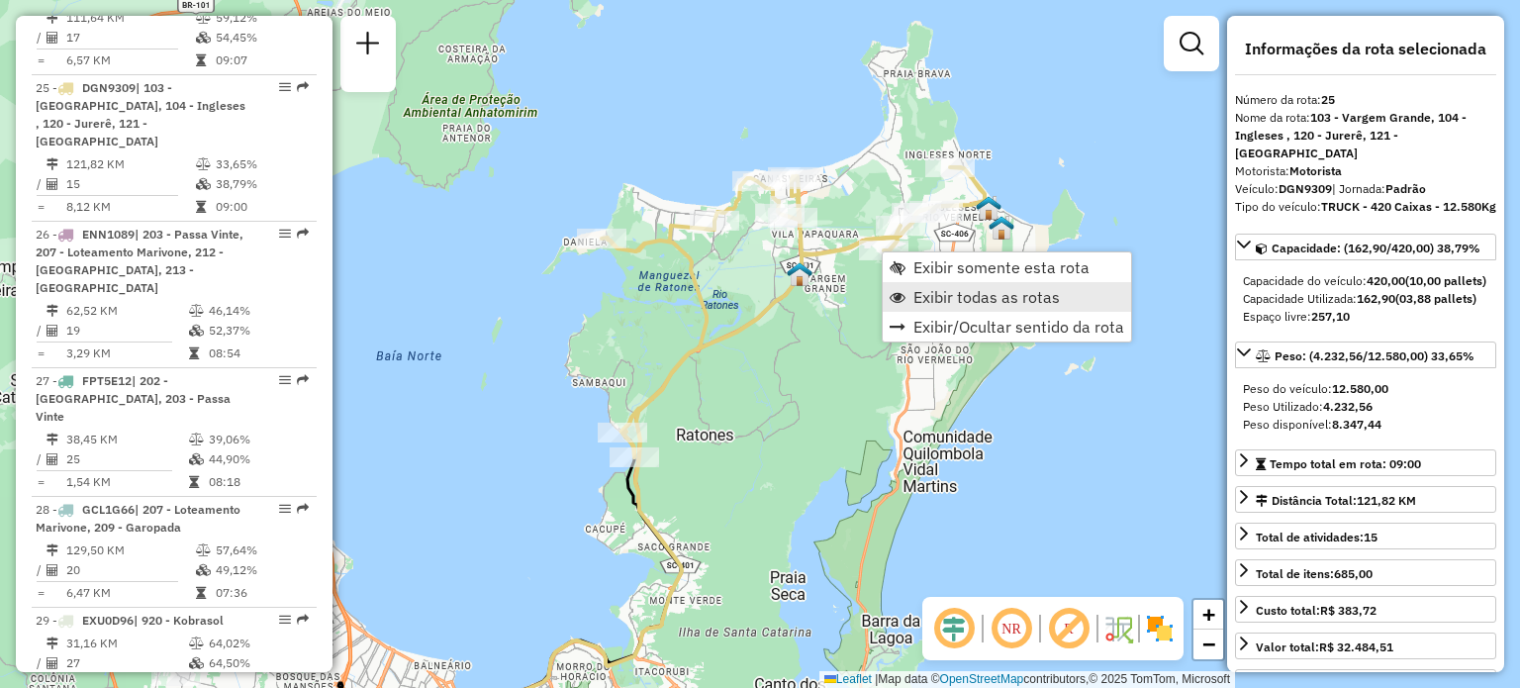
click at [938, 293] on span "Exibir todas as rotas" at bounding box center [986, 297] width 146 height 16
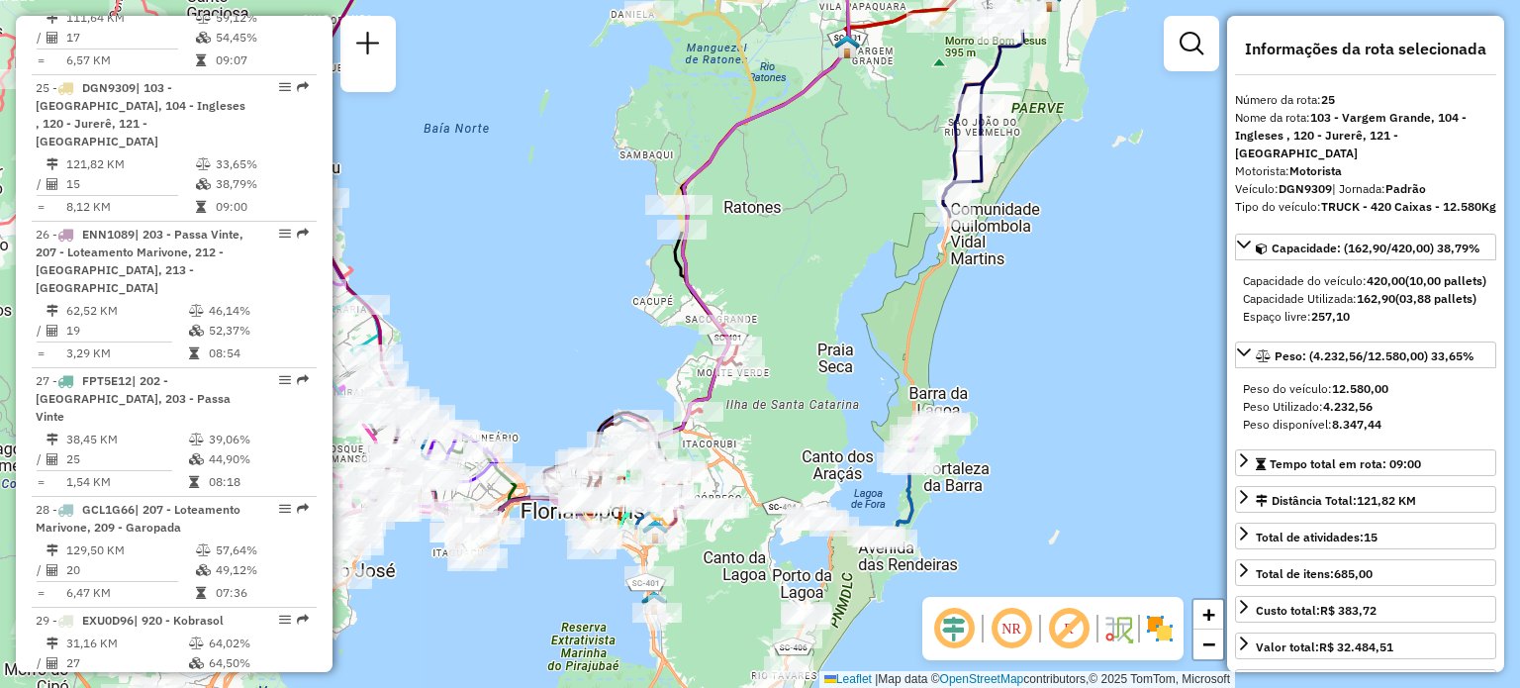
drag, startPoint x: 776, startPoint y: 391, endPoint x: 836, endPoint y: 197, distance: 203.1
click at [833, 215] on div "Janela de atendimento Grade de atendimento Capacidade Transportadoras Veículos …" at bounding box center [760, 344] width 1520 height 688
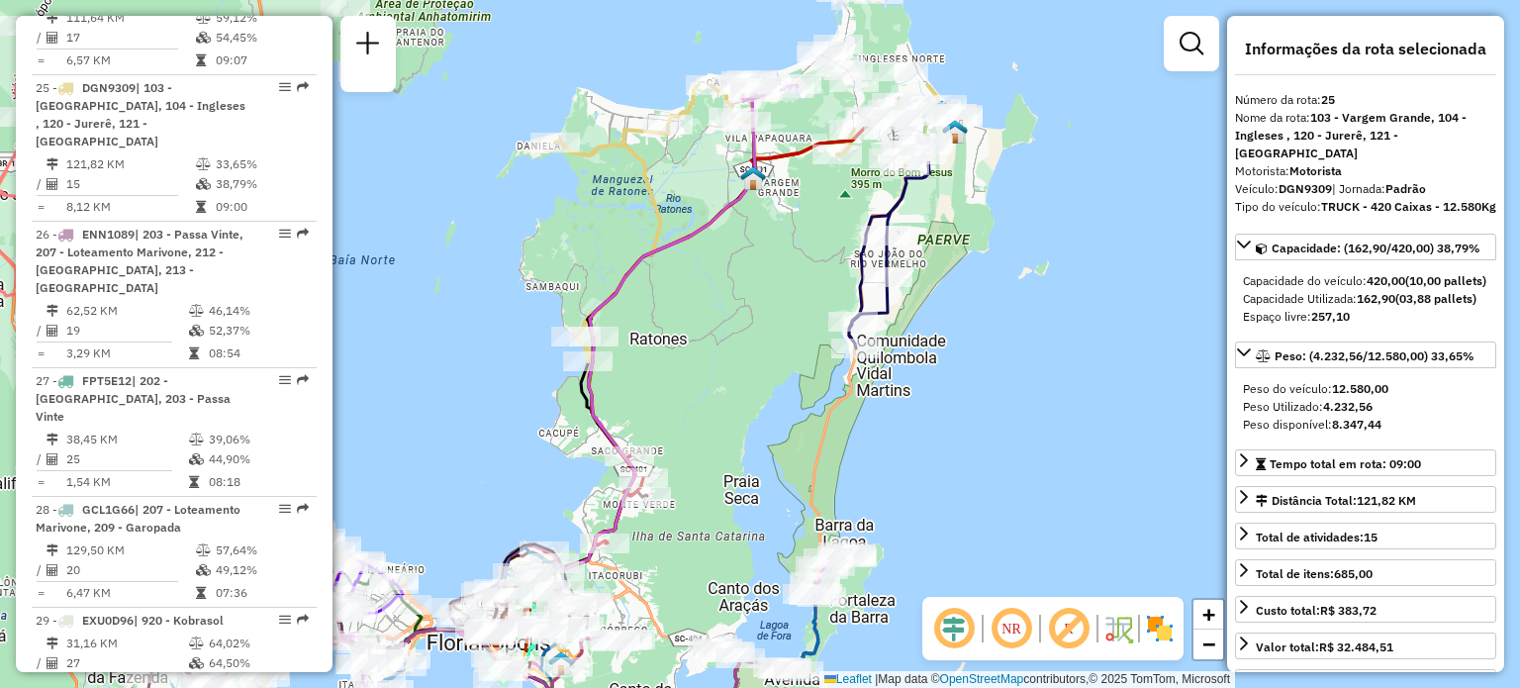
drag, startPoint x: 882, startPoint y: 223, endPoint x: 768, endPoint y: 329, distance: 156.8
click at [768, 329] on div "Janela de atendimento Grade de atendimento Capacidade Transportadoras Veículos …" at bounding box center [760, 344] width 1520 height 688
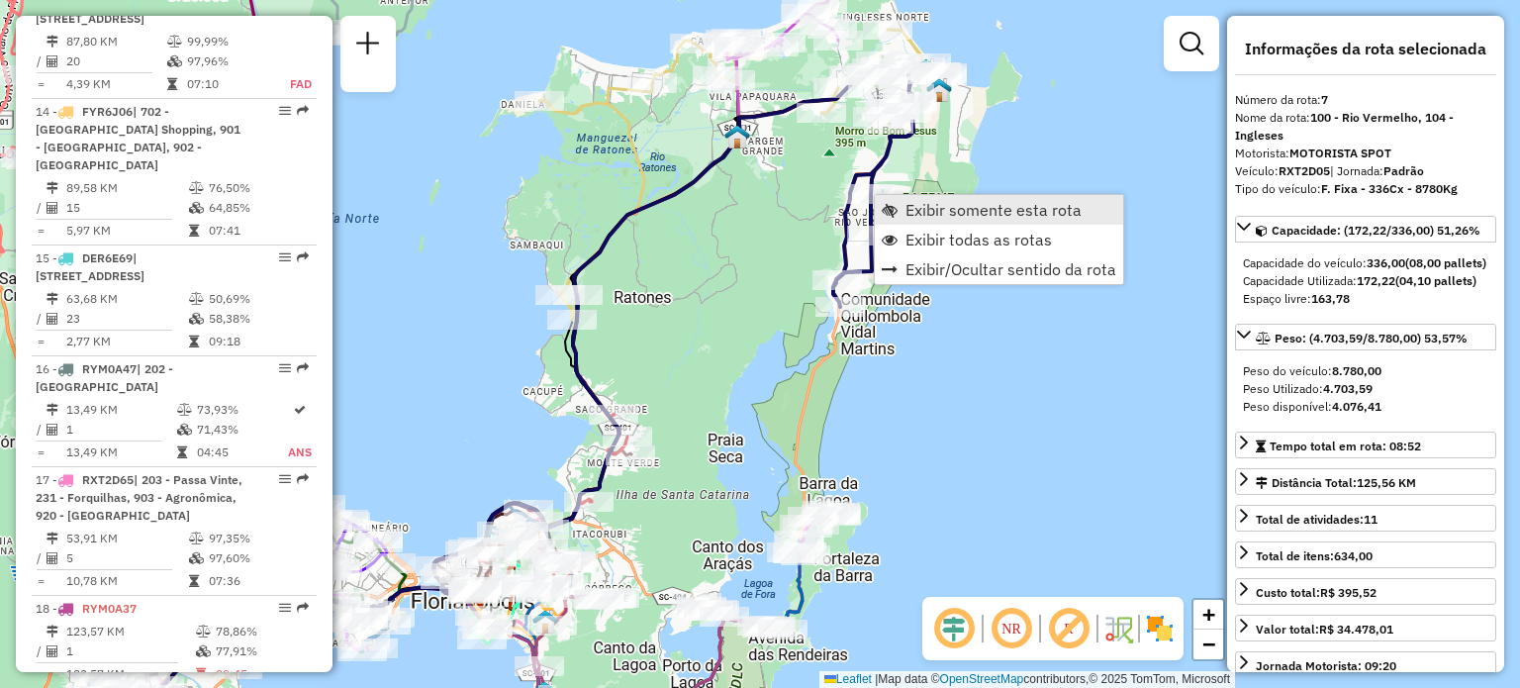
scroll to position [1474, 0]
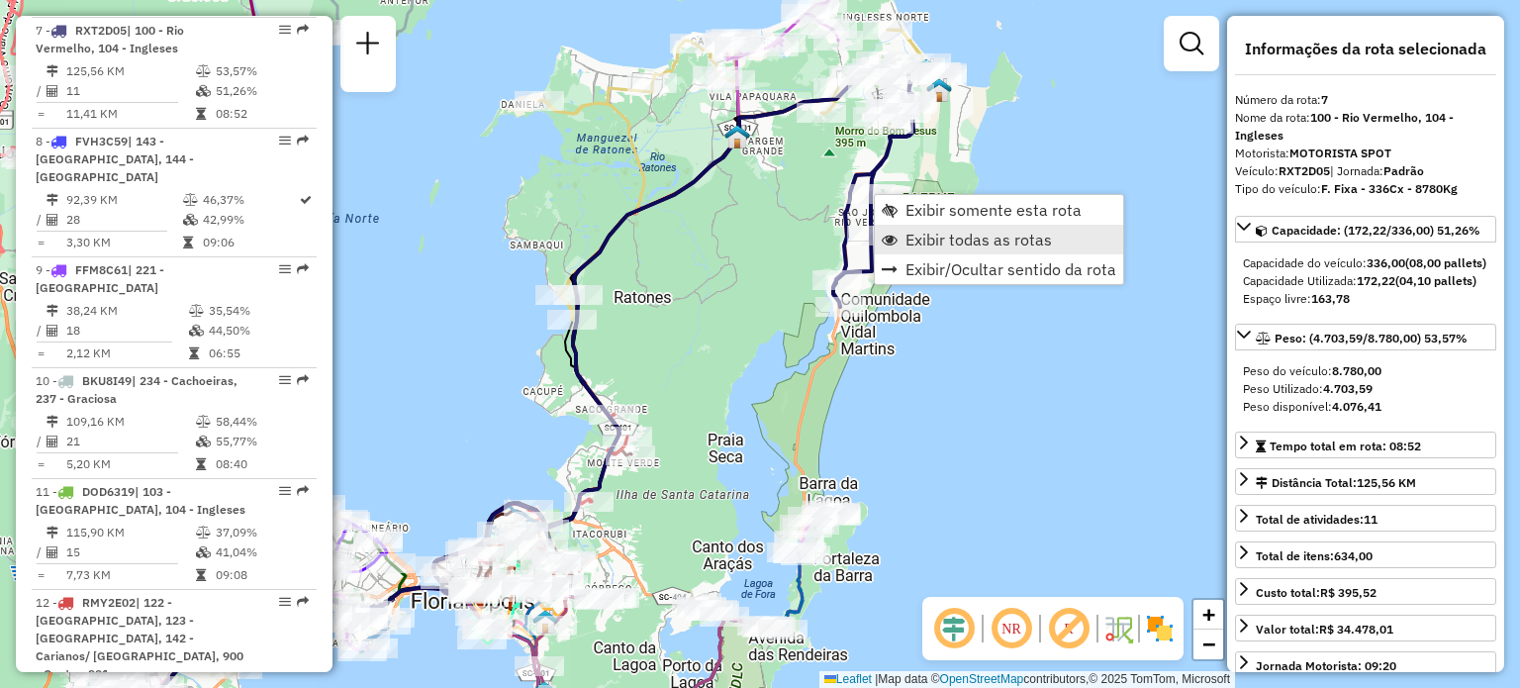
click at [938, 244] on span "Exibir todas as rotas" at bounding box center [978, 239] width 146 height 16
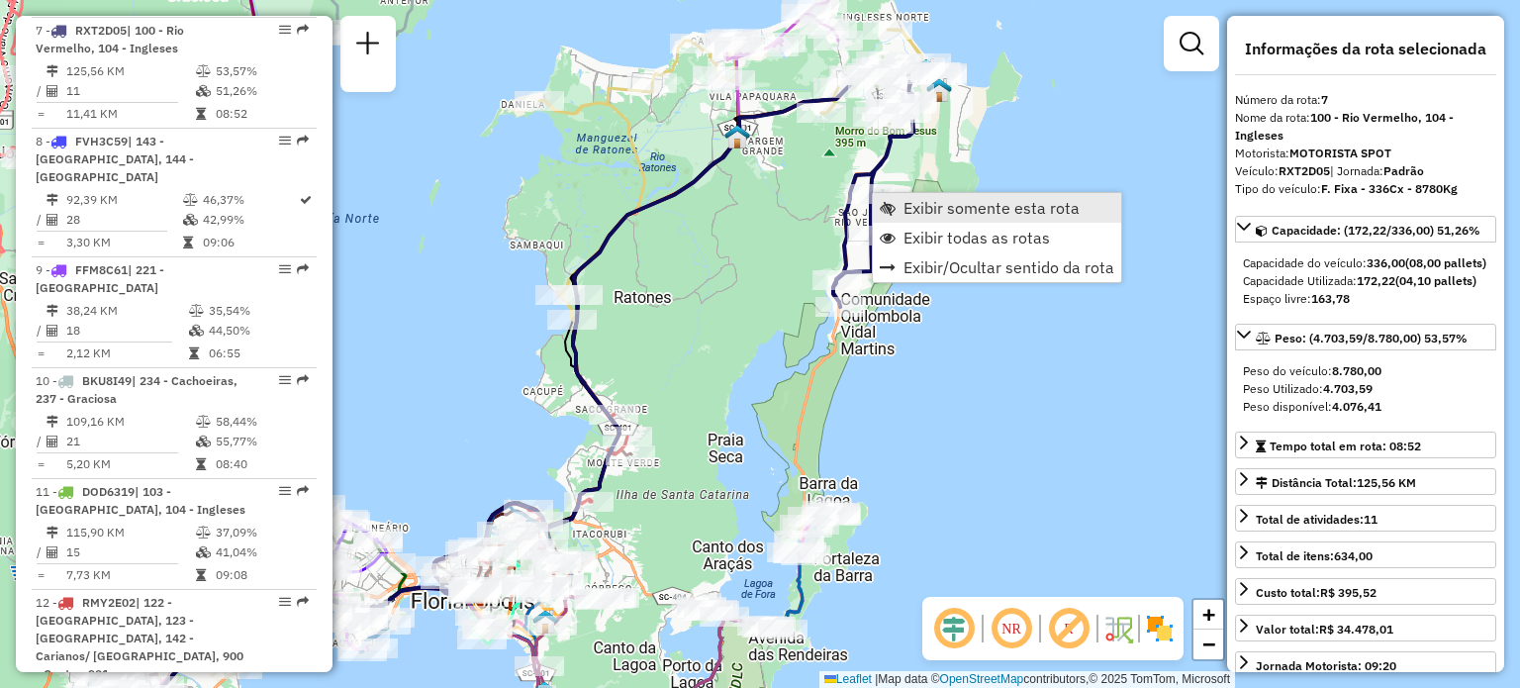
click at [934, 202] on span "Exibir somente esta rota" at bounding box center [991, 208] width 176 height 16
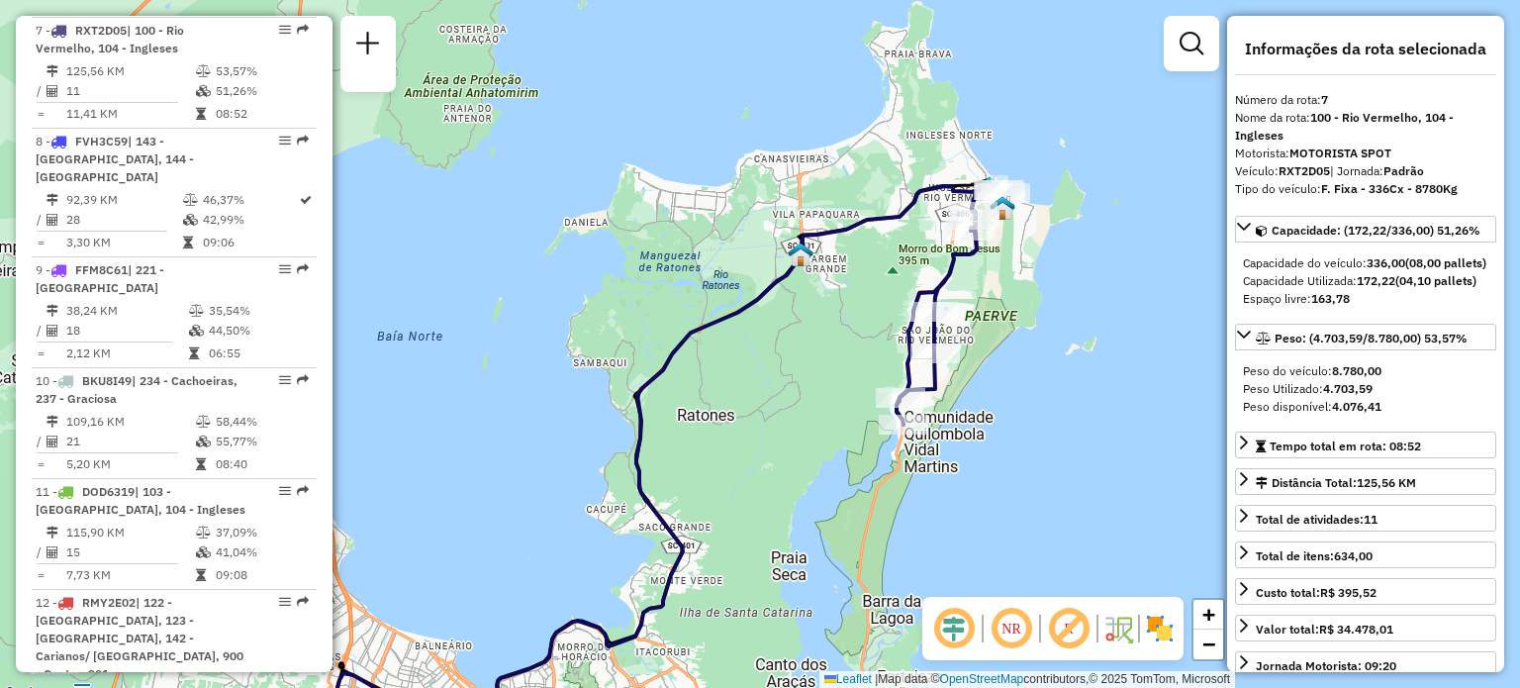
drag, startPoint x: 903, startPoint y: 228, endPoint x: 787, endPoint y: 367, distance: 181.3
click at [757, 384] on div "Janela de atendimento Grade de atendimento Capacidade Transportadoras Veículos …" at bounding box center [760, 344] width 1520 height 688
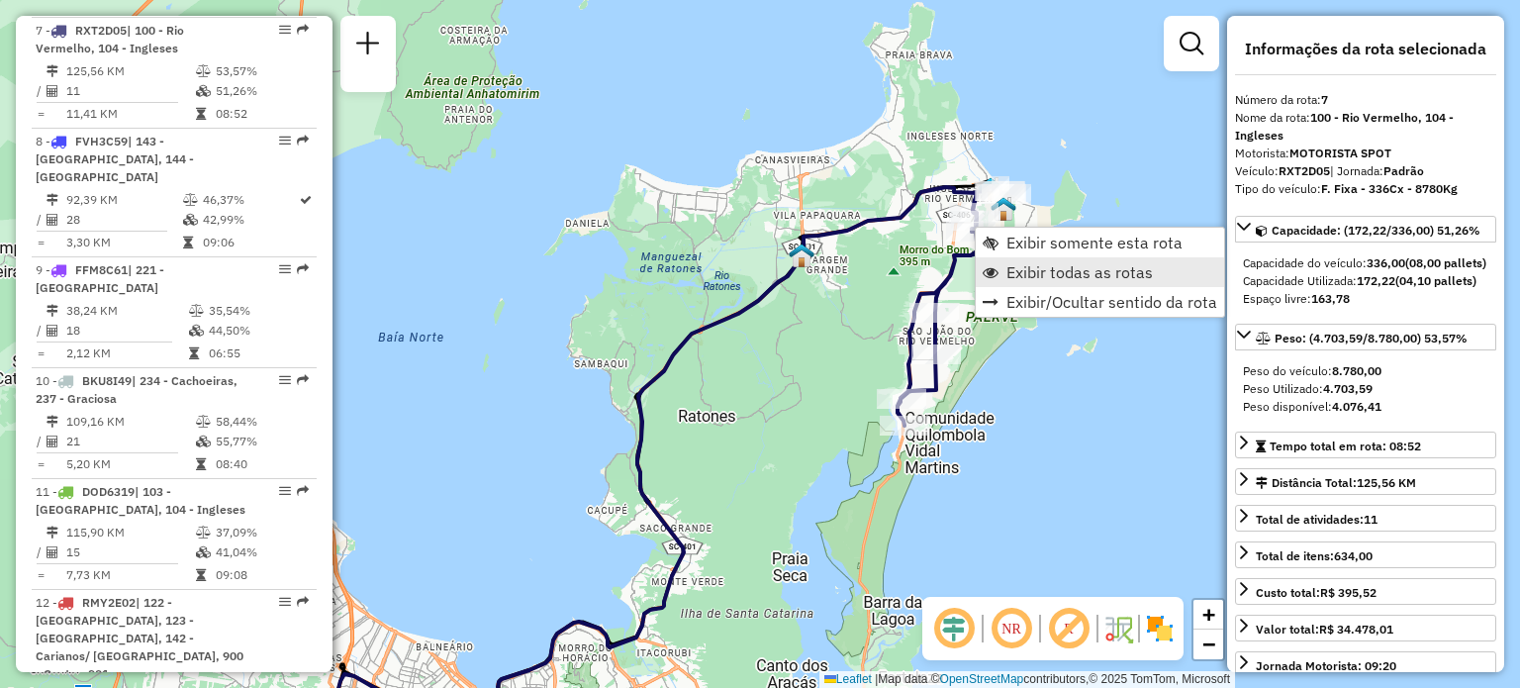
click at [1029, 278] on span "Exibir todas as rotas" at bounding box center [1079, 272] width 146 height 16
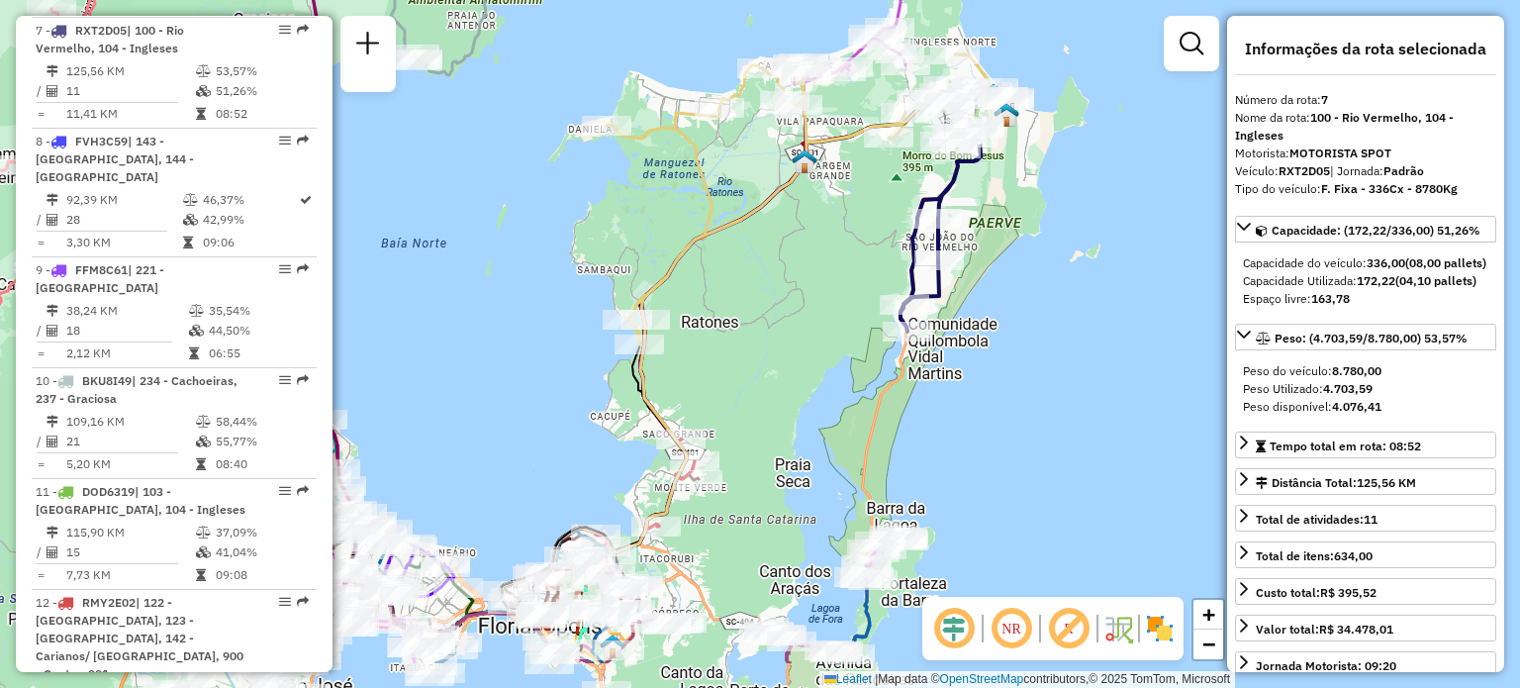
drag, startPoint x: 817, startPoint y: 460, endPoint x: 853, endPoint y: 203, distance: 259.7
click at [853, 214] on div "Janela de atendimento Grade de atendimento Capacidade Transportadoras Veículos …" at bounding box center [760, 344] width 1520 height 688
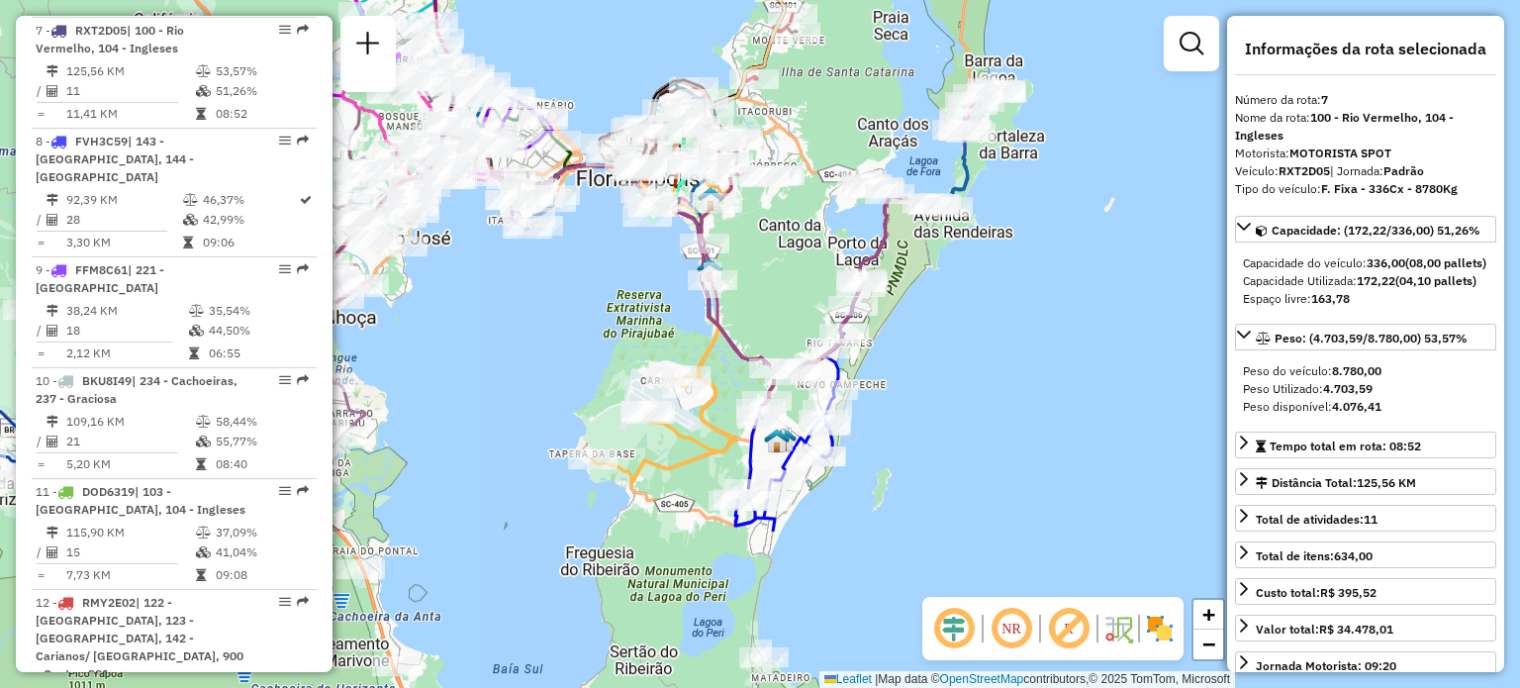
drag, startPoint x: 746, startPoint y: 407, endPoint x: 829, endPoint y: 152, distance: 267.5
click at [831, 151] on div "Janela de atendimento Grade de atendimento Capacidade Transportadoras Veículos …" at bounding box center [760, 344] width 1520 height 688
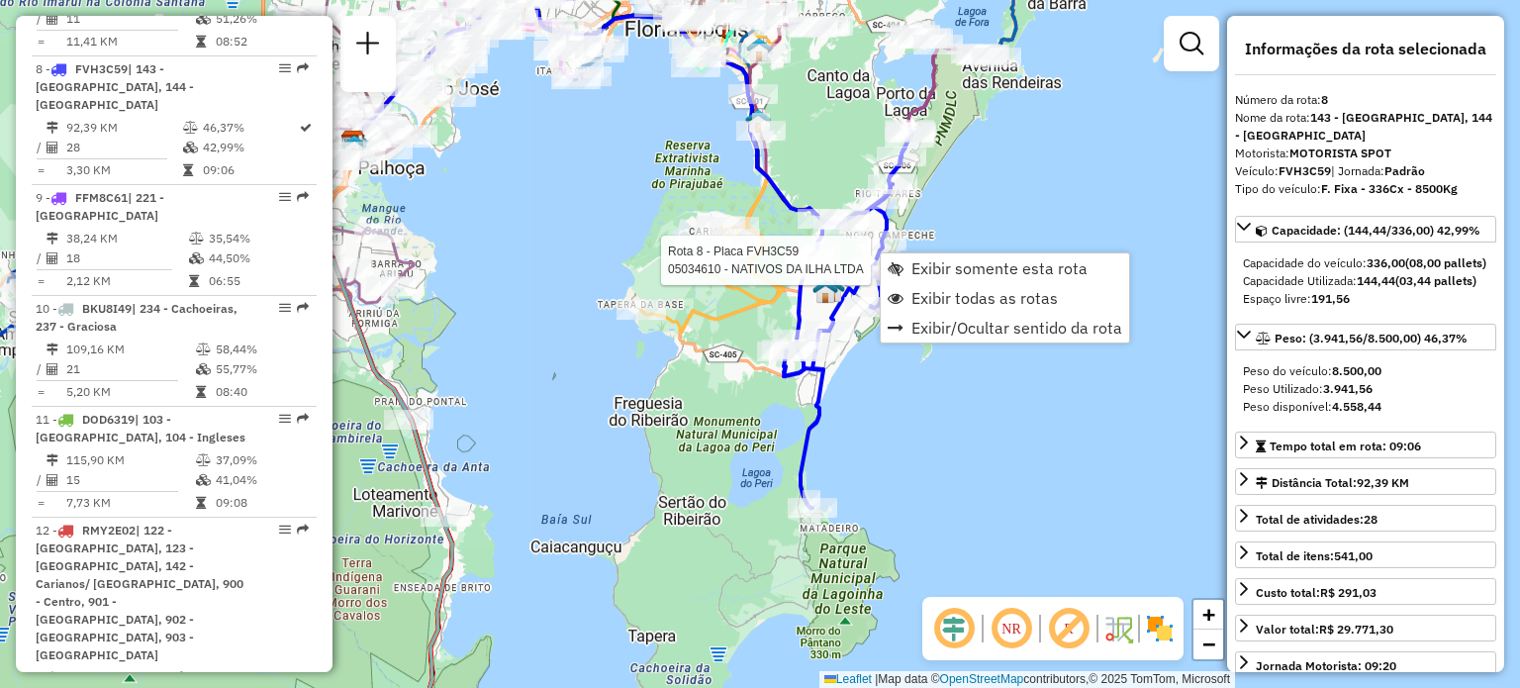
scroll to position [1585, 0]
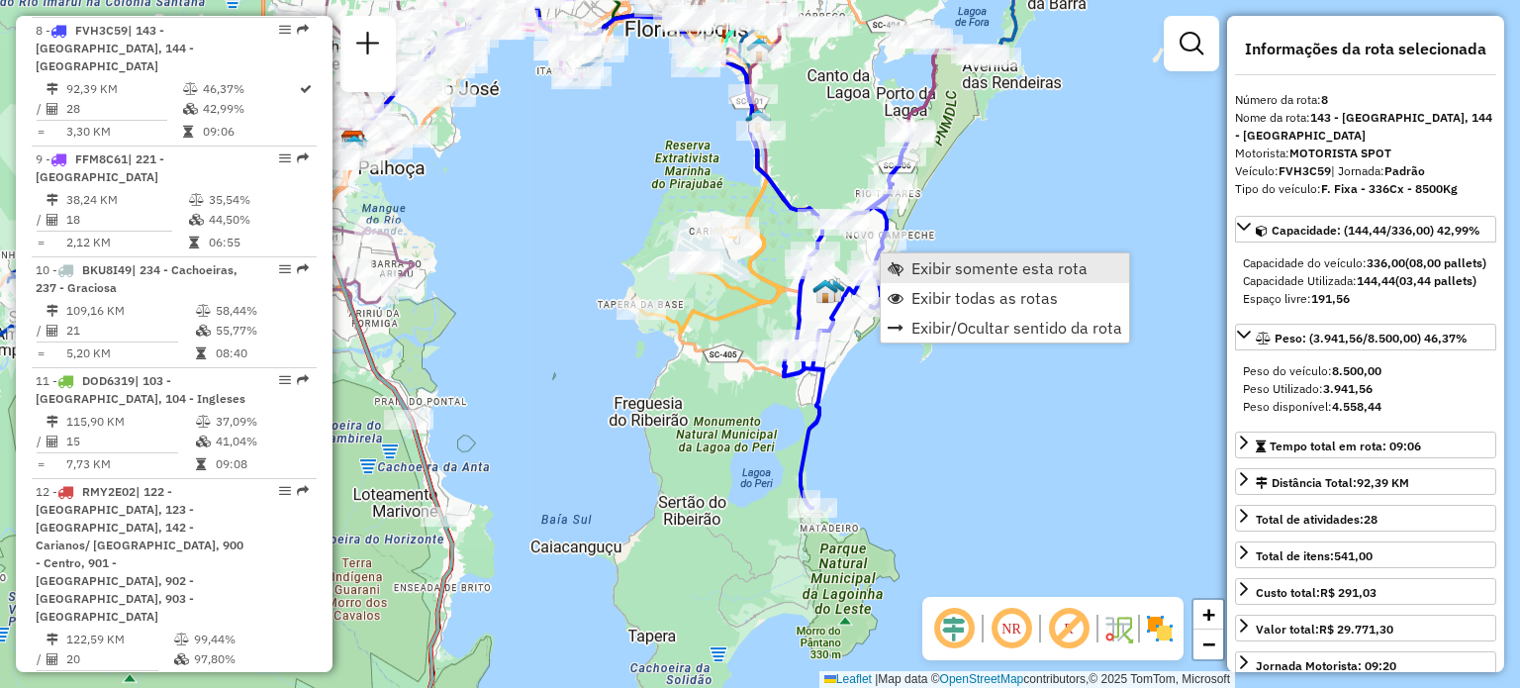
click at [931, 265] on span "Exibir somente esta rota" at bounding box center [999, 268] width 176 height 16
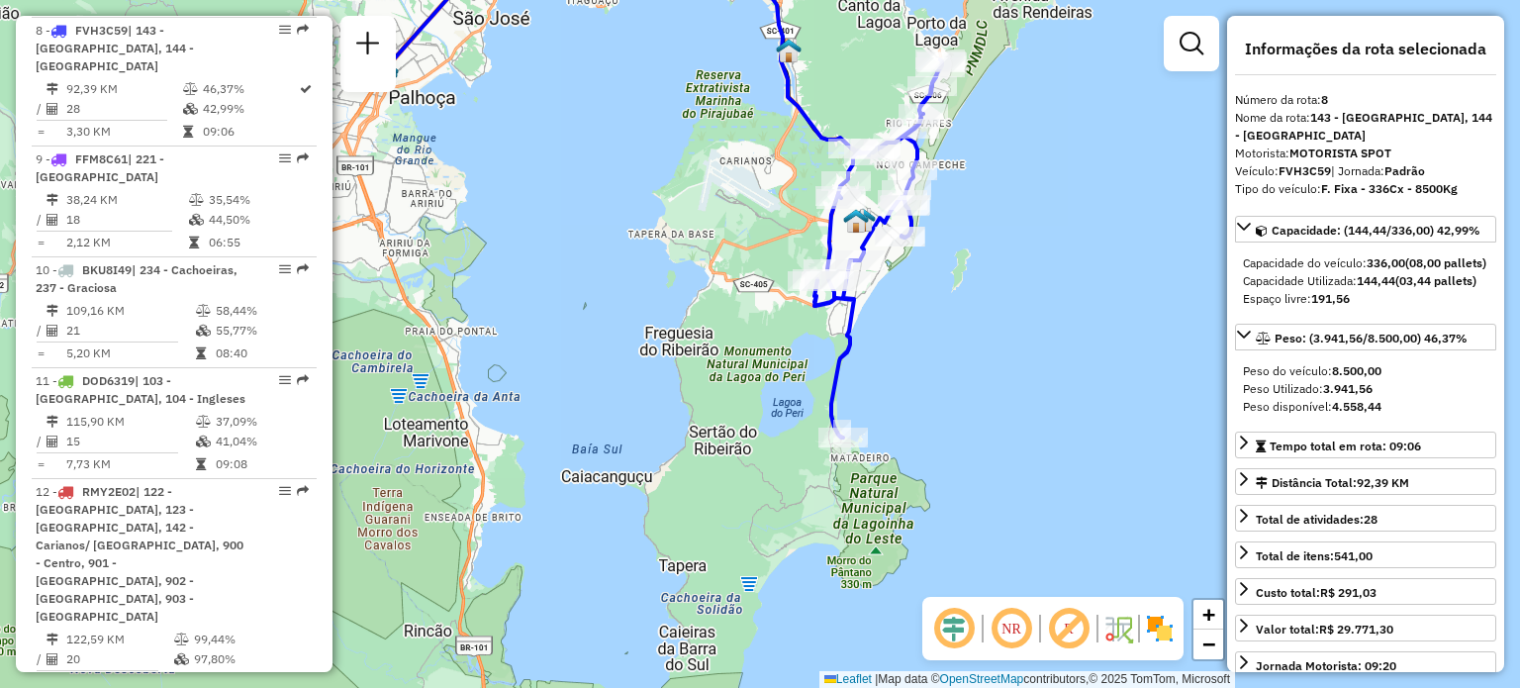
drag, startPoint x: 995, startPoint y: 426, endPoint x: 902, endPoint y: 262, distance: 188.7
click at [902, 262] on div "Janela de atendimento Grade de atendimento Capacidade Transportadoras Veículos …" at bounding box center [760, 344] width 1520 height 688
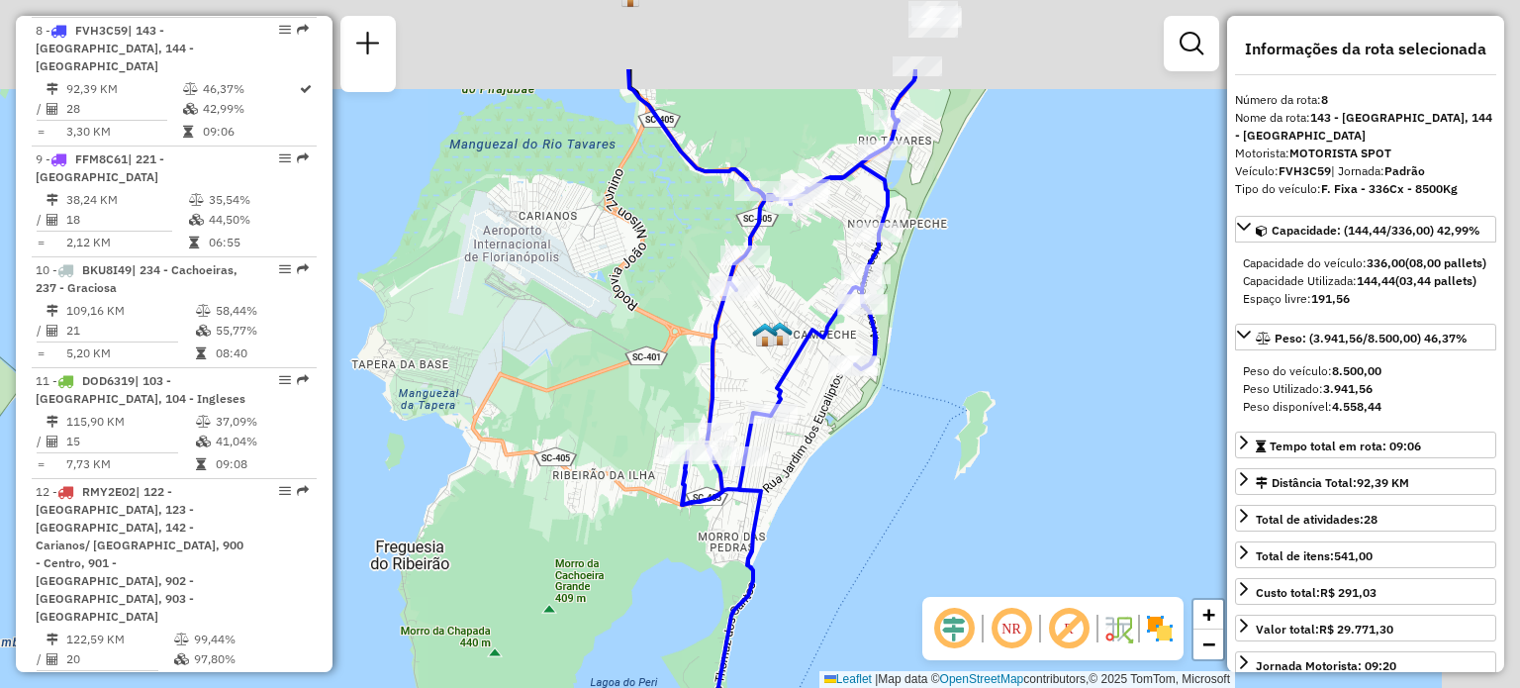
drag, startPoint x: 941, startPoint y: 213, endPoint x: 712, endPoint y: 367, distance: 275.8
click at [712, 367] on div "Janela de atendimento Grade de atendimento Capacidade Transportadoras Veículos …" at bounding box center [760, 344] width 1520 height 688
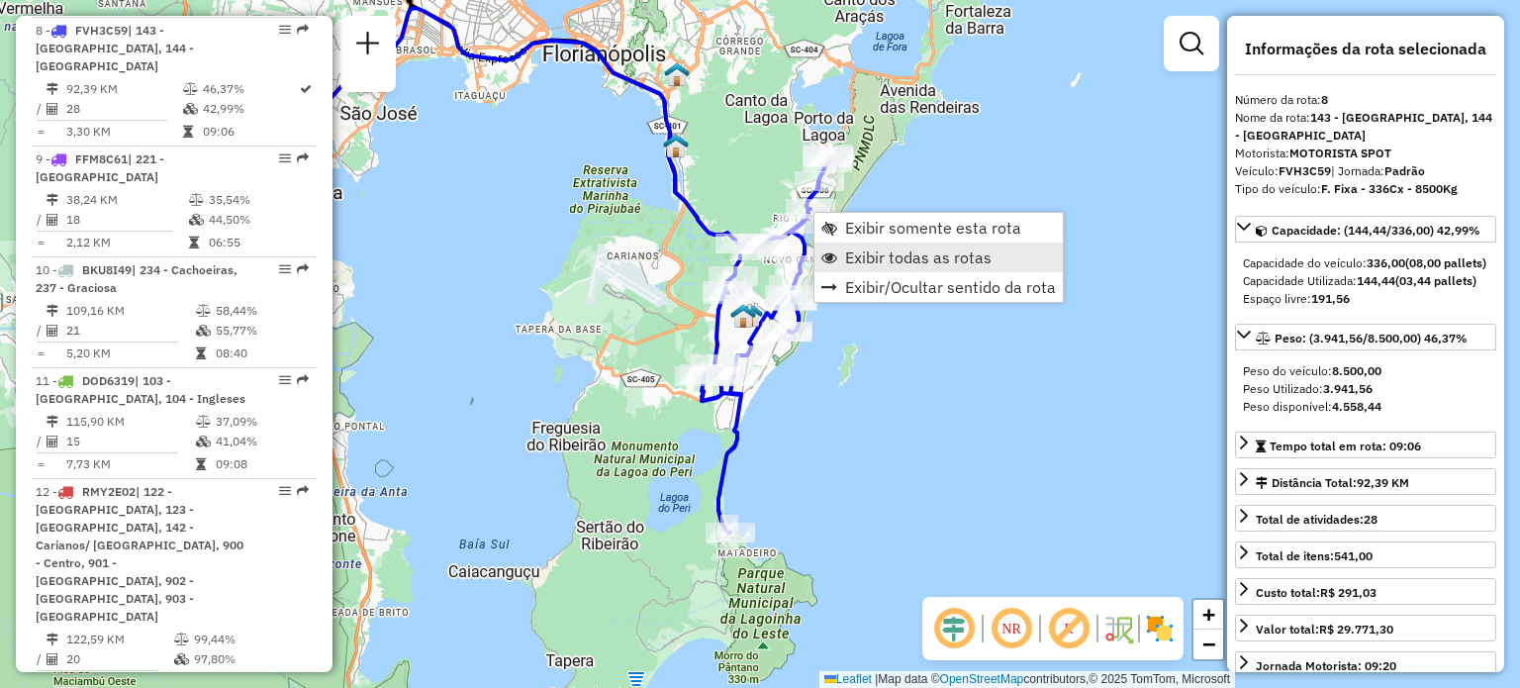
click at [880, 264] on span "Exibir todas as rotas" at bounding box center [918, 257] width 146 height 16
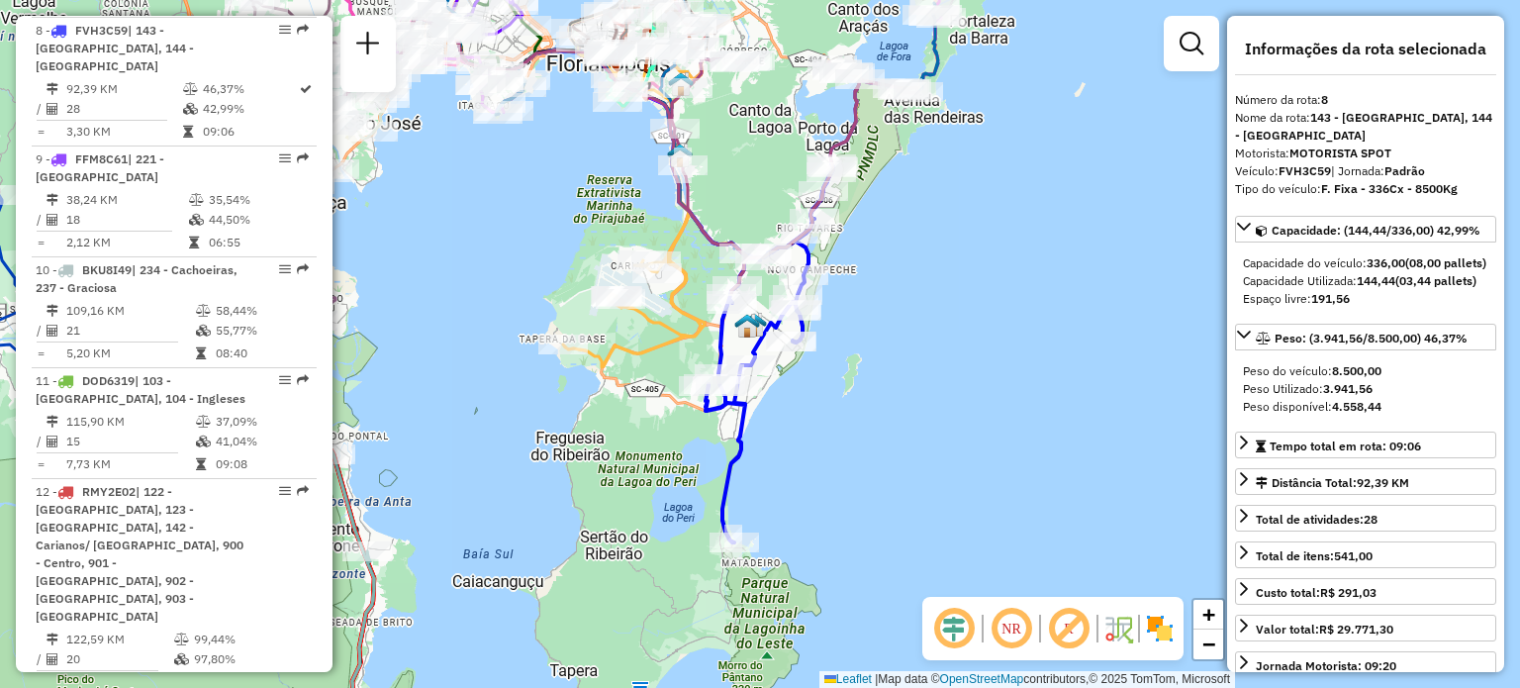
click at [875, 262] on div "Janela de atendimento Grade de atendimento Capacidade Transportadoras Veículos …" at bounding box center [760, 344] width 1520 height 688
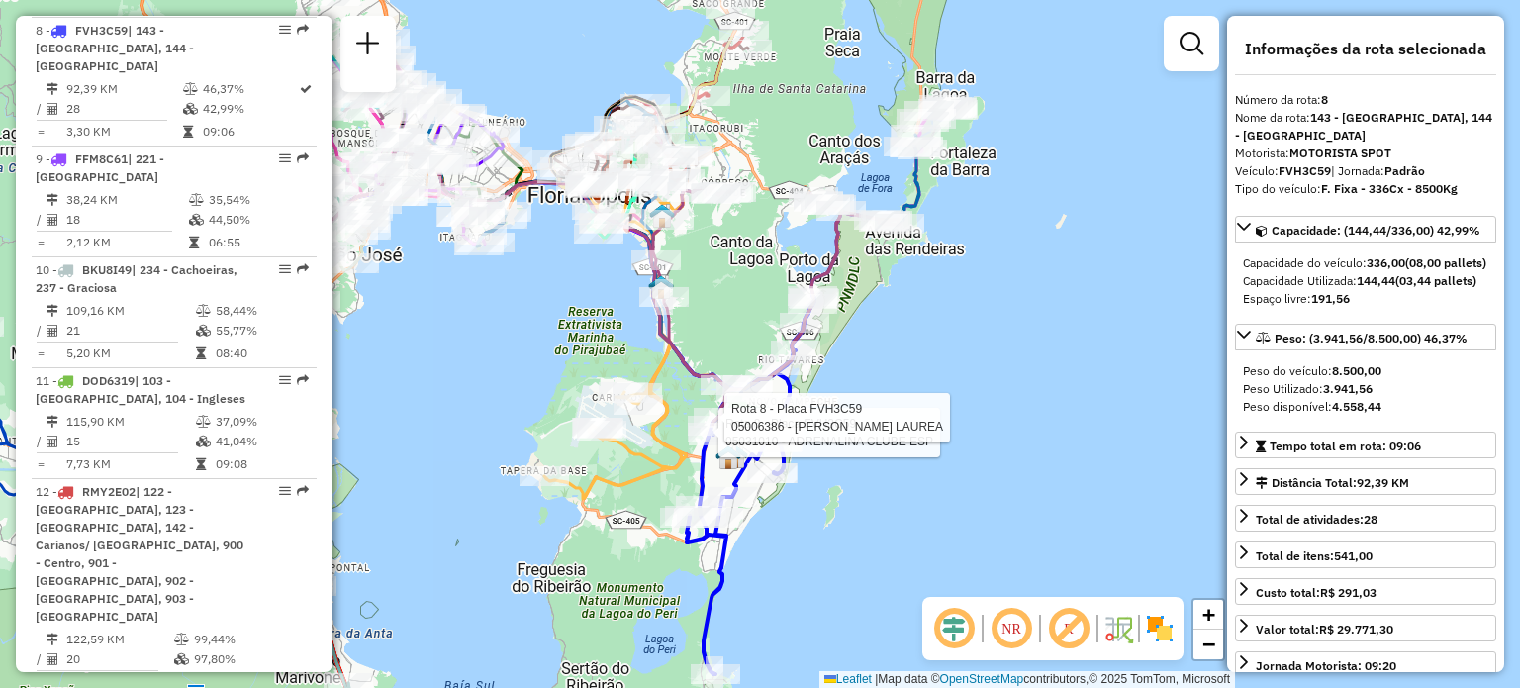
drag, startPoint x: 650, startPoint y: 166, endPoint x: 742, endPoint y: 293, distance: 156.5
click at [742, 293] on div "Rota 8 - Placa FVH3C59 05031010 - ADRENALINA CLUBE ESP Rota 8 - Placa FVH3C59 0…" at bounding box center [760, 344] width 1520 height 688
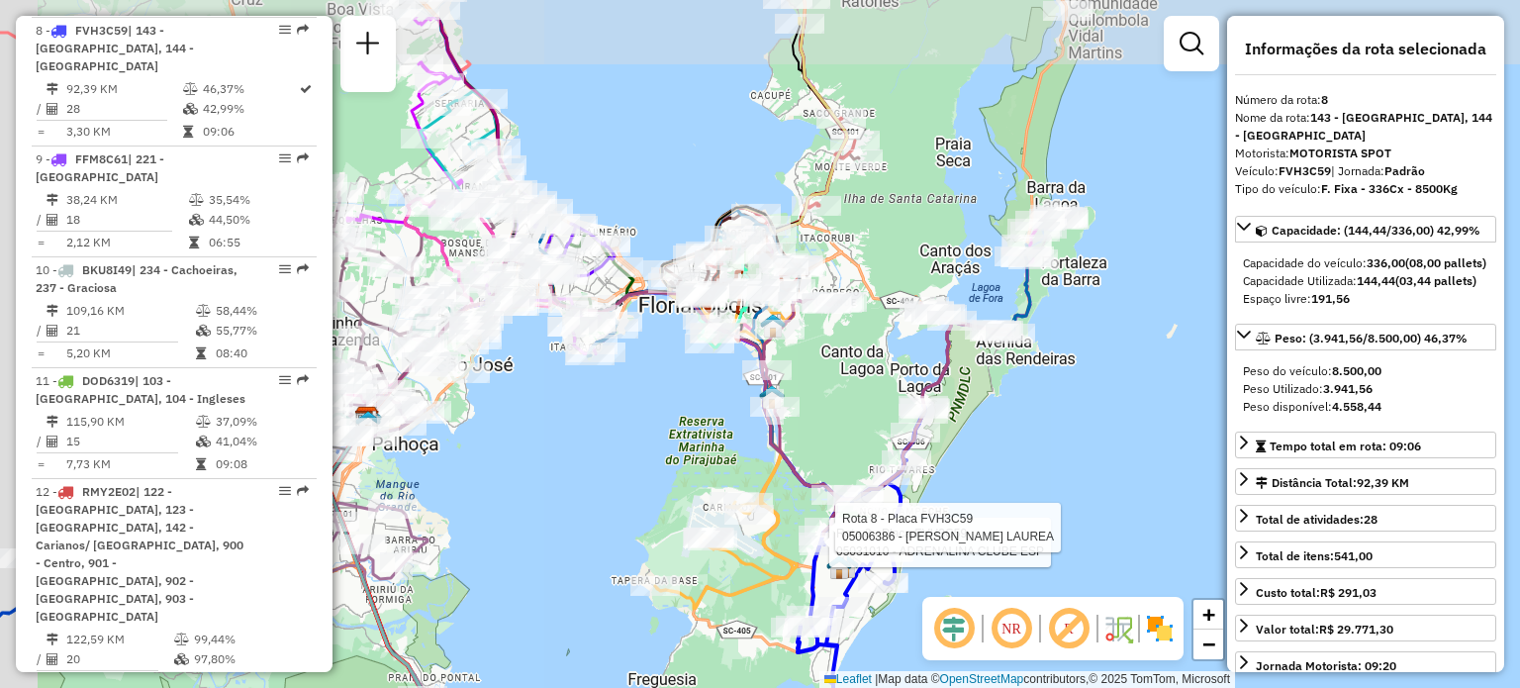
drag, startPoint x: 758, startPoint y: 323, endPoint x: 855, endPoint y: 418, distance: 135.7
click at [855, 418] on div "Rota 8 - Placa FVH3C59 05031010 - ADRENALINA CLUBE ESP Rota 8 - Placa FVH3C59 0…" at bounding box center [760, 344] width 1520 height 688
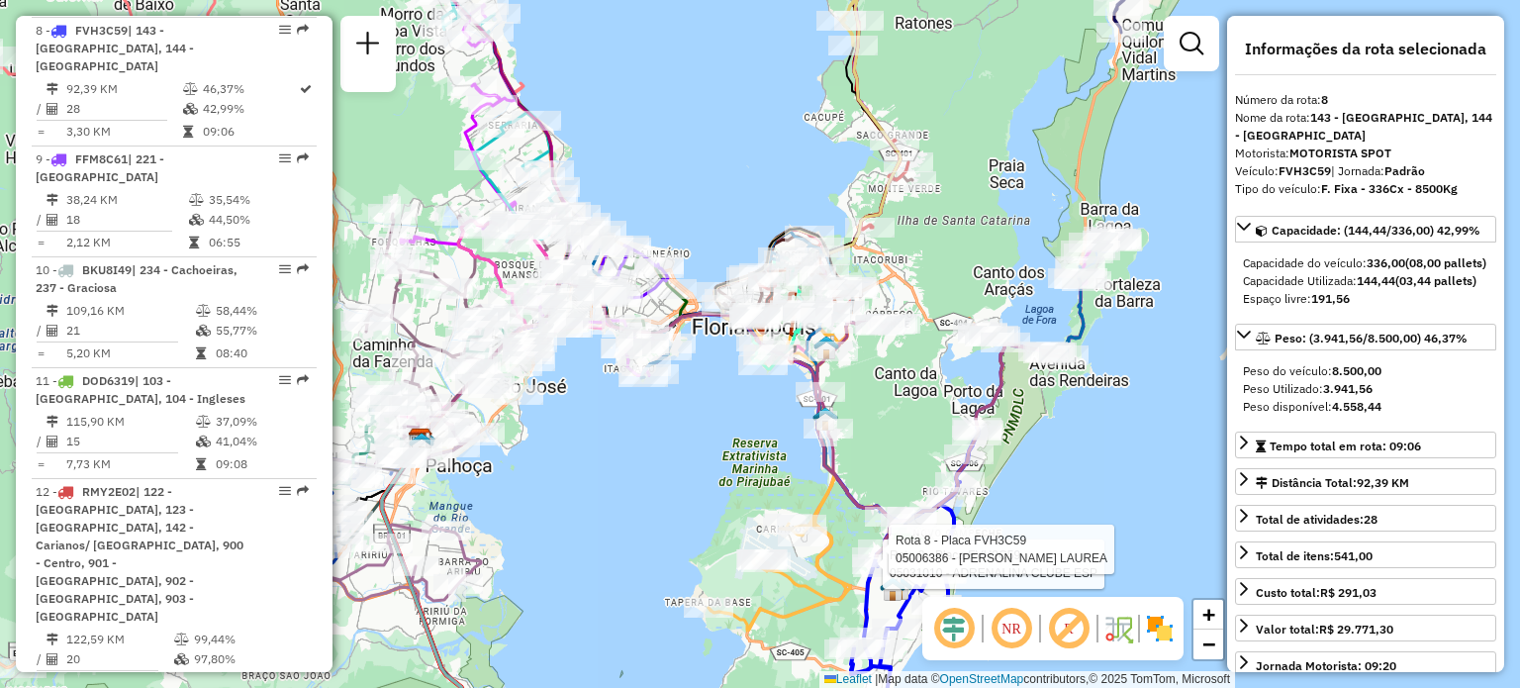
drag, startPoint x: 856, startPoint y: 397, endPoint x: 899, endPoint y: 402, distance: 43.8
click at [899, 402] on div "Rota 8 - Placa FVH3C59 05031010 - ADRENALINA CLUBE ESP Rota 8 - Placa FVH3C59 0…" at bounding box center [760, 344] width 1520 height 688
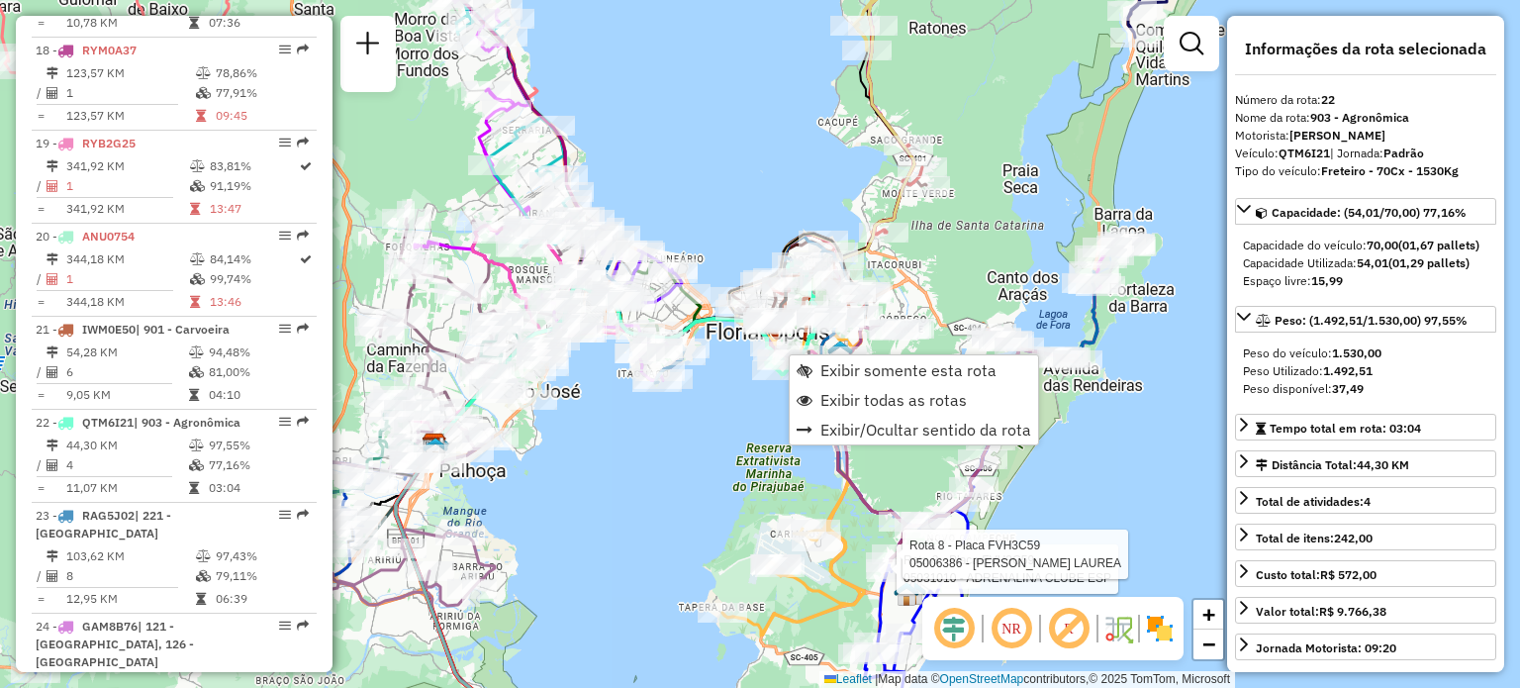
scroll to position [3169, 0]
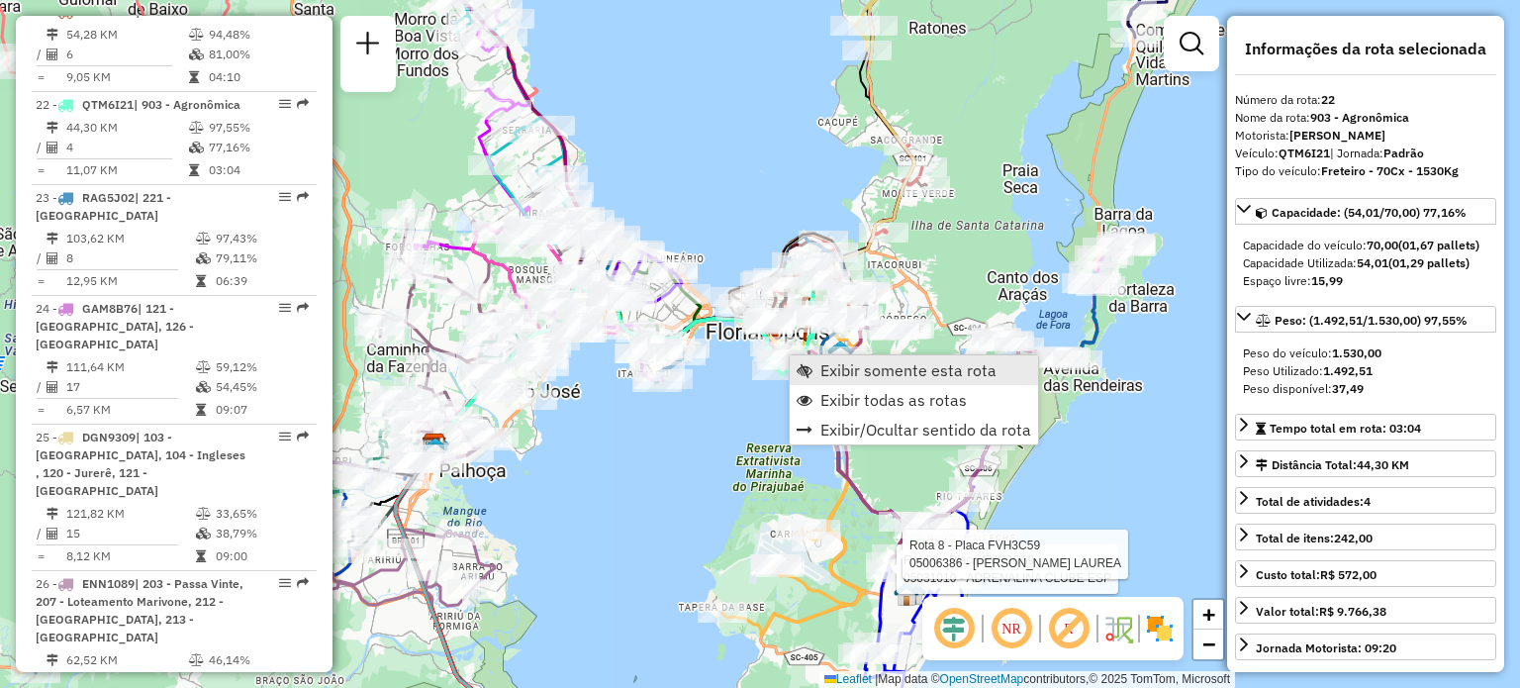
click at [825, 373] on span "Exibir somente esta rota" at bounding box center [908, 370] width 176 height 16
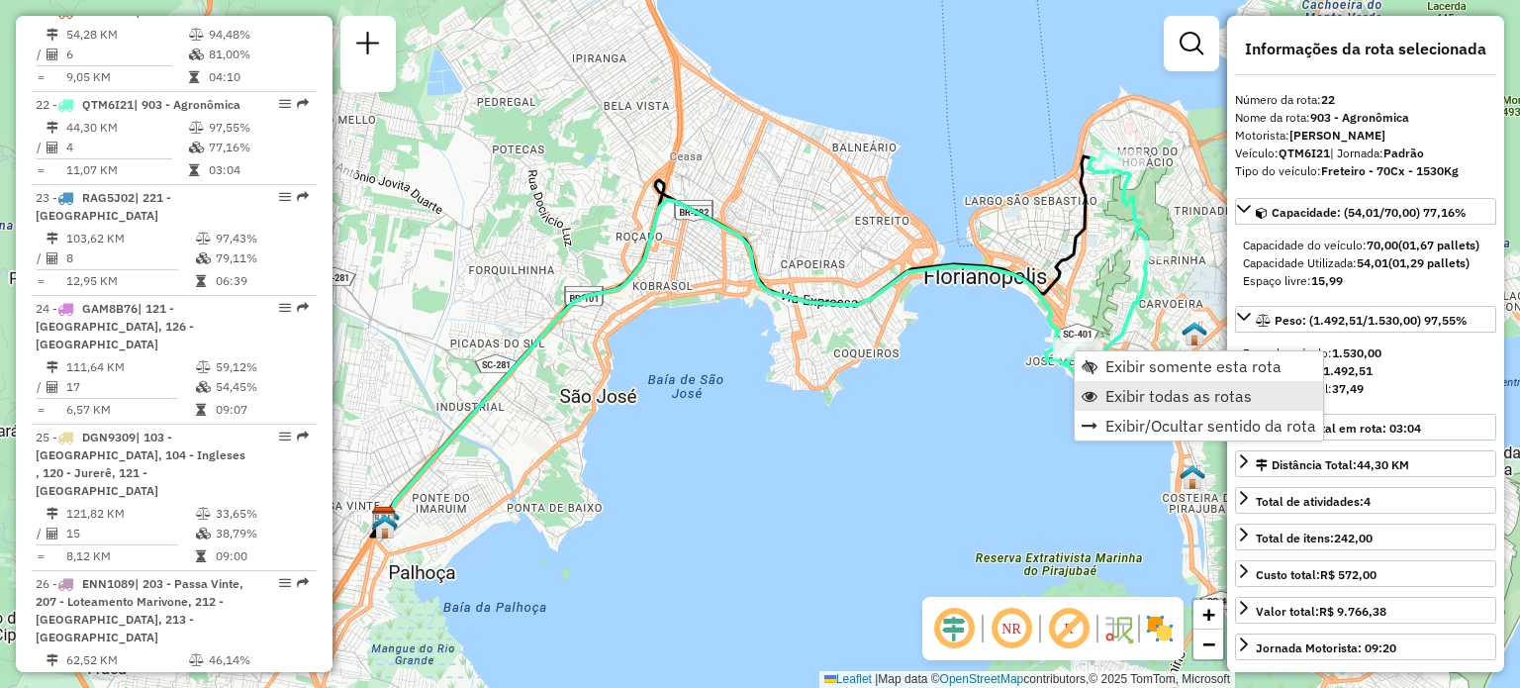
click at [1132, 399] on span "Exibir todas as rotas" at bounding box center [1178, 396] width 146 height 16
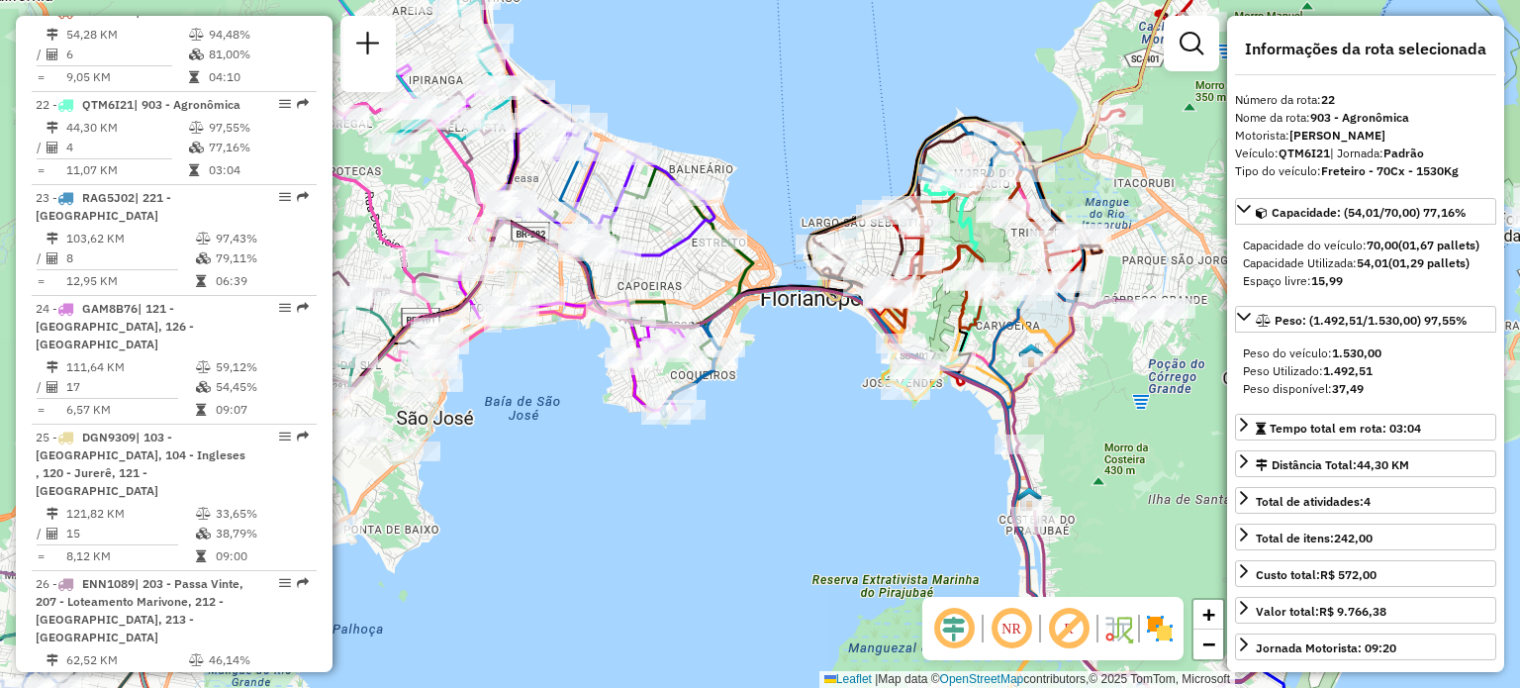
drag, startPoint x: 1122, startPoint y: 424, endPoint x: 961, endPoint y: 446, distance: 162.7
click at [961, 446] on div "Janela de atendimento Grade de atendimento Capacidade Transportadoras Veículos …" at bounding box center [760, 344] width 1520 height 688
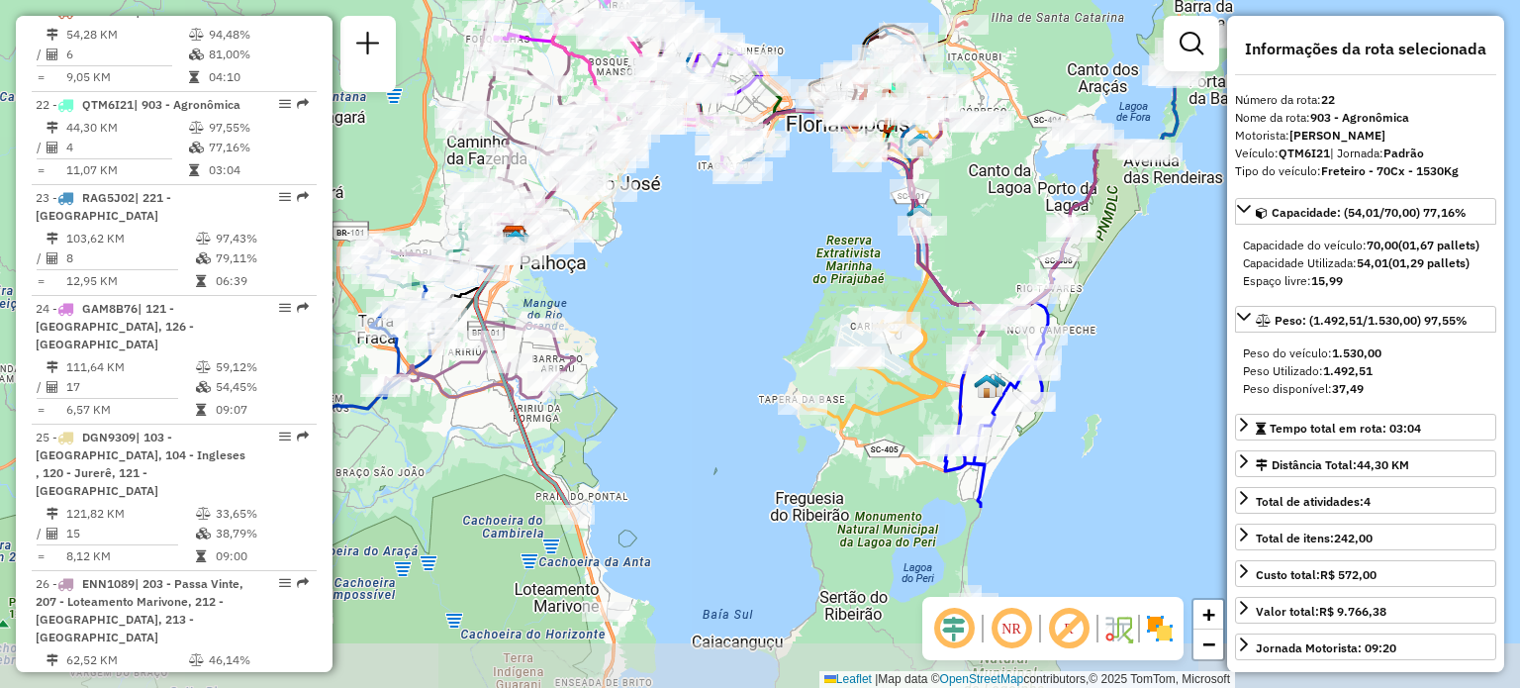
drag, startPoint x: 654, startPoint y: 548, endPoint x: 637, endPoint y: 319, distance: 230.1
click at [654, 296] on div "Janela de atendimento Grade de atendimento Capacidade Transportadoras Veículos …" at bounding box center [760, 344] width 1520 height 688
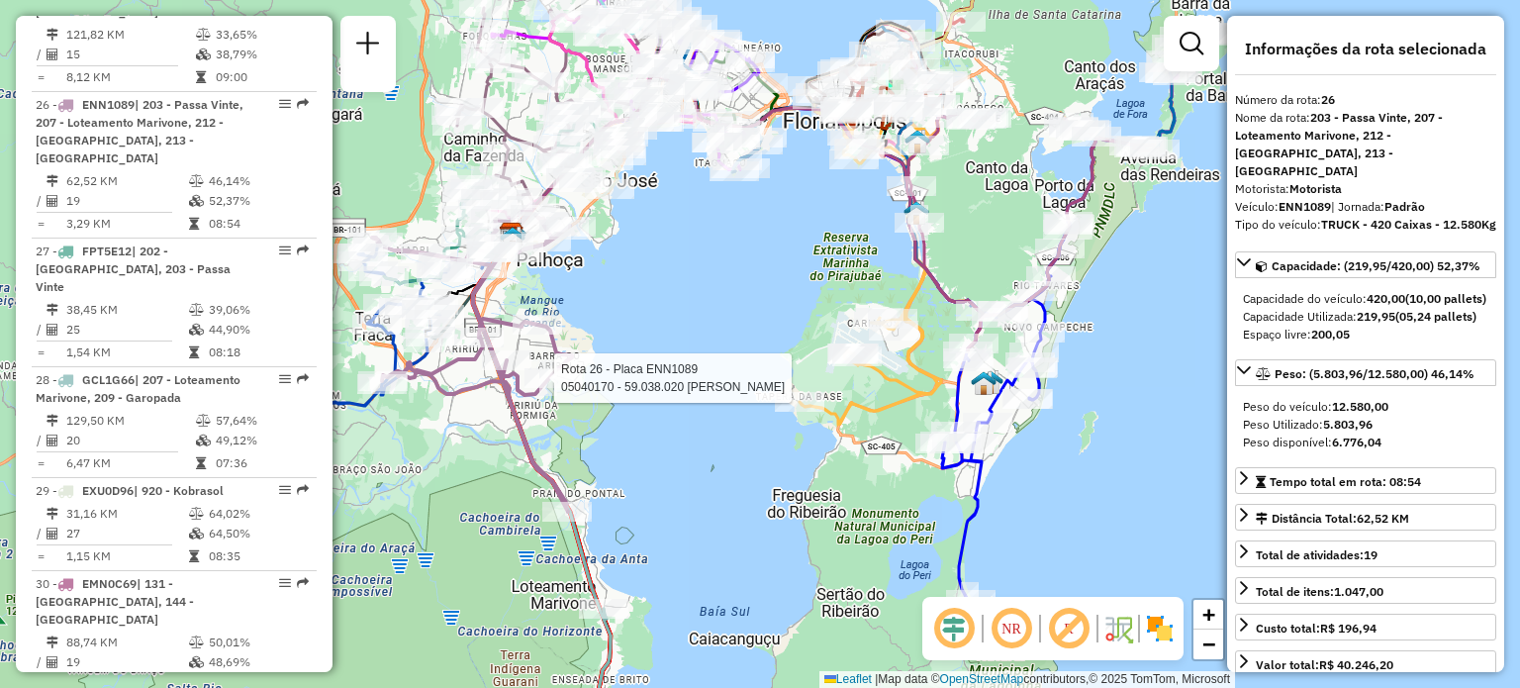
scroll to position [3648, 0]
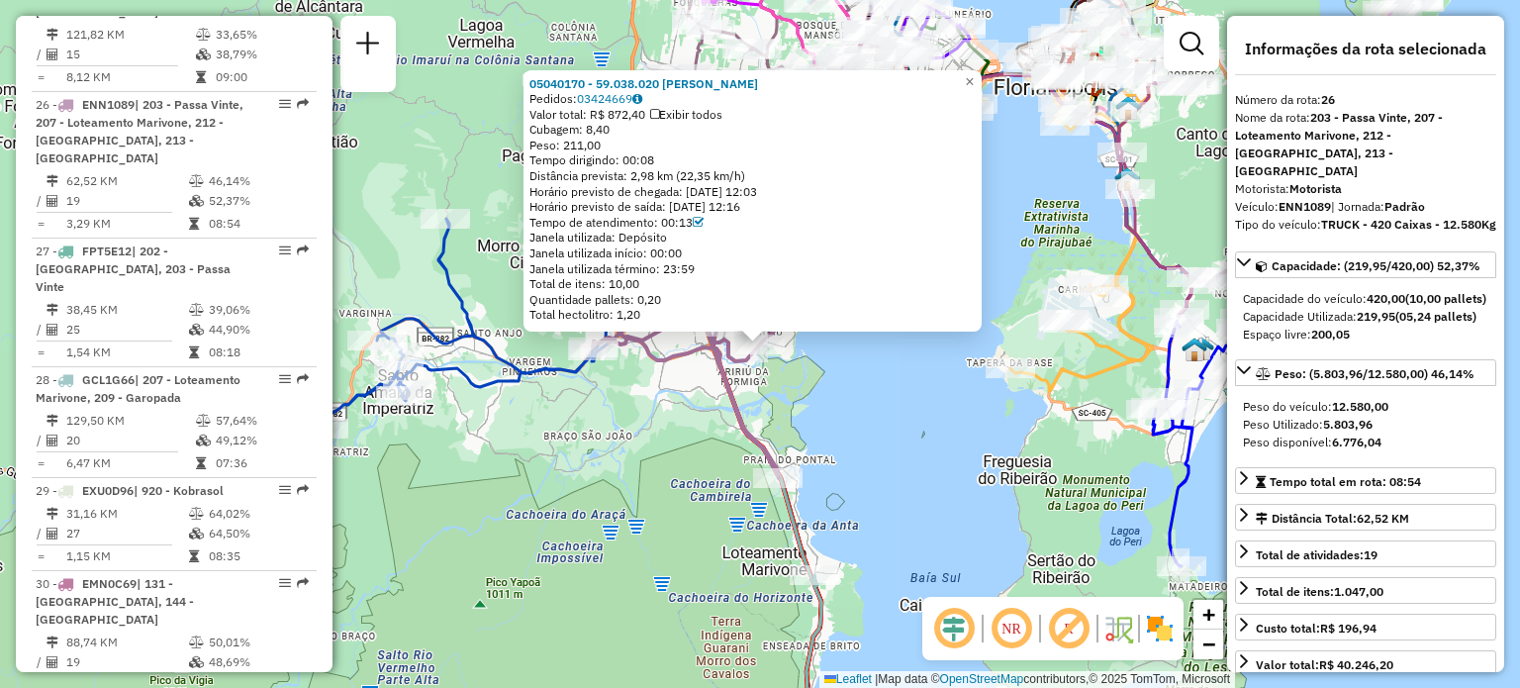
click at [833, 407] on div "05040170 - 59.038.020 MURILO [PERSON_NAME] Pedidos: 03424669 Valor total: R$ 87…" at bounding box center [760, 344] width 1520 height 688
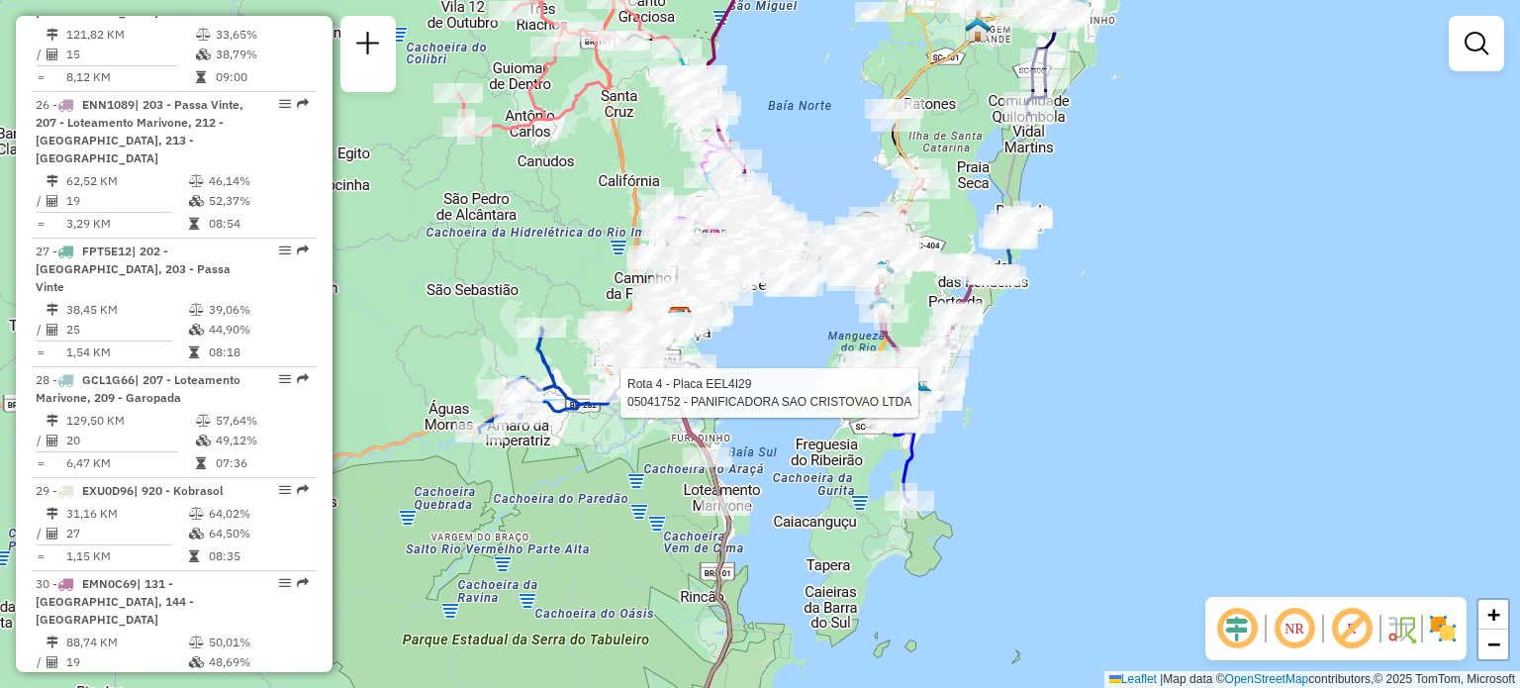
select select "**********"
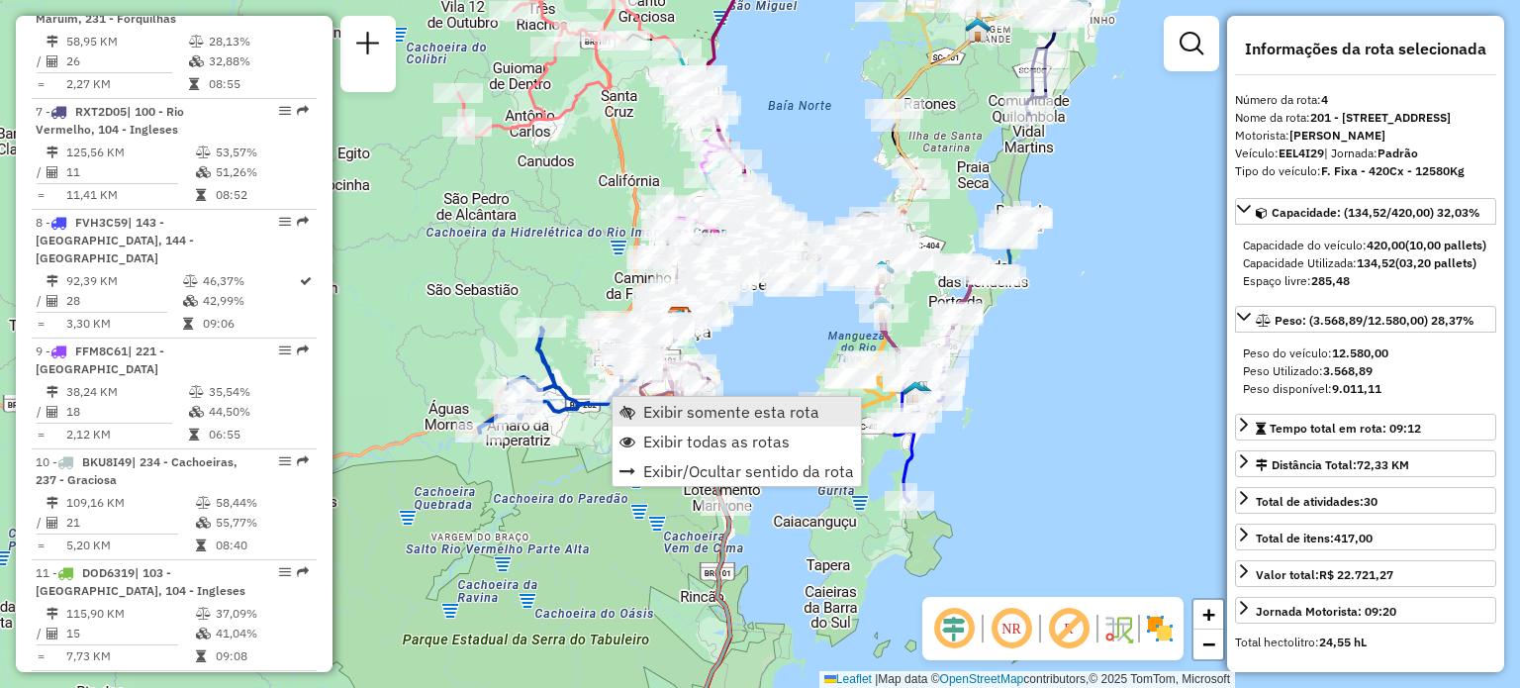
scroll to position [1143, 0]
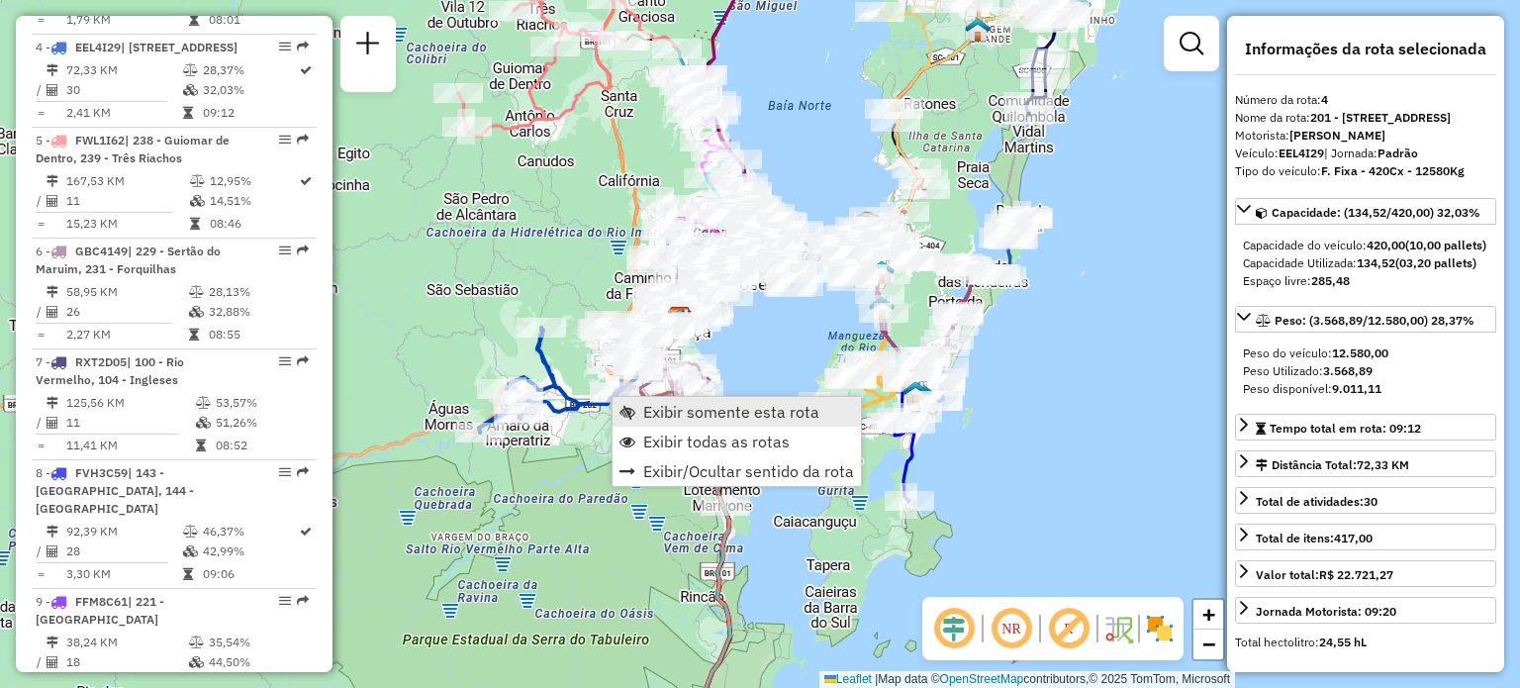
click at [682, 413] on span "Exibir somente esta rota" at bounding box center [731, 412] width 176 height 16
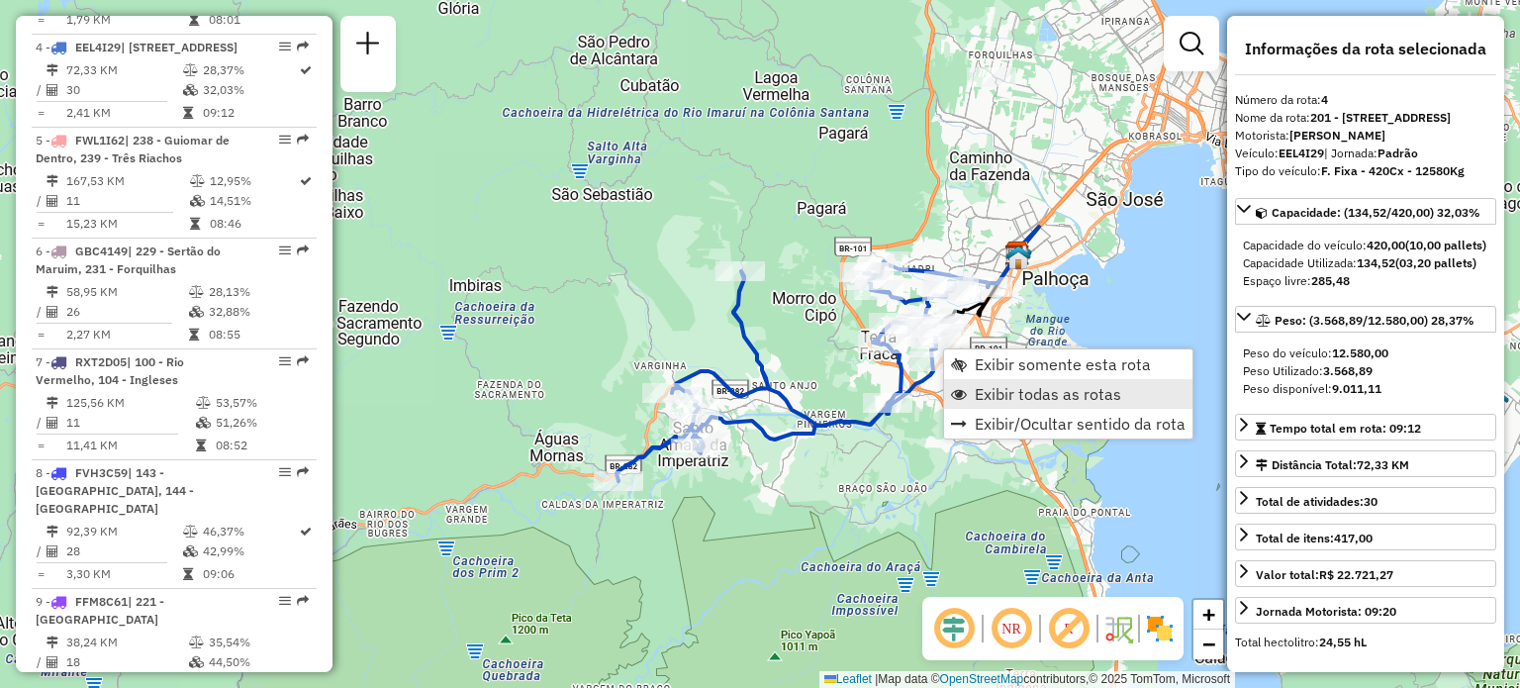
click at [997, 391] on span "Exibir todas as rotas" at bounding box center [1047, 394] width 146 height 16
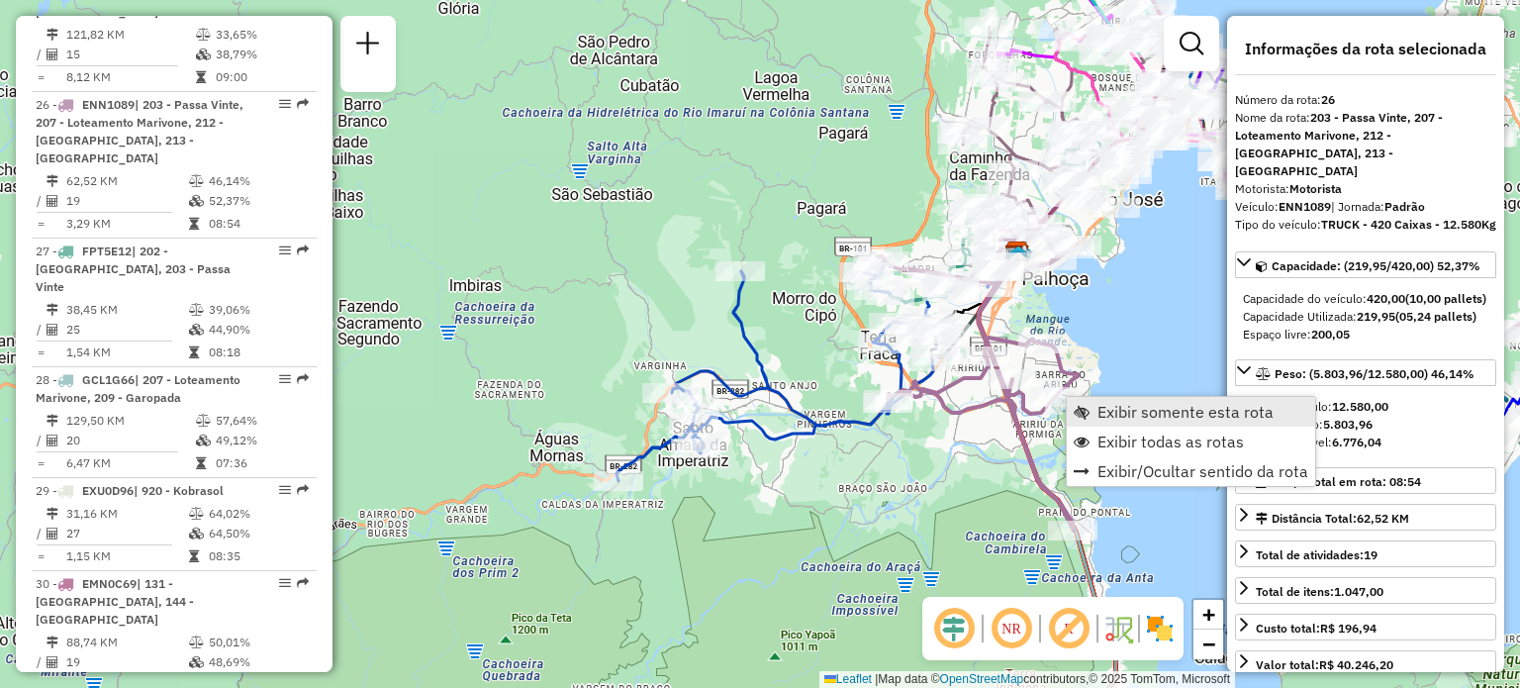
scroll to position [3648, 0]
click at [1158, 413] on span "Exibir somente esta rota" at bounding box center [1185, 412] width 176 height 16
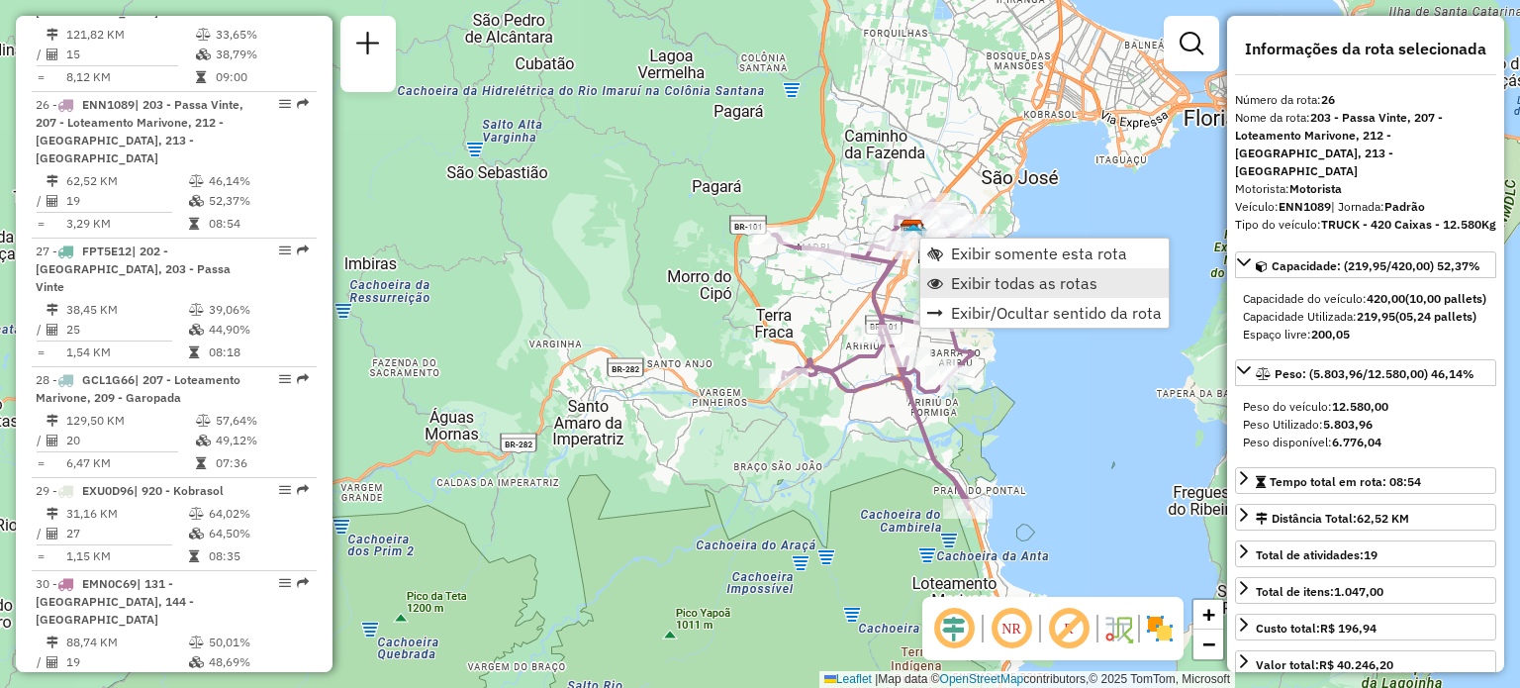
click at [1009, 287] on span "Exibir todas as rotas" at bounding box center [1024, 283] width 146 height 16
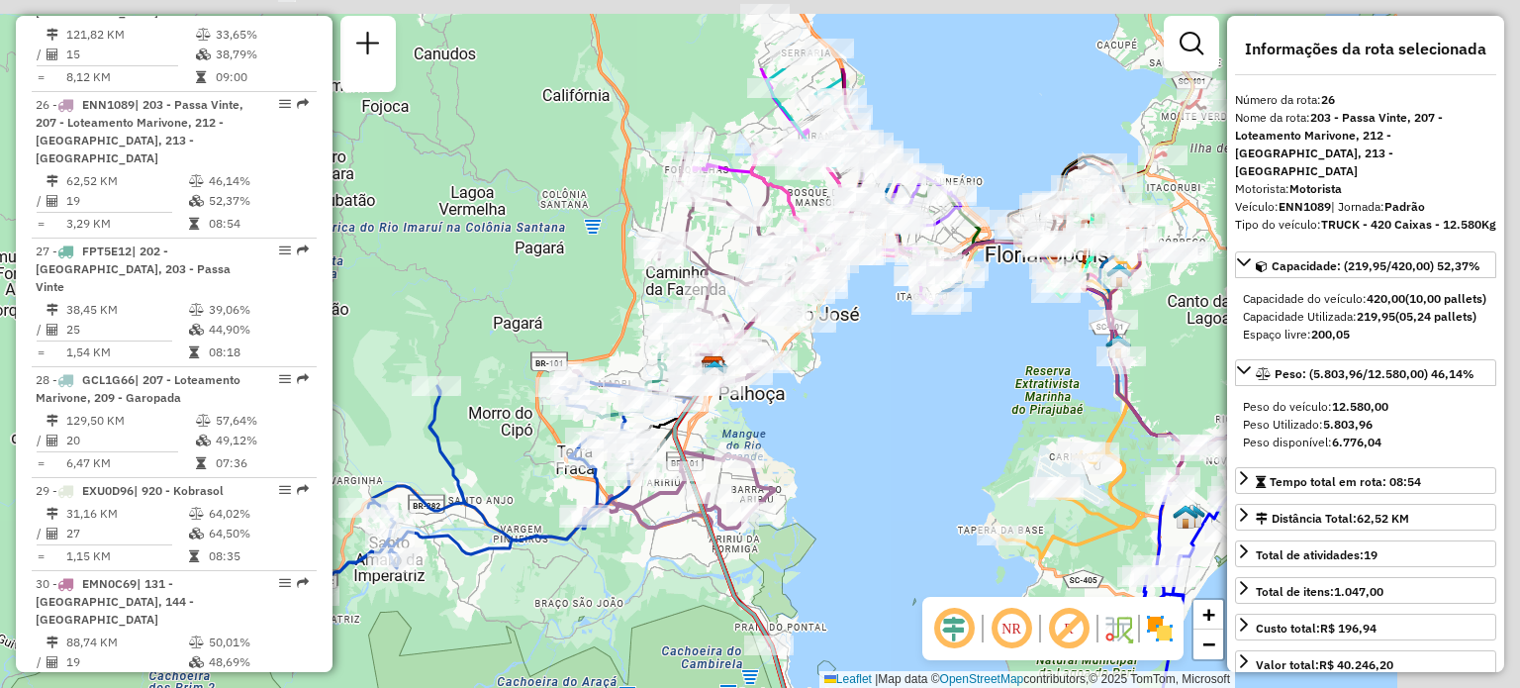
drag, startPoint x: 1046, startPoint y: 274, endPoint x: 847, endPoint y: 411, distance: 241.2
click at [847, 411] on div "Janela de atendimento Grade de atendimento Capacidade Transportadoras Veículos …" at bounding box center [760, 344] width 1520 height 688
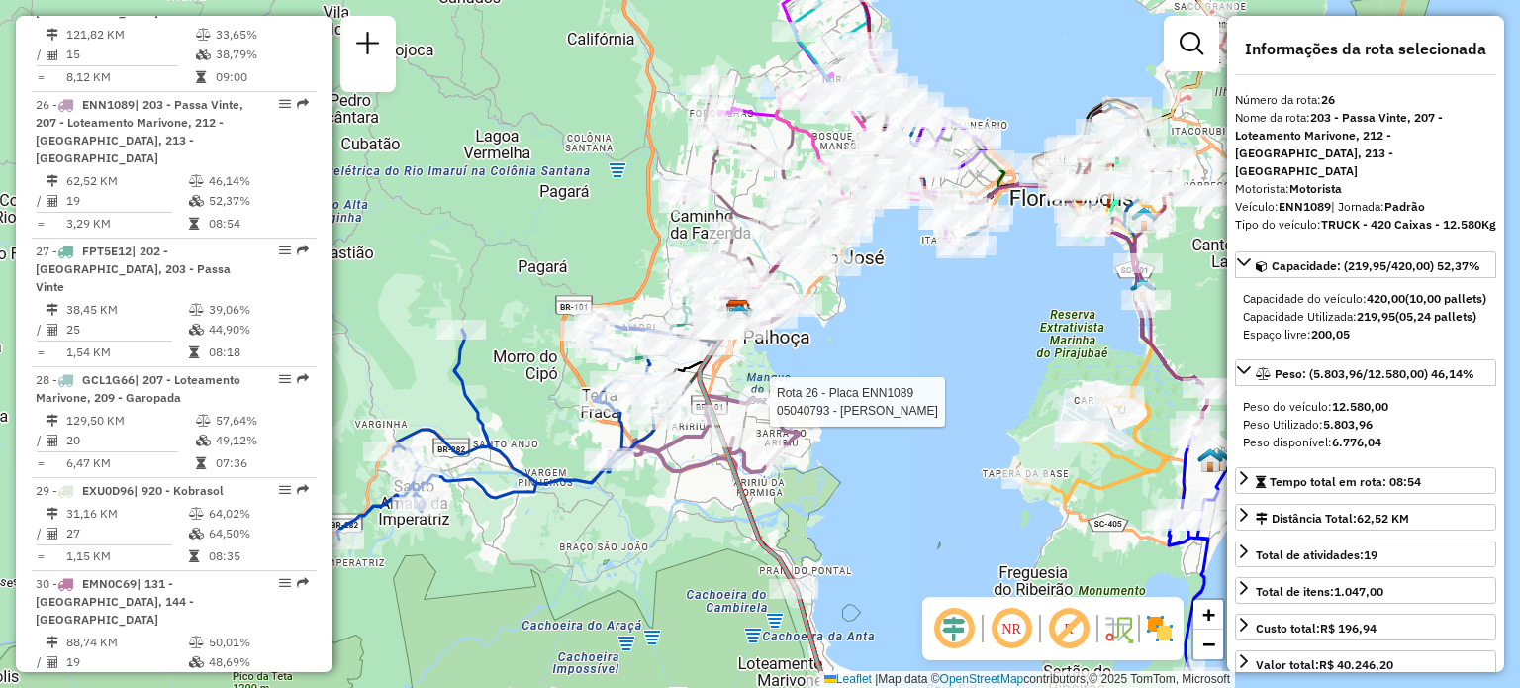
drag, startPoint x: 834, startPoint y: 367, endPoint x: 862, endPoint y: 304, distance: 69.1
click at [862, 304] on div "Rota 26 - Placa ENN1089 05040793 - [PERSON_NAME] de atendimento Grade de atendi…" at bounding box center [760, 344] width 1520 height 688
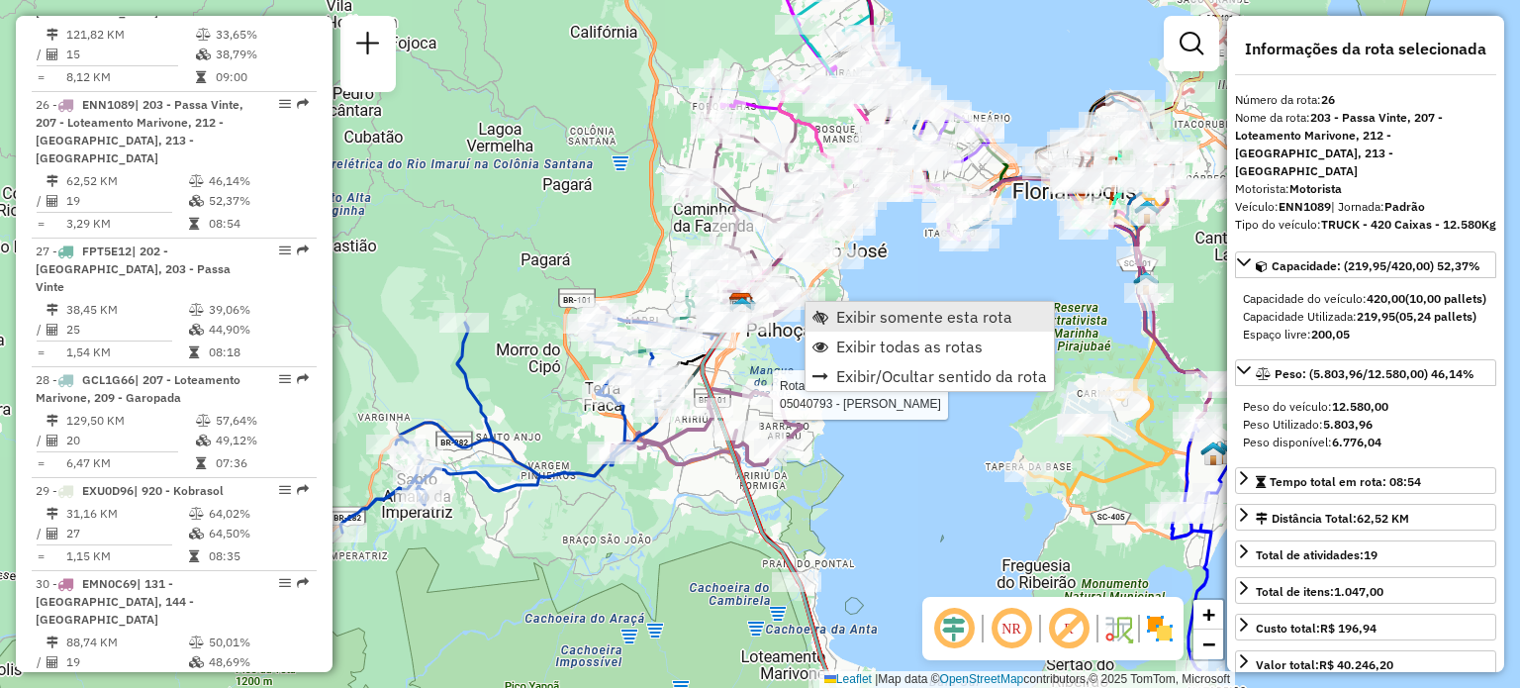
click at [914, 326] on link "Exibir somente esta rota" at bounding box center [929, 317] width 248 height 30
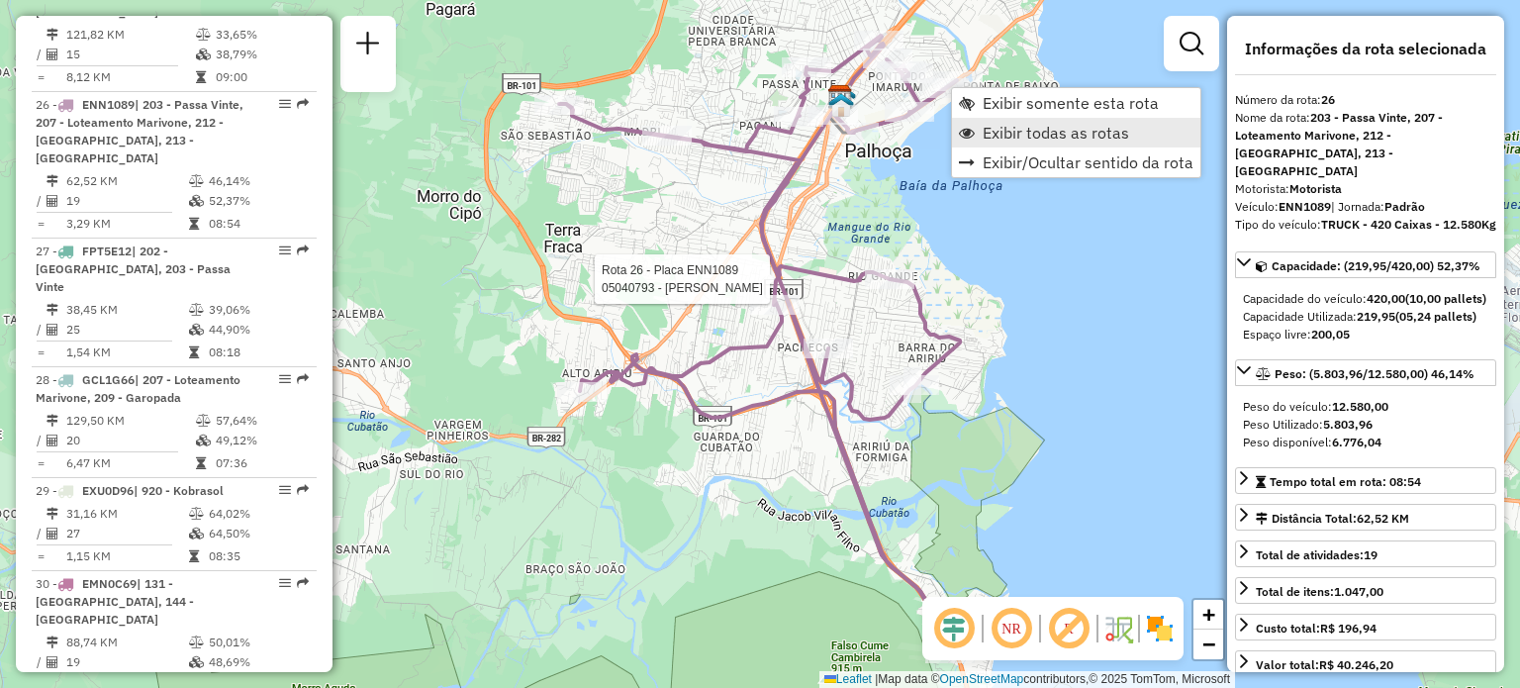
click at [1090, 130] on span "Exibir todas as rotas" at bounding box center [1055, 133] width 146 height 16
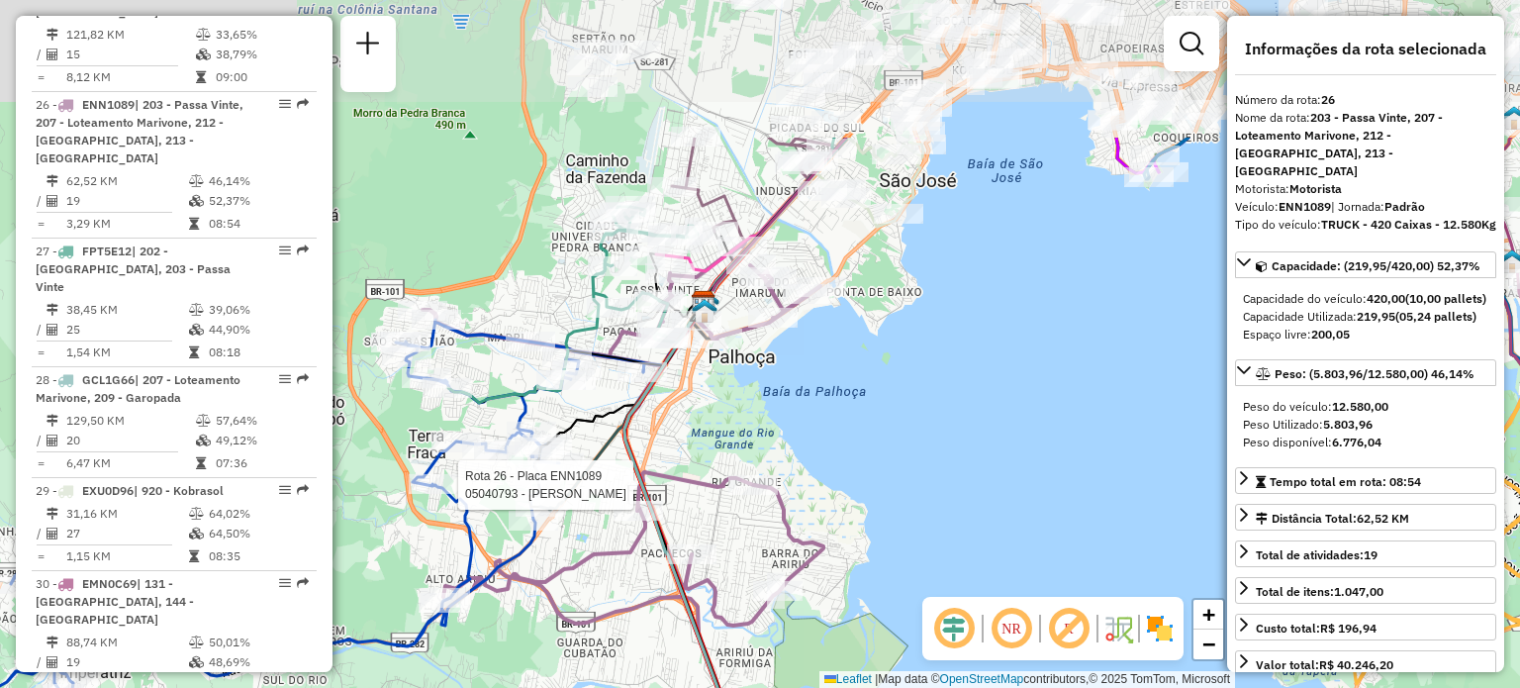
drag, startPoint x: 1009, startPoint y: 168, endPoint x: 871, endPoint y: 374, distance: 248.0
click at [871, 374] on div "Rota 26 - Placa ENN1089 05040793 - [PERSON_NAME] de atendimento Grade de atendi…" at bounding box center [760, 344] width 1520 height 688
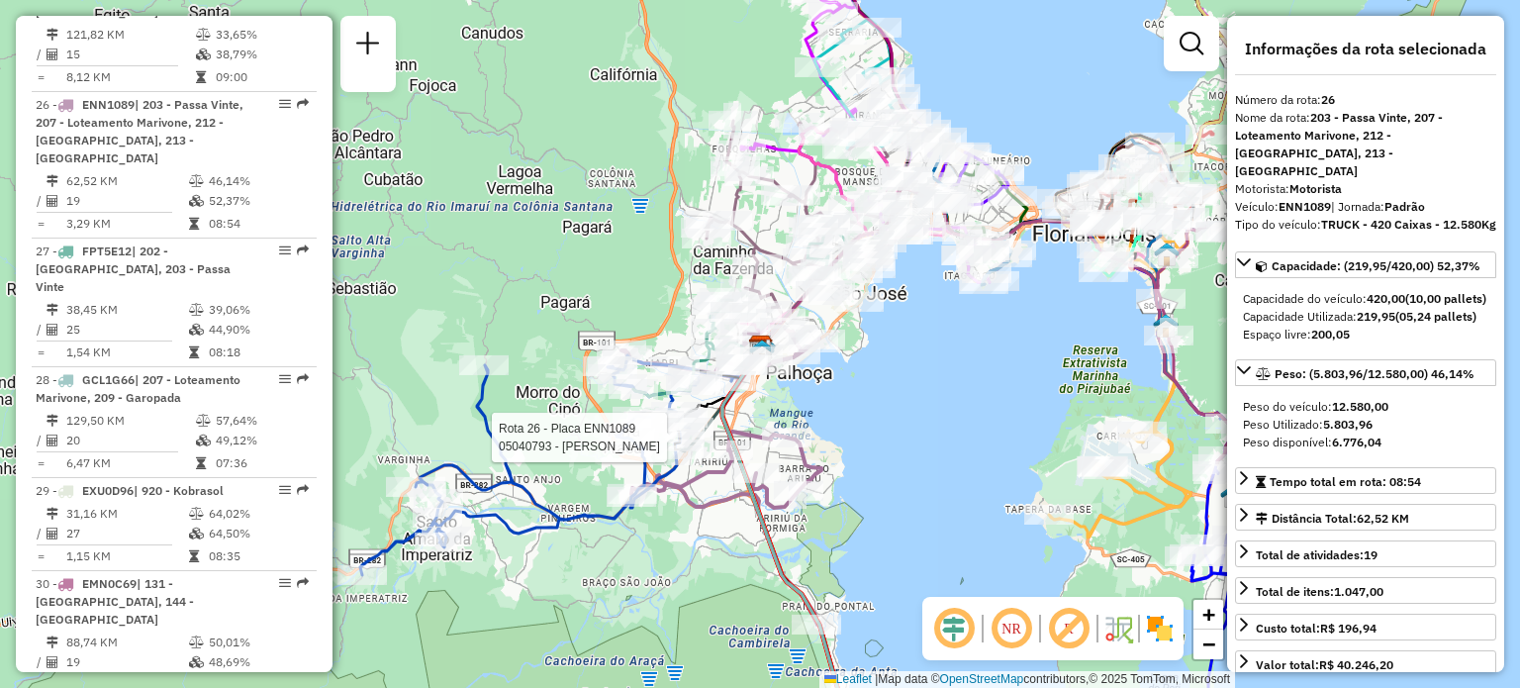
drag, startPoint x: 884, startPoint y: 296, endPoint x: 867, endPoint y: 333, distance: 41.6
click at [867, 333] on div "Rota 26 - Placa ENN1089 05040793 - [PERSON_NAME] de atendimento Grade de atendi…" at bounding box center [760, 344] width 1520 height 688
click at [904, 351] on div "Rota 26 - Placa ENN1089 05040793 - [PERSON_NAME] de atendimento Grade de atendi…" at bounding box center [760, 344] width 1520 height 688
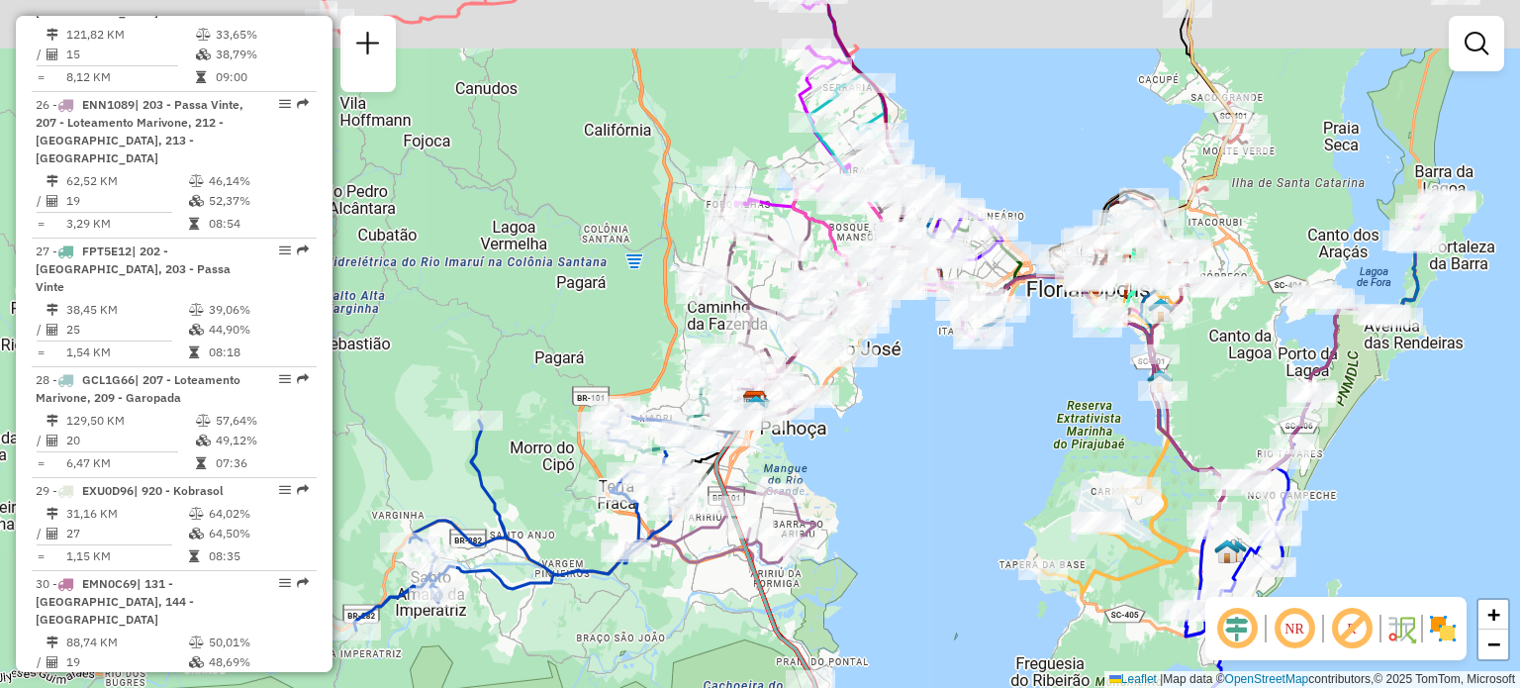
drag, startPoint x: 901, startPoint y: 331, endPoint x: 882, endPoint y: 376, distance: 48.3
click at [887, 389] on div "Janela de atendimento Grade de atendimento Capacidade Transportadoras Veículos …" at bounding box center [760, 344] width 1520 height 688
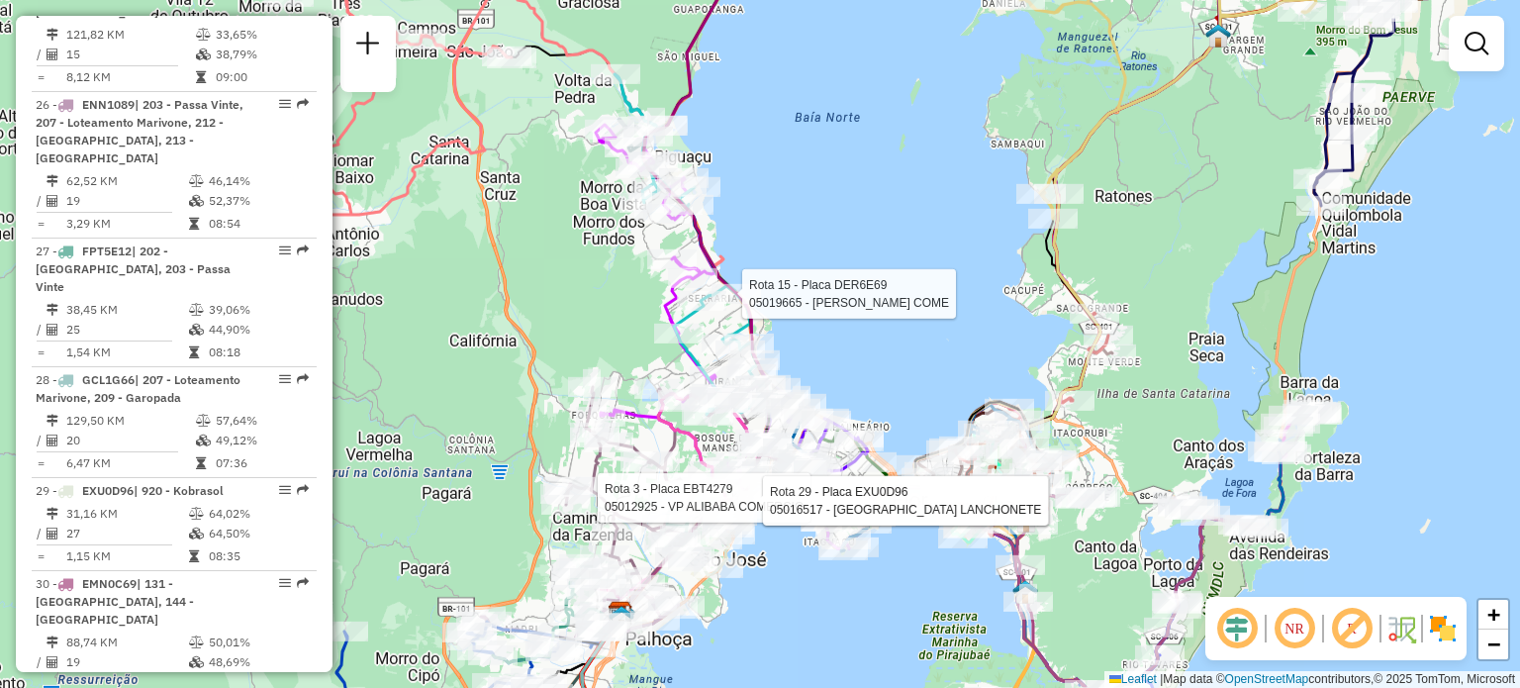
select select "**********"
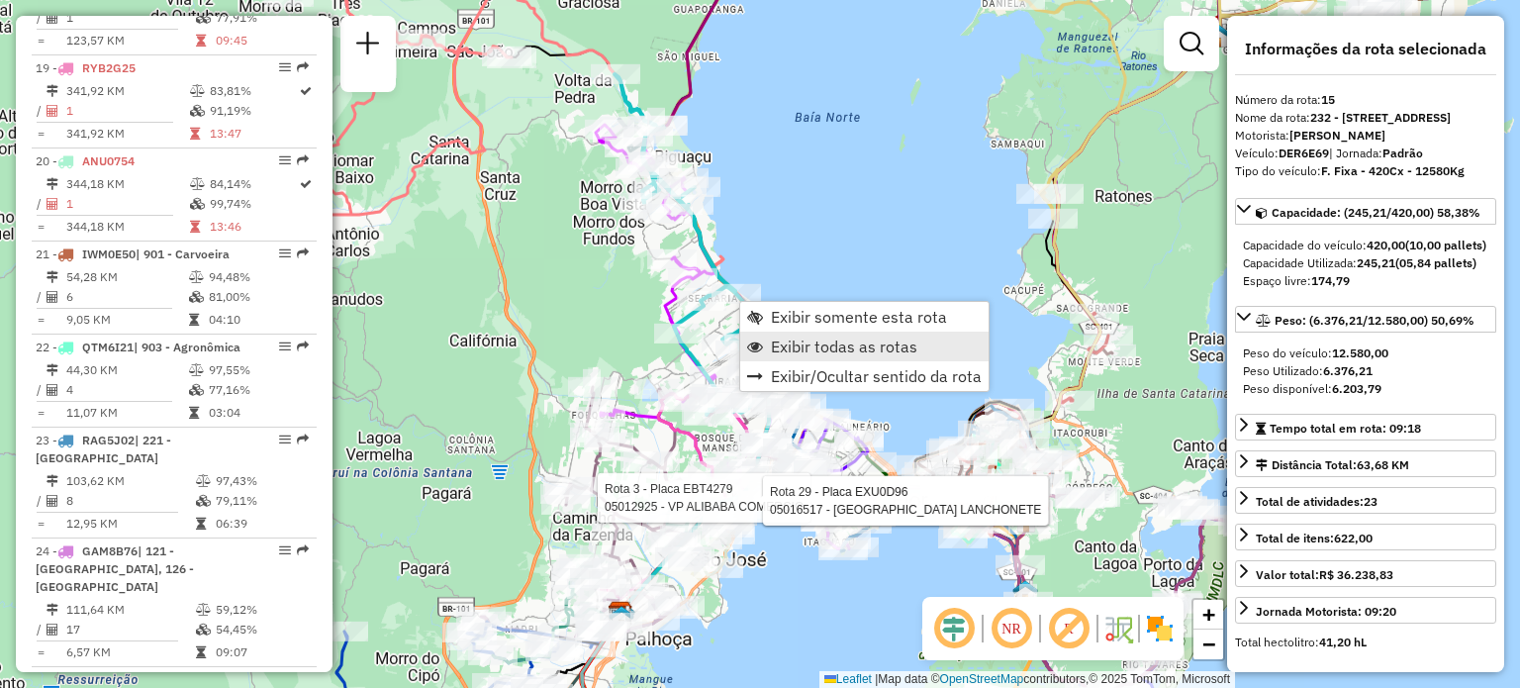
scroll to position [2448, 0]
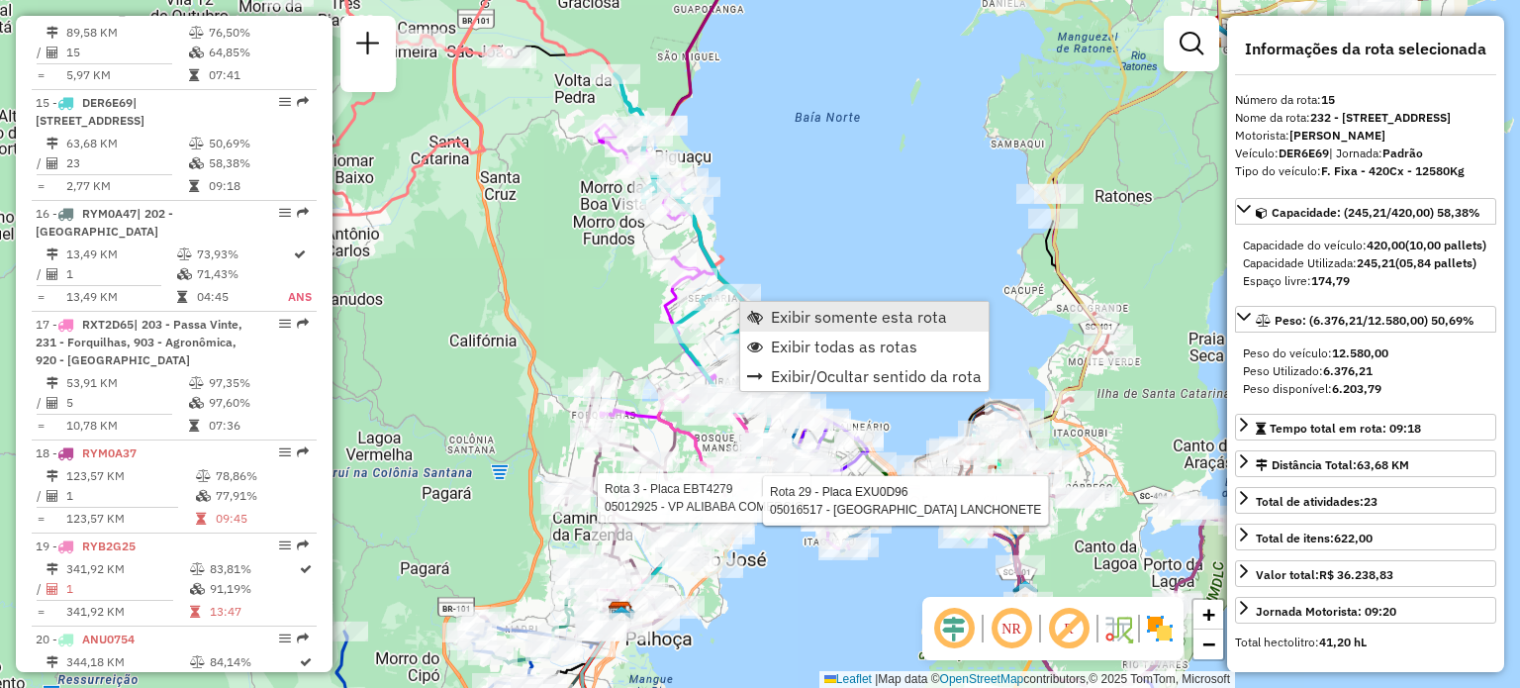
click at [878, 320] on span "Exibir somente esta rota" at bounding box center [859, 317] width 176 height 16
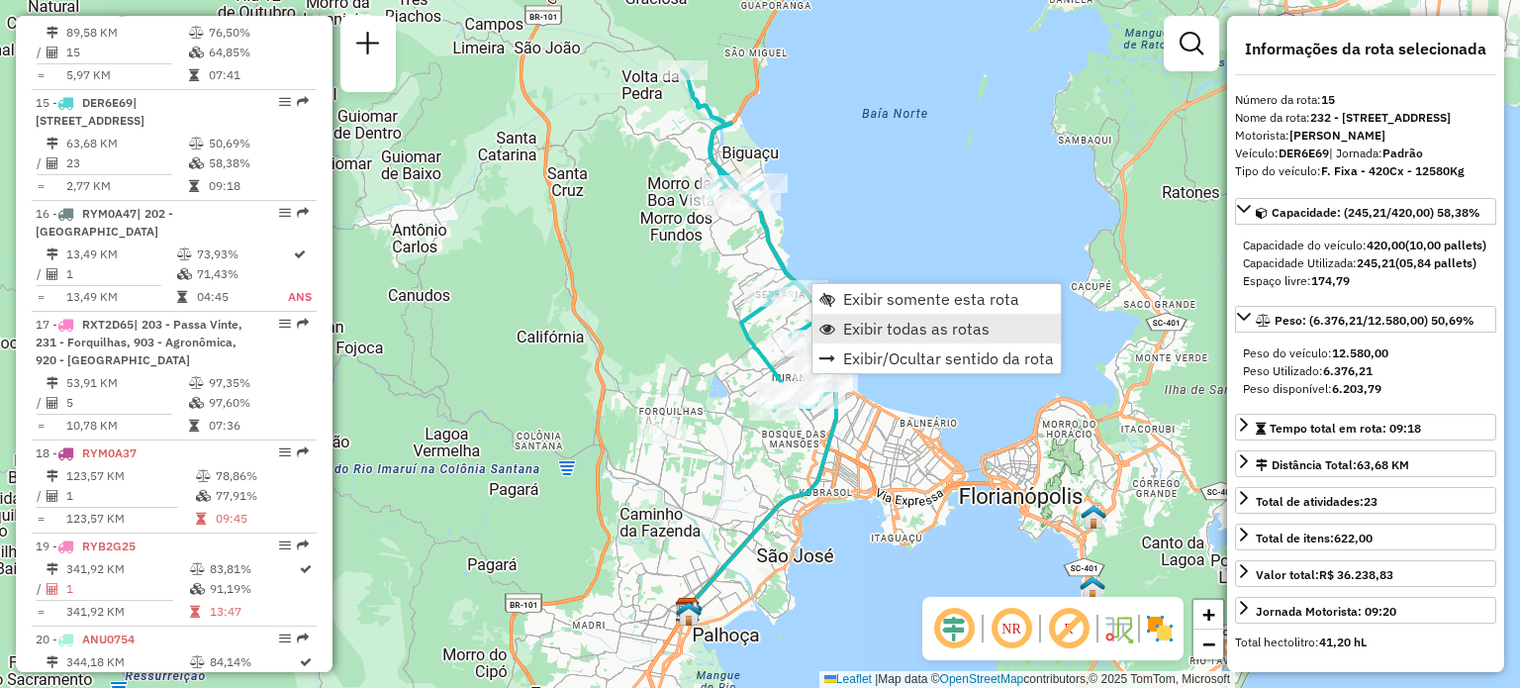
click at [885, 334] on span "Exibir todas as rotas" at bounding box center [916, 329] width 146 height 16
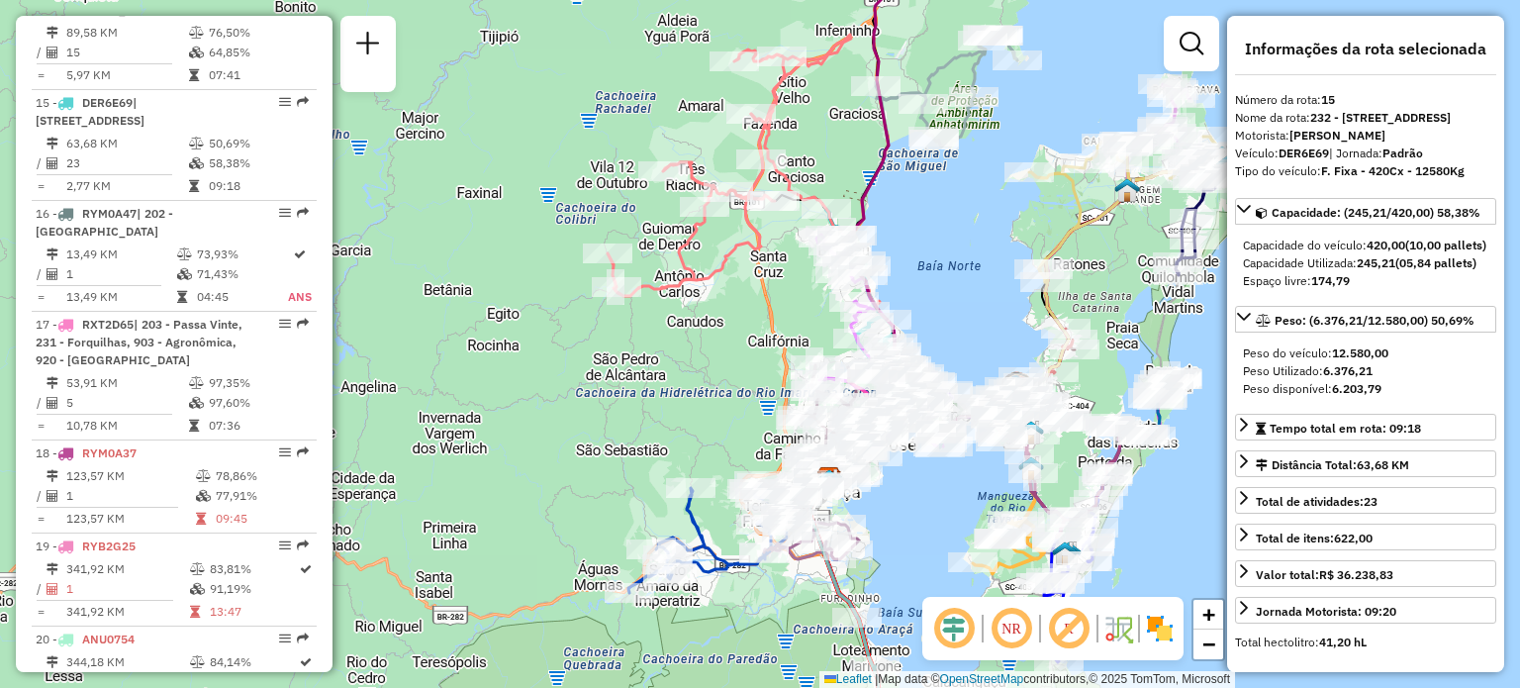
drag, startPoint x: 966, startPoint y: 265, endPoint x: 925, endPoint y: 304, distance: 56.0
click at [930, 313] on div "Janela de atendimento Grade de atendimento Capacidade Transportadoras Veículos …" at bounding box center [760, 344] width 1520 height 688
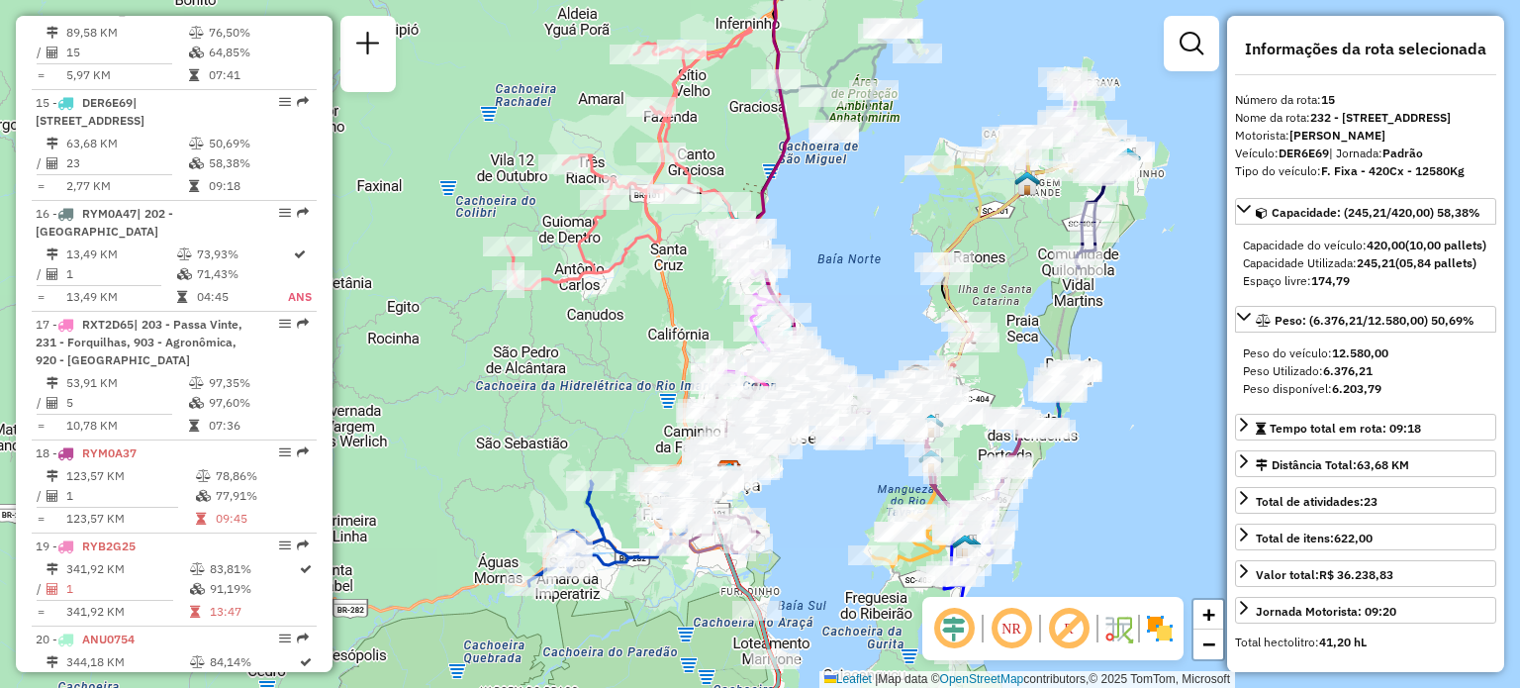
drag, startPoint x: 894, startPoint y: 276, endPoint x: 811, endPoint y: 240, distance: 90.4
click at [812, 243] on div "Janela de atendimento Grade de atendimento Capacidade Transportadoras Veículos …" at bounding box center [760, 344] width 1520 height 688
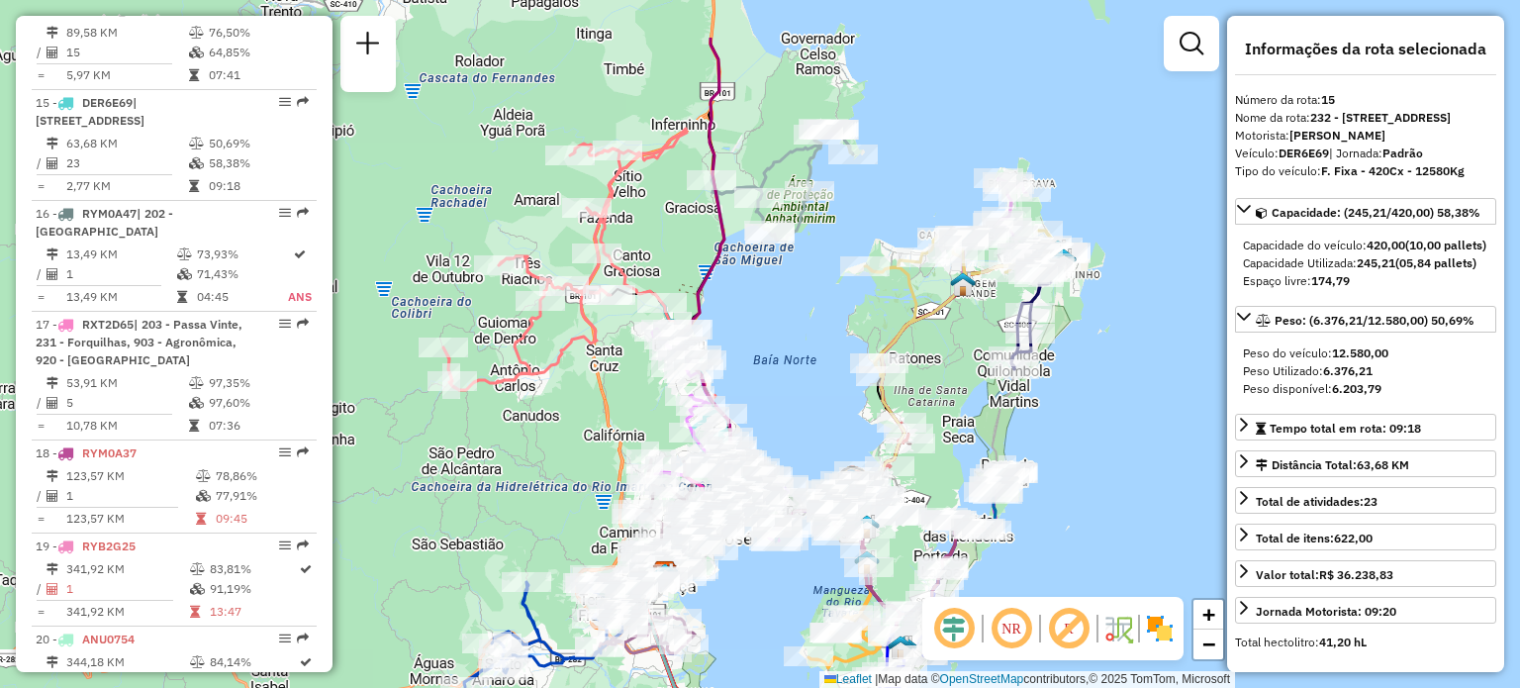
drag, startPoint x: 838, startPoint y: 196, endPoint x: 748, endPoint y: 351, distance: 179.5
click at [748, 351] on div "Janela de atendimento Grade de atendimento Capacidade Transportadoras Veículos …" at bounding box center [760, 344] width 1520 height 688
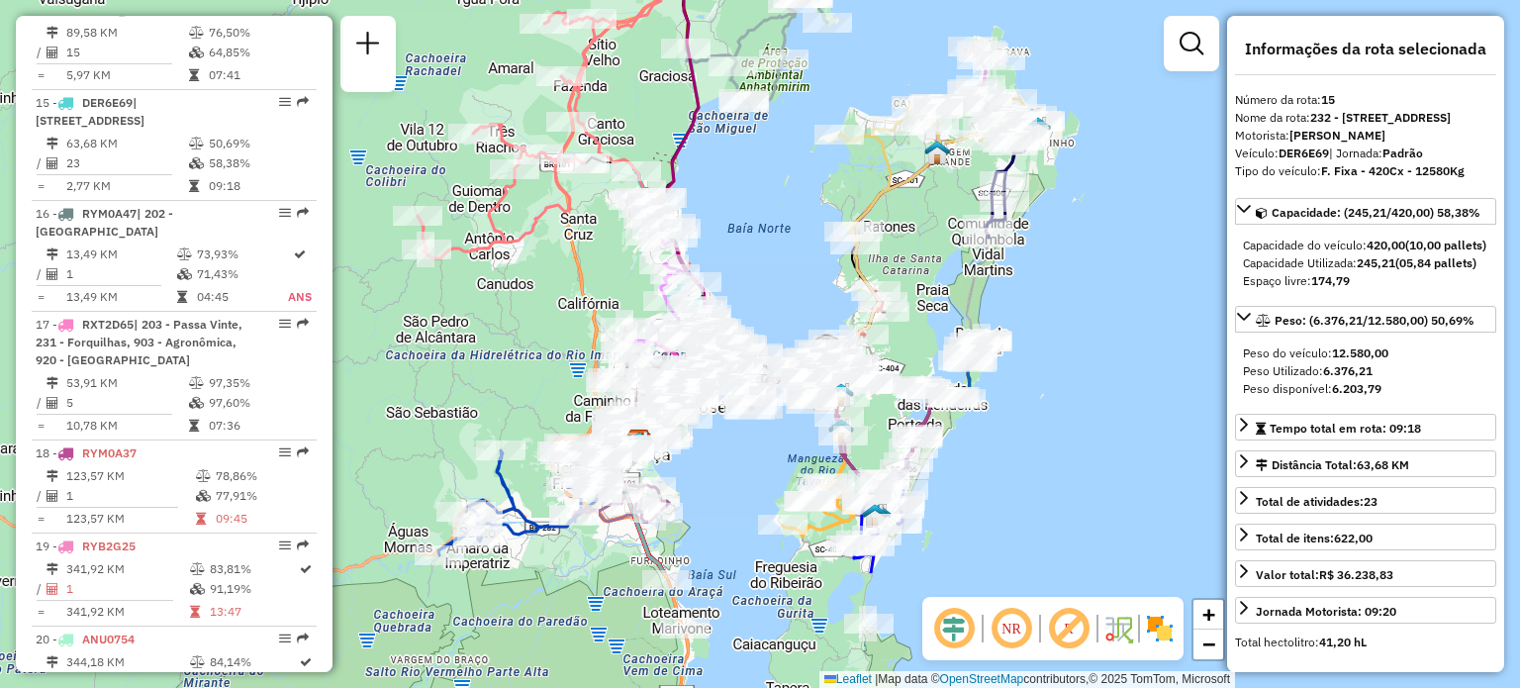
drag, startPoint x: 762, startPoint y: 396, endPoint x: 775, endPoint y: 171, distance: 224.9
click at [775, 171] on div "Janela de atendimento Grade de atendimento Capacidade Transportadoras Veículos …" at bounding box center [760, 344] width 1520 height 688
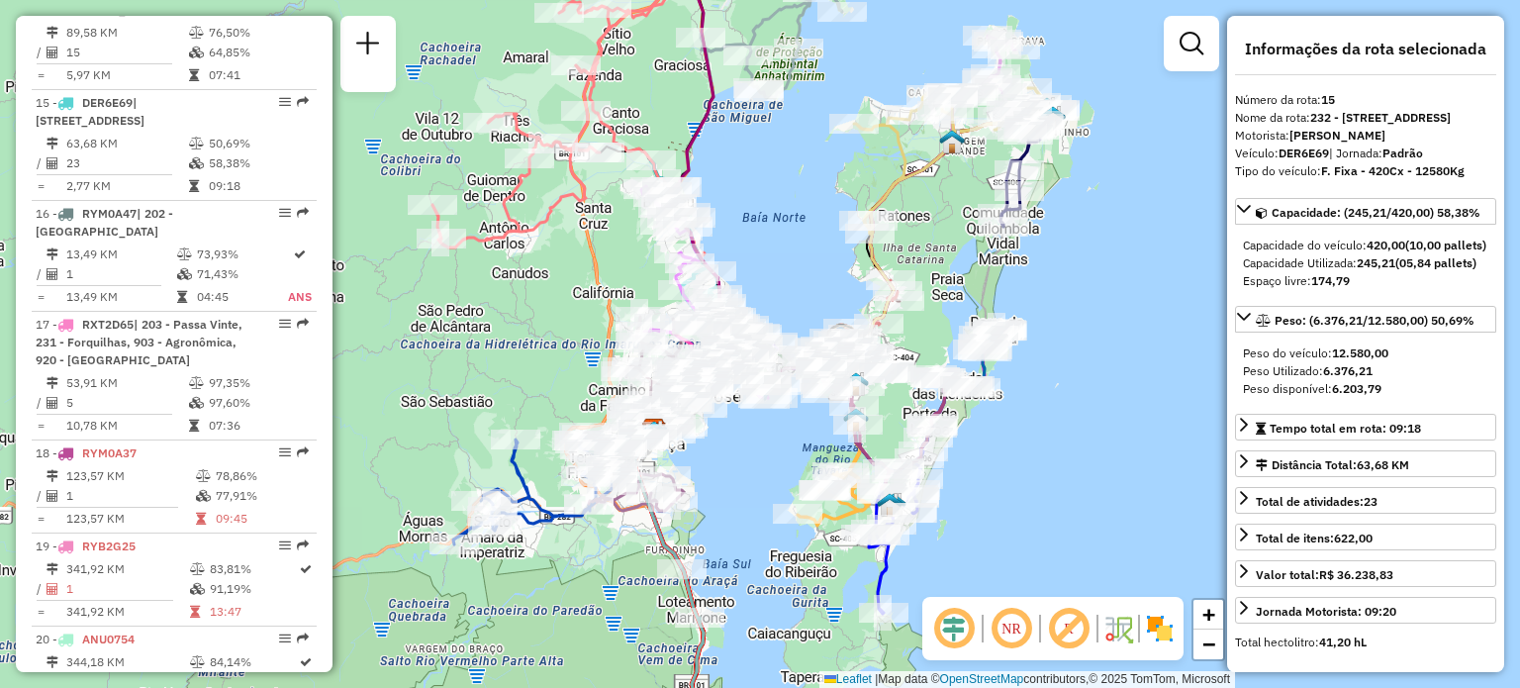
drag, startPoint x: 947, startPoint y: 217, endPoint x: 954, endPoint y: 252, distance: 36.3
click at [954, 252] on div "Janela de atendimento Grade de atendimento Capacidade Transportadoras Veículos …" at bounding box center [760, 344] width 1520 height 688
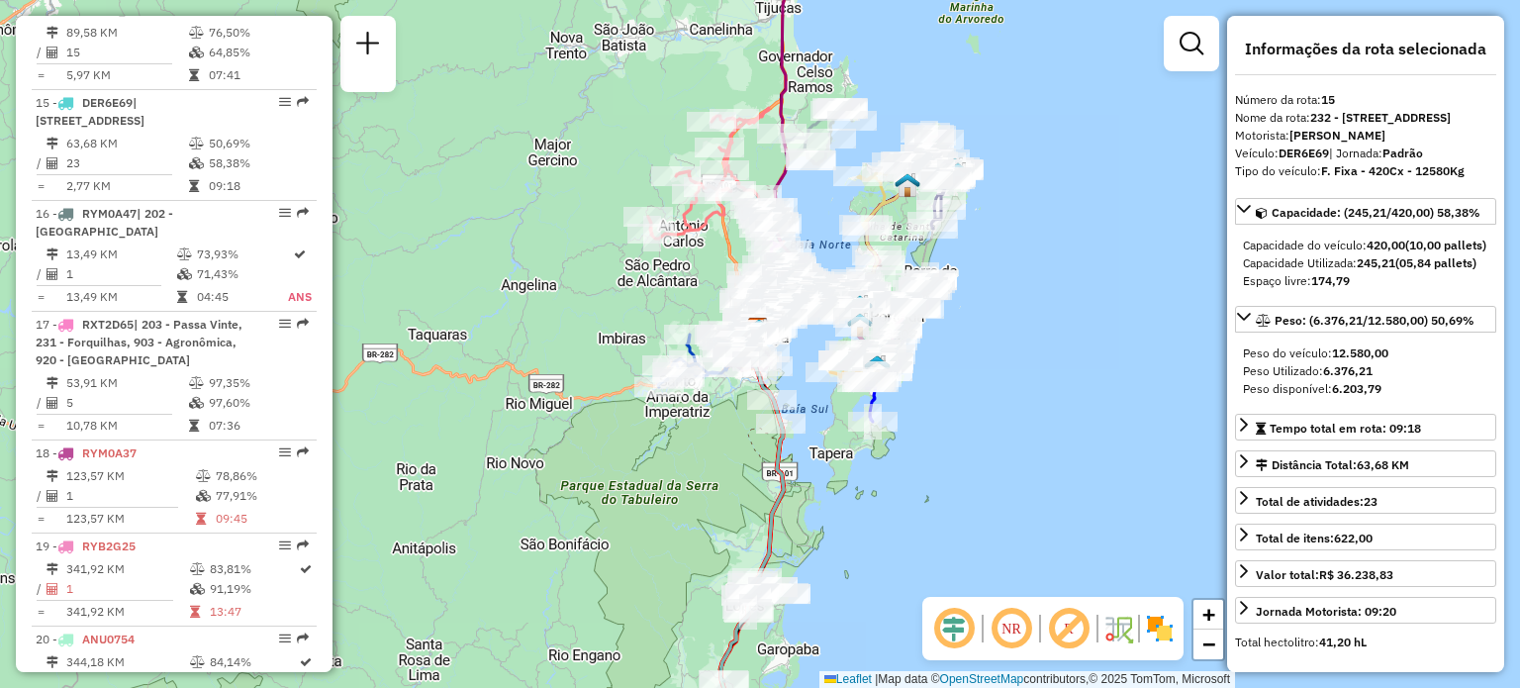
drag, startPoint x: 826, startPoint y: 517, endPoint x: 815, endPoint y: 346, distance: 171.5
click at [818, 369] on div "Janela de atendimento Grade de atendimento Capacidade Transportadoras Veículos …" at bounding box center [760, 344] width 1520 height 688
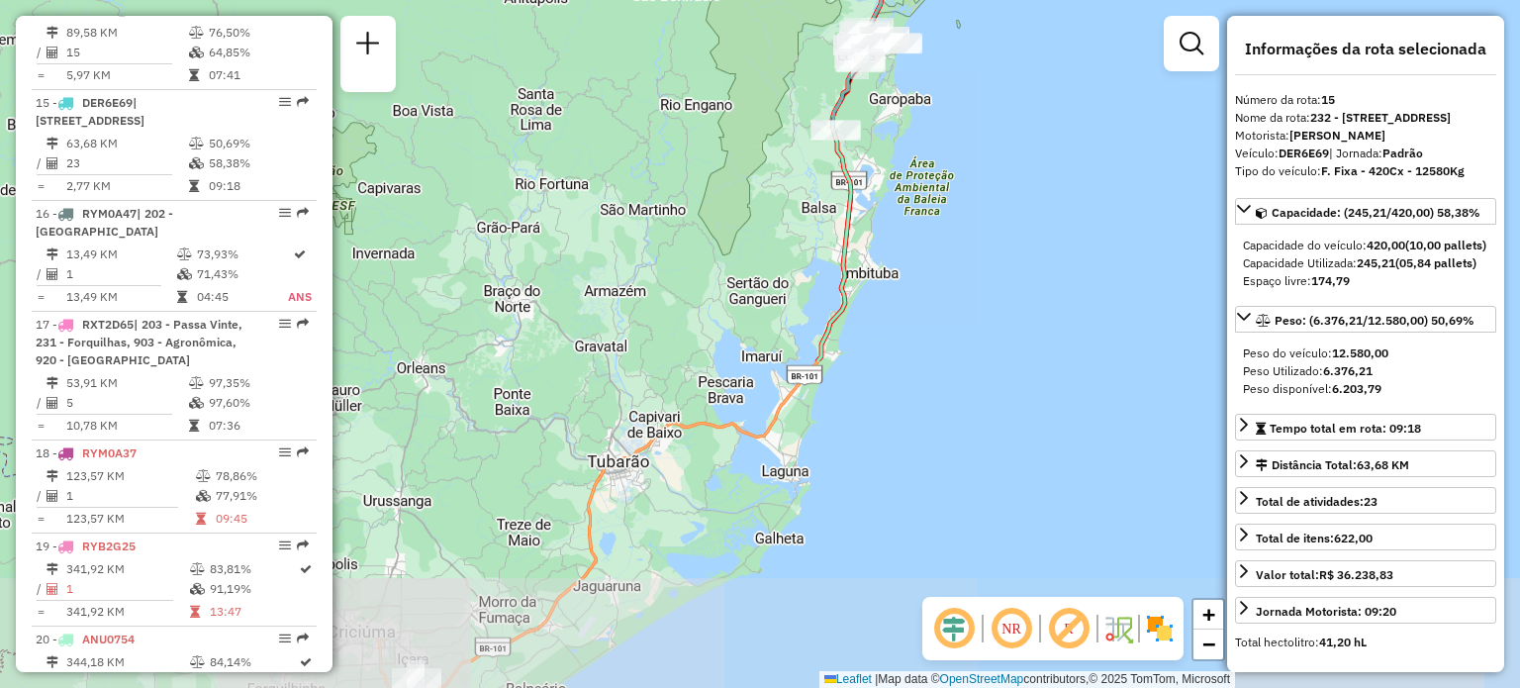
drag, startPoint x: 791, startPoint y: 338, endPoint x: 943, endPoint y: 89, distance: 291.7
click at [935, 46] on div "Janela de atendimento Grade de atendimento Capacidade Transportadoras Veículos …" at bounding box center [760, 344] width 1520 height 688
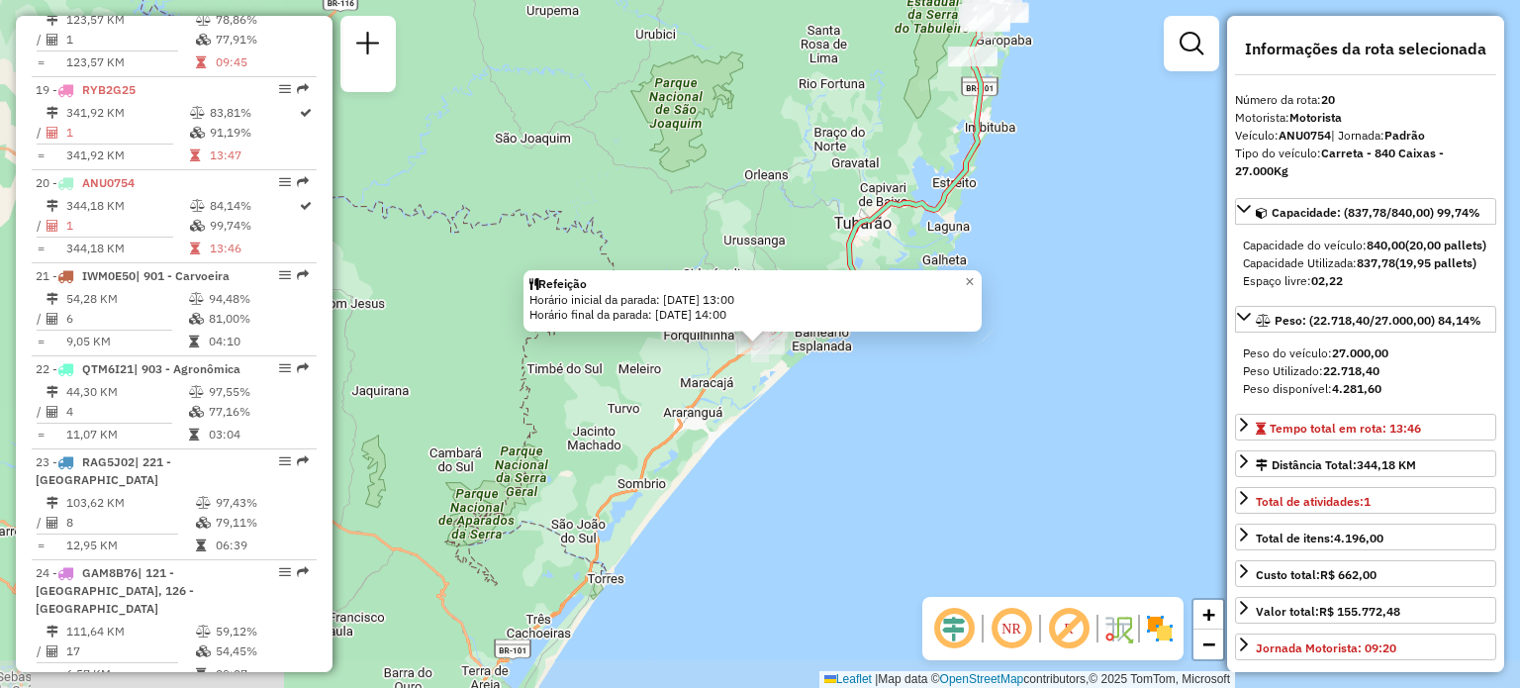
scroll to position [2984, 0]
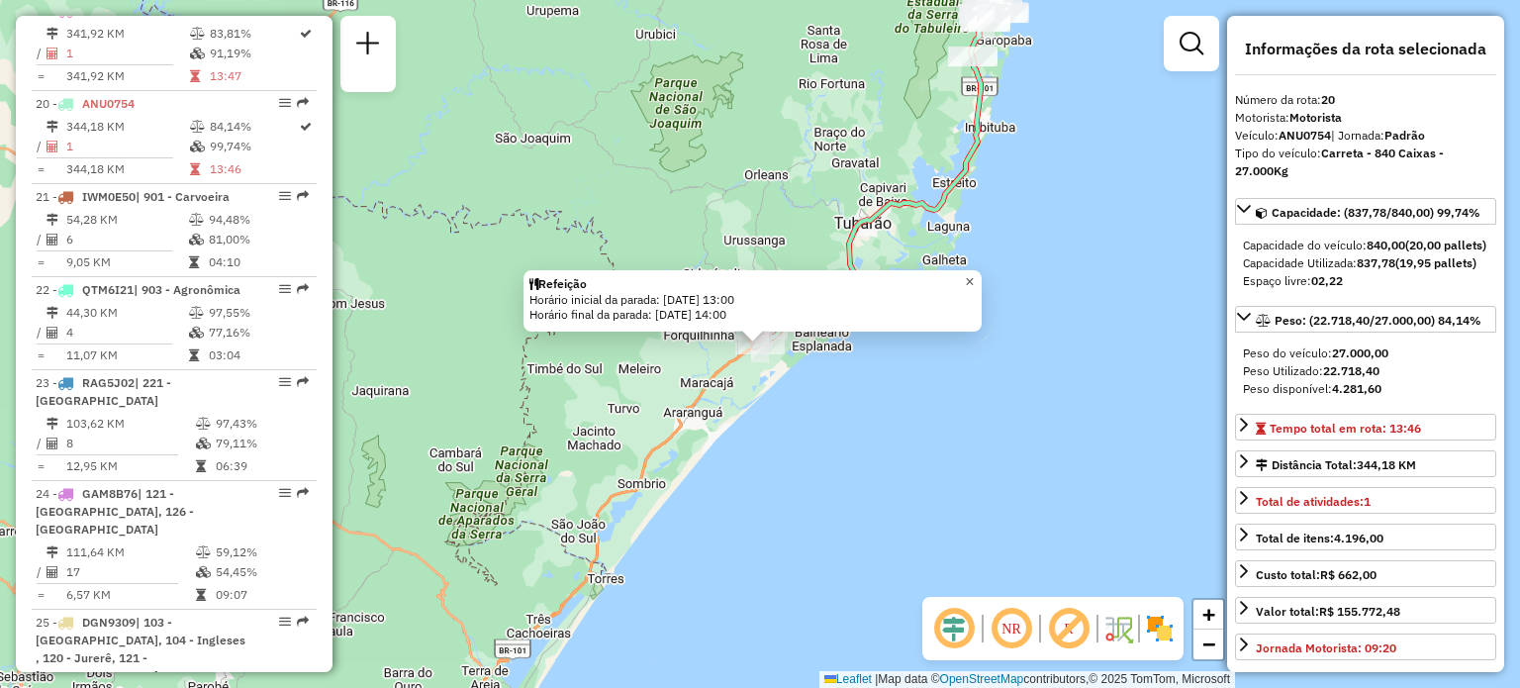
click at [973, 274] on span "×" at bounding box center [969, 281] width 9 height 17
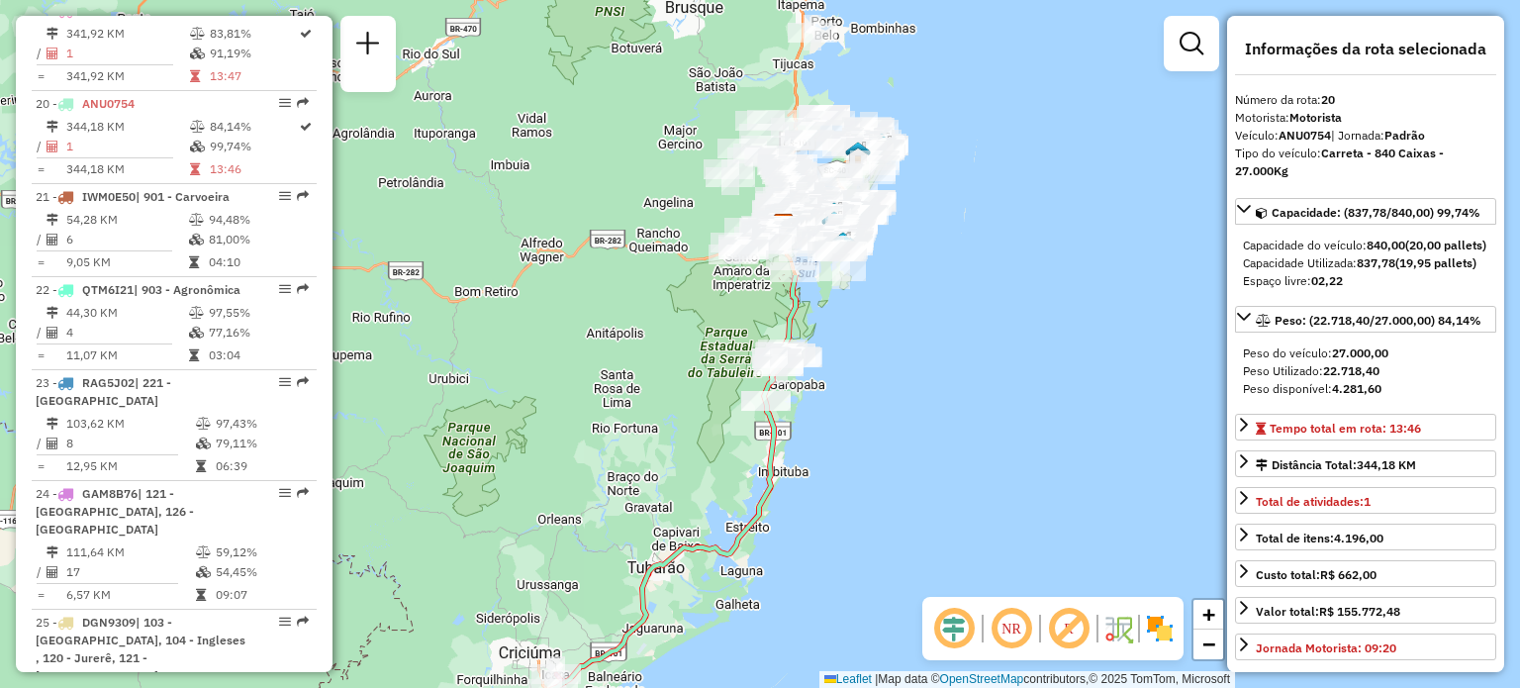
drag, startPoint x: 890, startPoint y: 272, endPoint x: 579, endPoint y: 660, distance: 497.5
click at [562, 687] on html "Aguarde... Pop-up bloqueado! Seu navegador bloqueou automáticamente a abertura …" at bounding box center [760, 344] width 1520 height 688
